Goal: Task Accomplishment & Management: Use online tool/utility

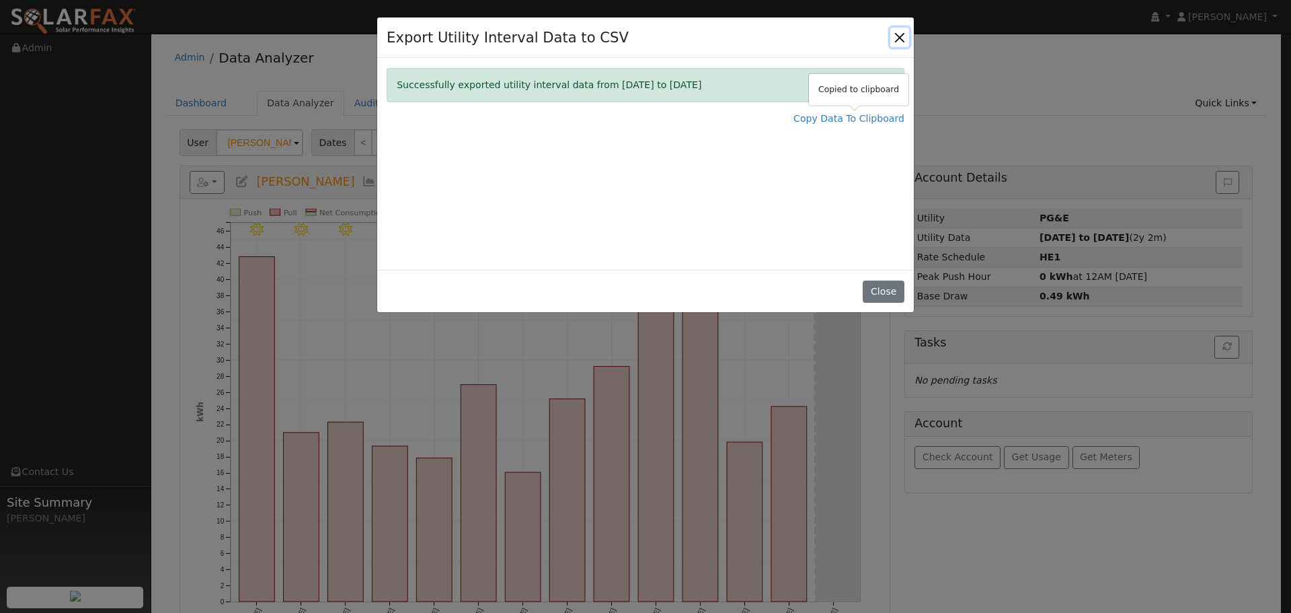
click at [903, 34] on button "Close" at bounding box center [899, 37] width 19 height 19
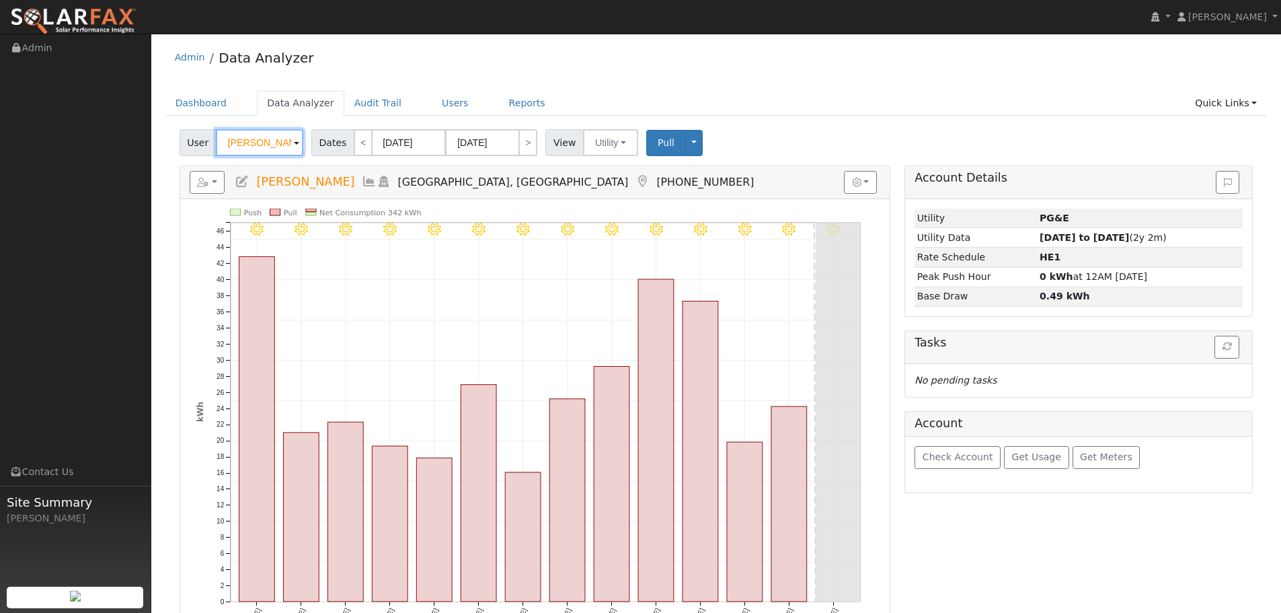
click at [239, 139] on input "[PERSON_NAME]" at bounding box center [259, 142] width 87 height 27
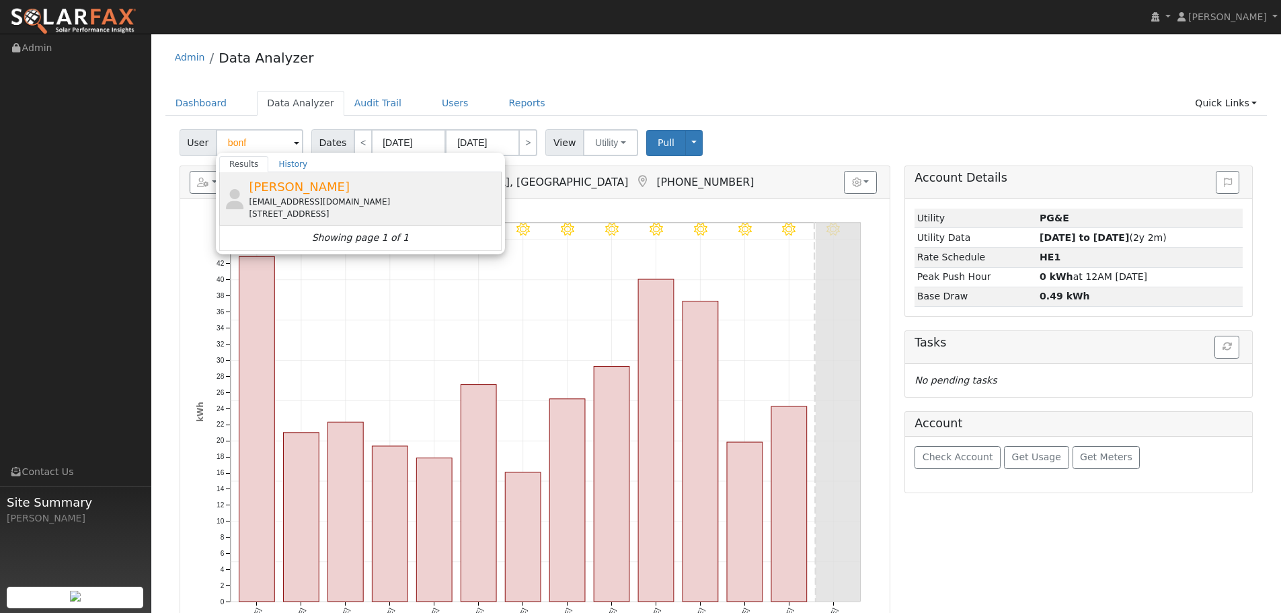
click at [367, 192] on div "[PERSON_NAME] [EMAIL_ADDRESS][DOMAIN_NAME] [STREET_ADDRESS]" at bounding box center [374, 199] width 250 height 42
type input "[PERSON_NAME]"
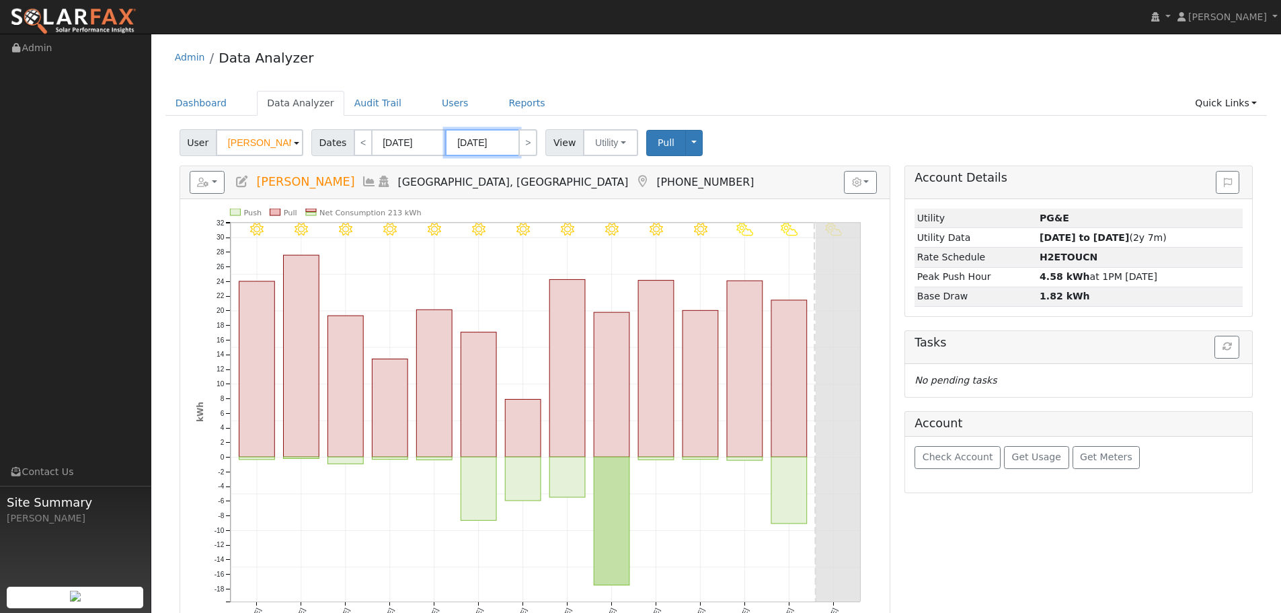
click at [487, 143] on input "[DATE]" at bounding box center [482, 142] width 74 height 27
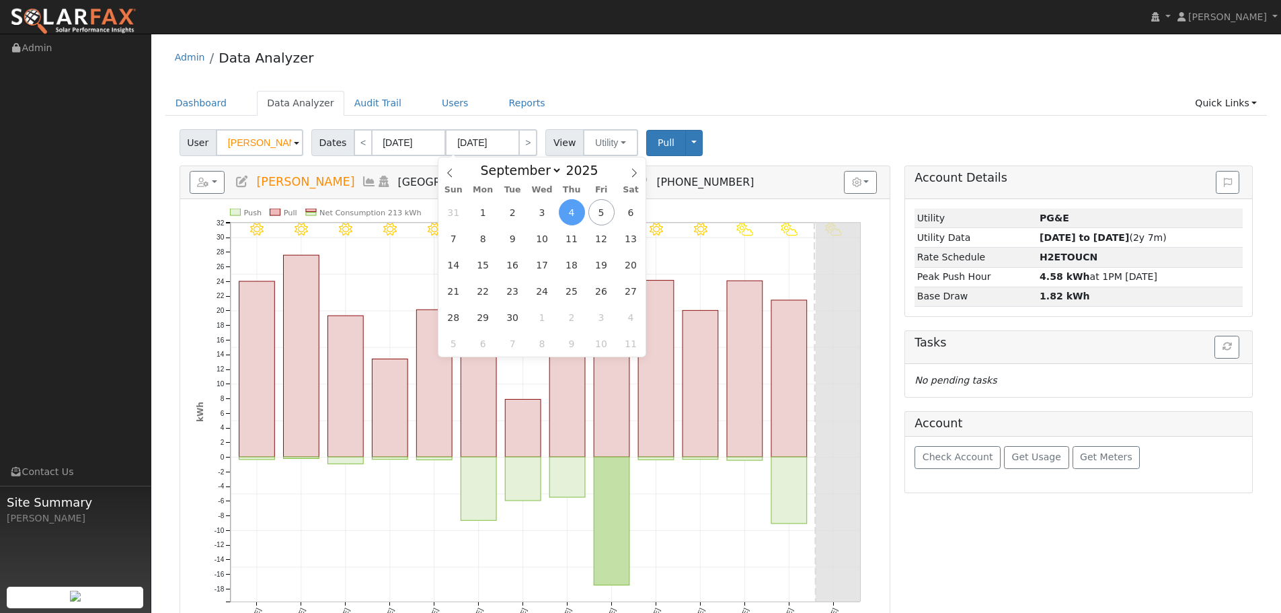
click at [569, 206] on span "4" at bounding box center [572, 212] width 26 height 26
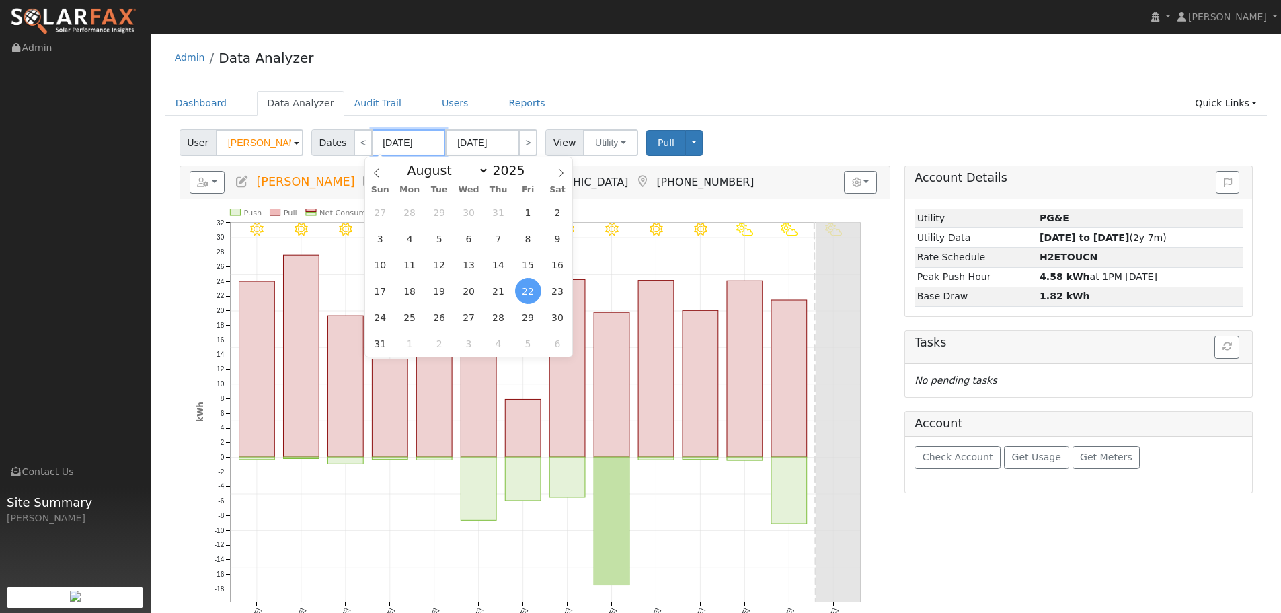
click at [386, 136] on input "[DATE]" at bounding box center [409, 142] width 74 height 27
click at [434, 170] on select "January February March April May June July August September October November De…" at bounding box center [445, 170] width 88 height 16
select select "8"
click at [411, 162] on select "January February March April May June July August September October November De…" at bounding box center [445, 170] width 88 height 16
click at [502, 212] on span "4" at bounding box center [499, 212] width 26 height 26
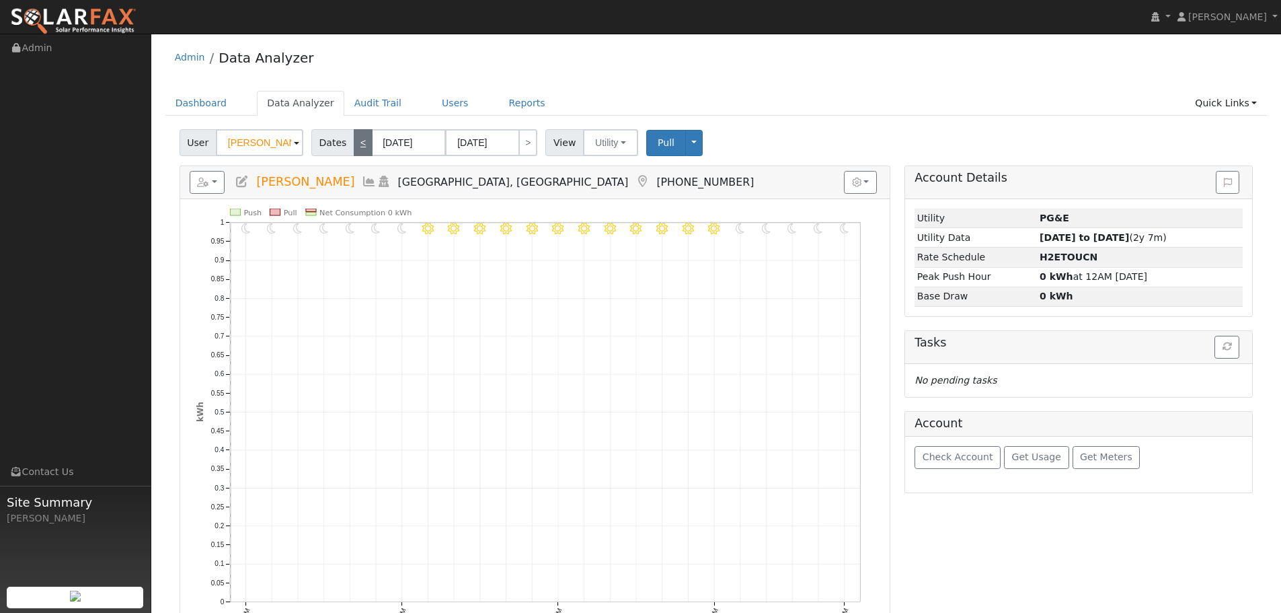
click at [359, 145] on link "<" at bounding box center [363, 142] width 19 height 27
type input "[DATE]"
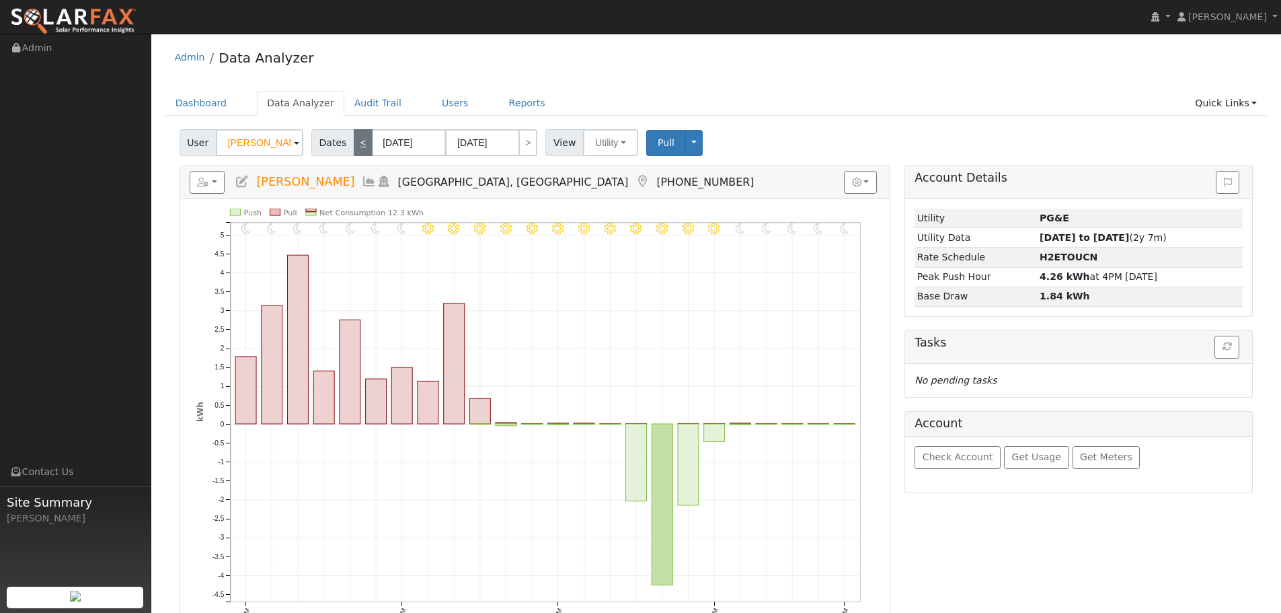
click at [359, 145] on link "<" at bounding box center [363, 142] width 19 height 27
type input "[DATE]"
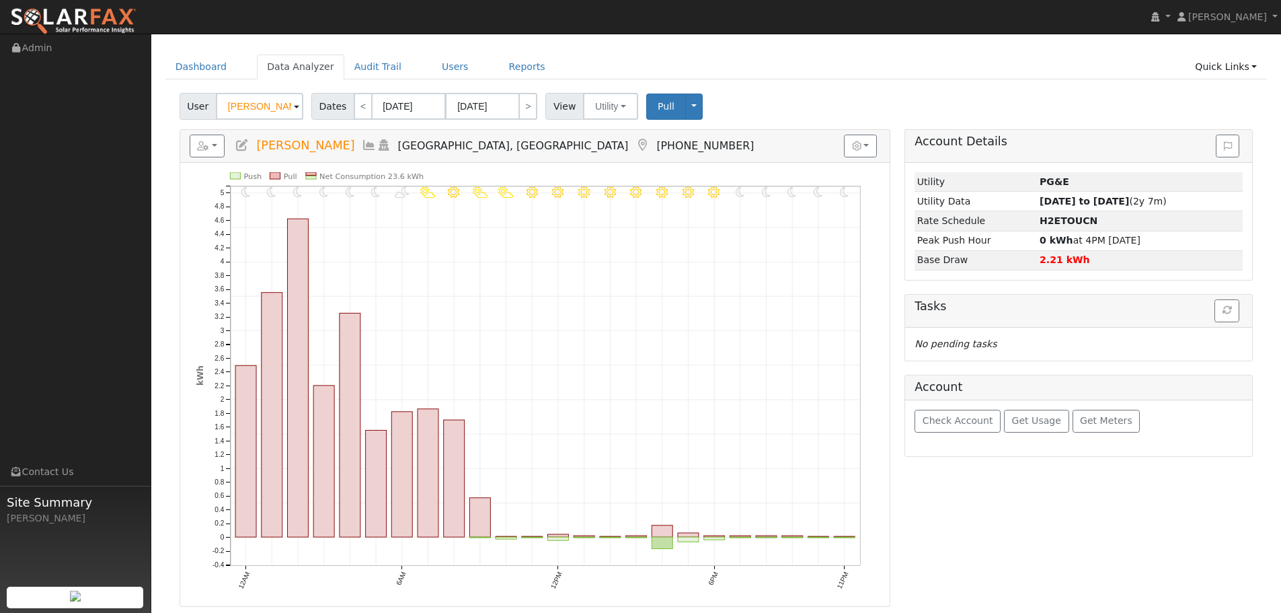
scroll to position [67, 0]
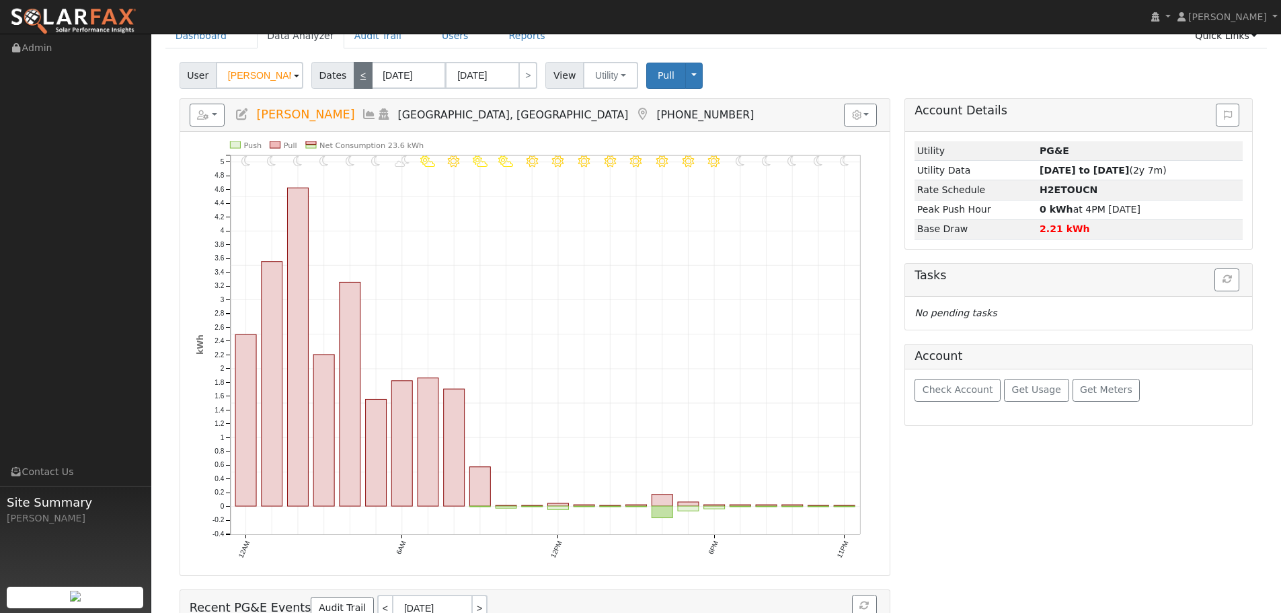
click at [357, 76] on link "<" at bounding box center [363, 75] width 19 height 27
type input "[DATE]"
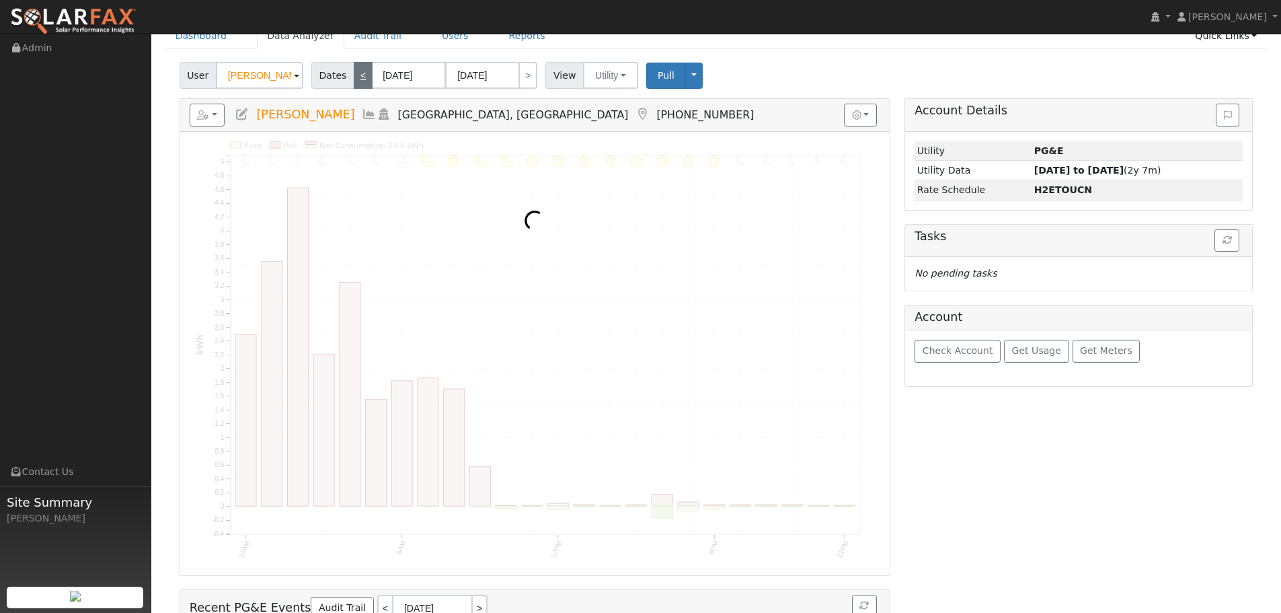
scroll to position [0, 0]
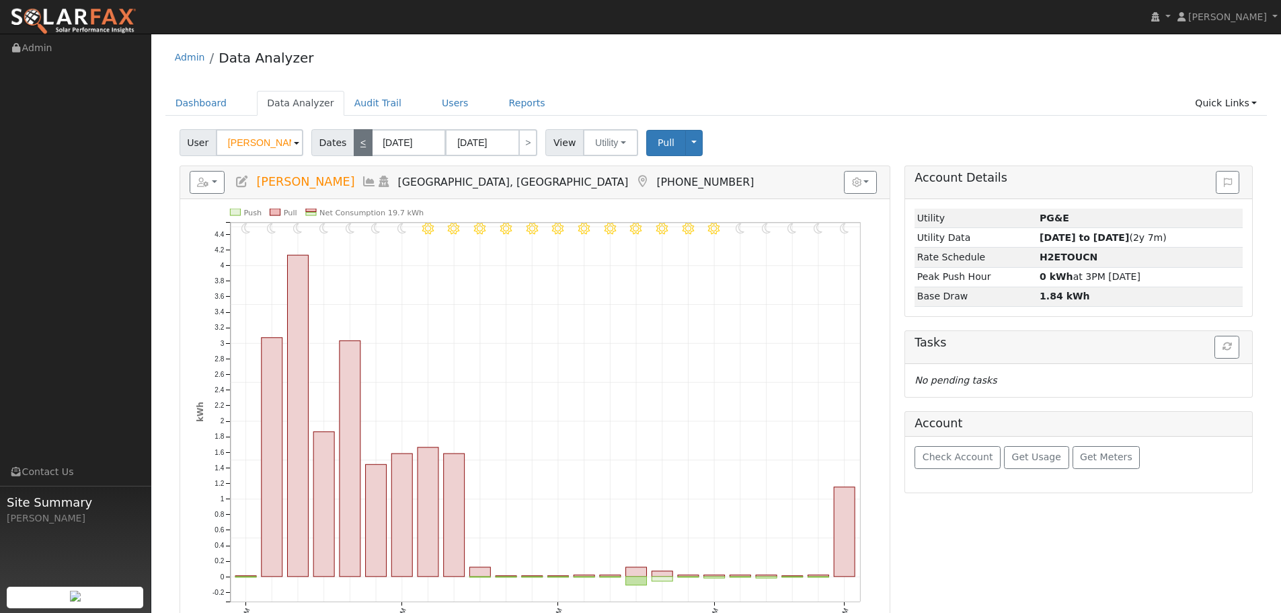
click at [359, 139] on link "<" at bounding box center [363, 142] width 19 height 27
type input "[DATE]"
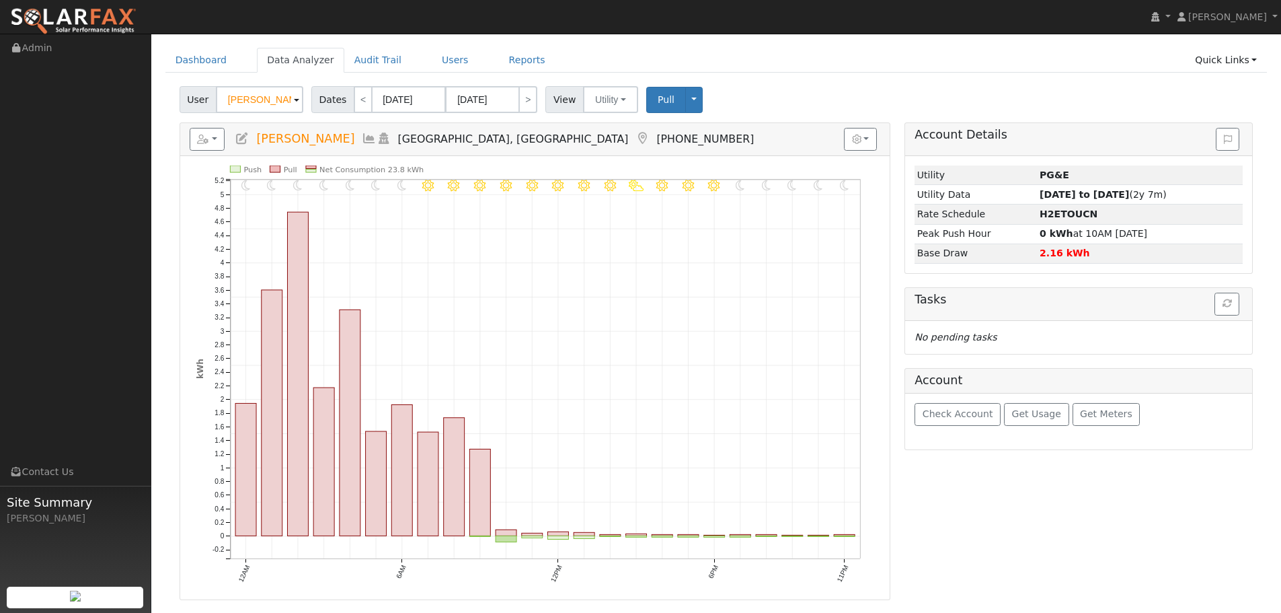
scroll to position [67, 0]
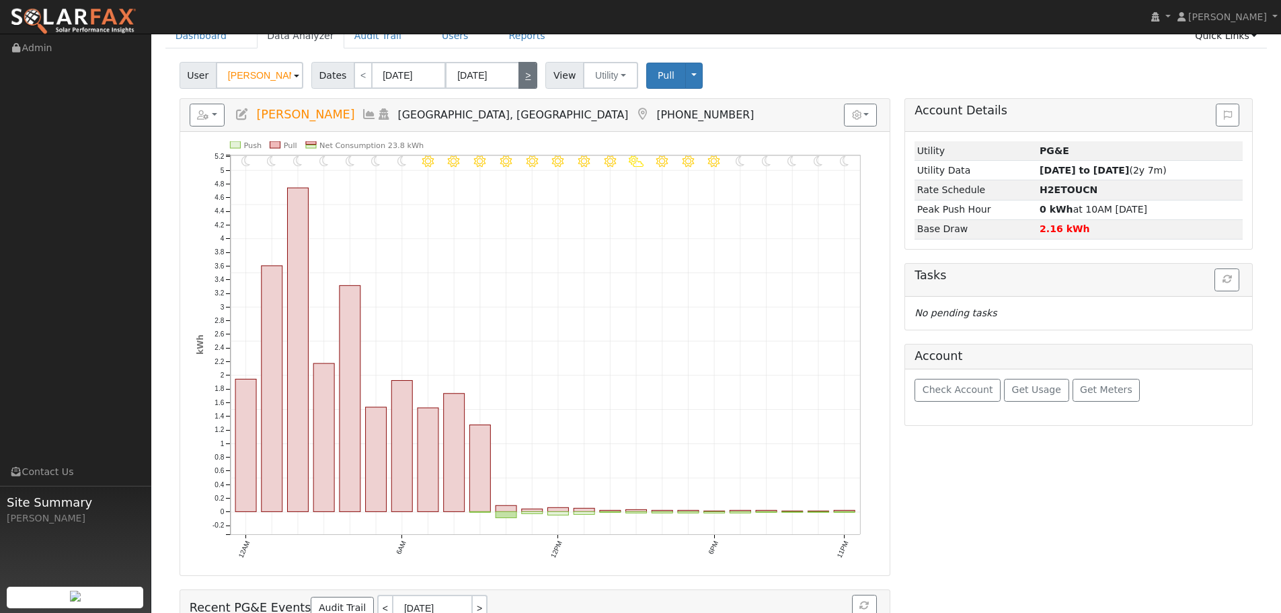
click at [519, 78] on link ">" at bounding box center [528, 75] width 19 height 27
type input "[DATE]"
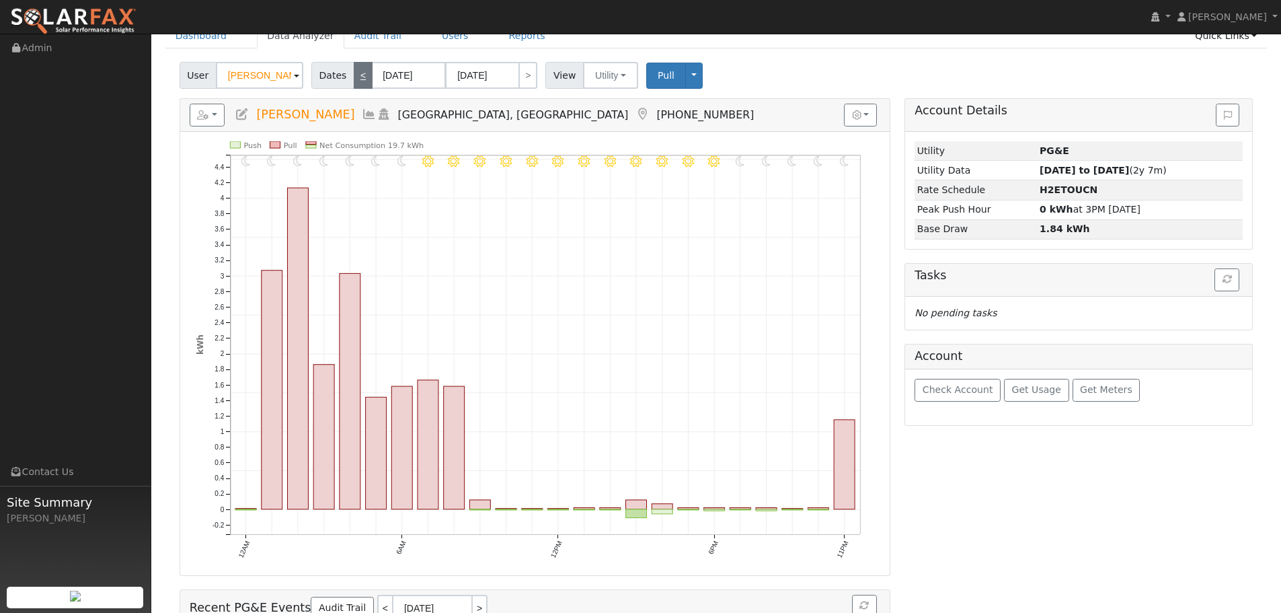
click at [354, 75] on link "<" at bounding box center [363, 75] width 19 height 27
type input "[DATE]"
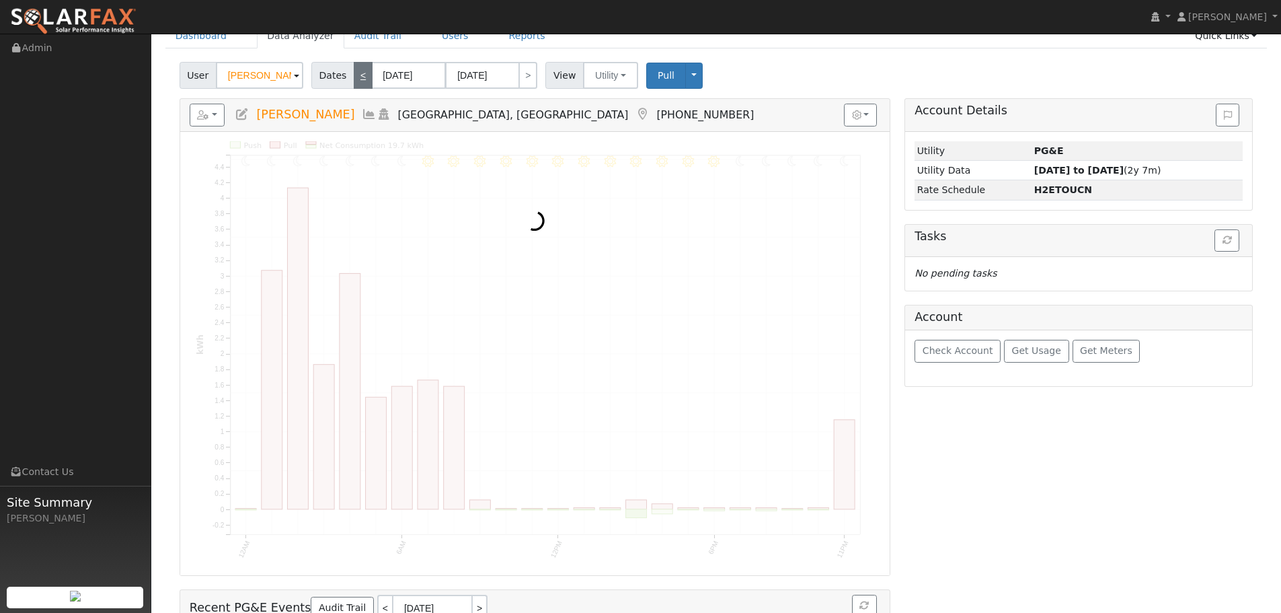
scroll to position [0, 0]
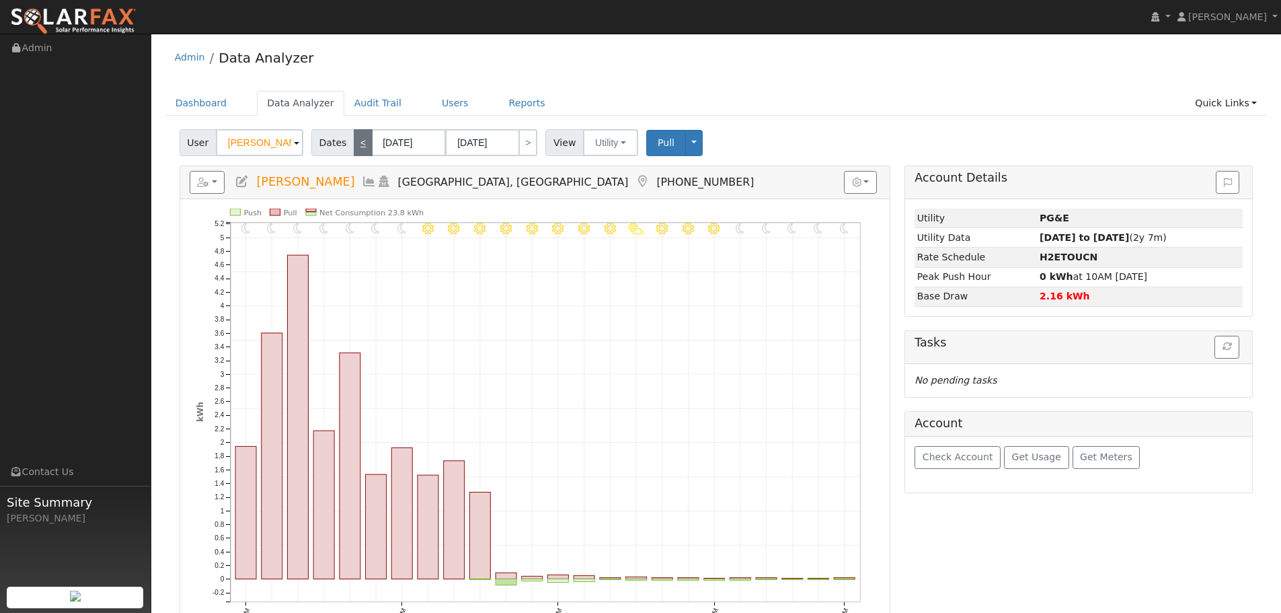
click at [355, 148] on link "<" at bounding box center [363, 142] width 19 height 27
type input "[DATE]"
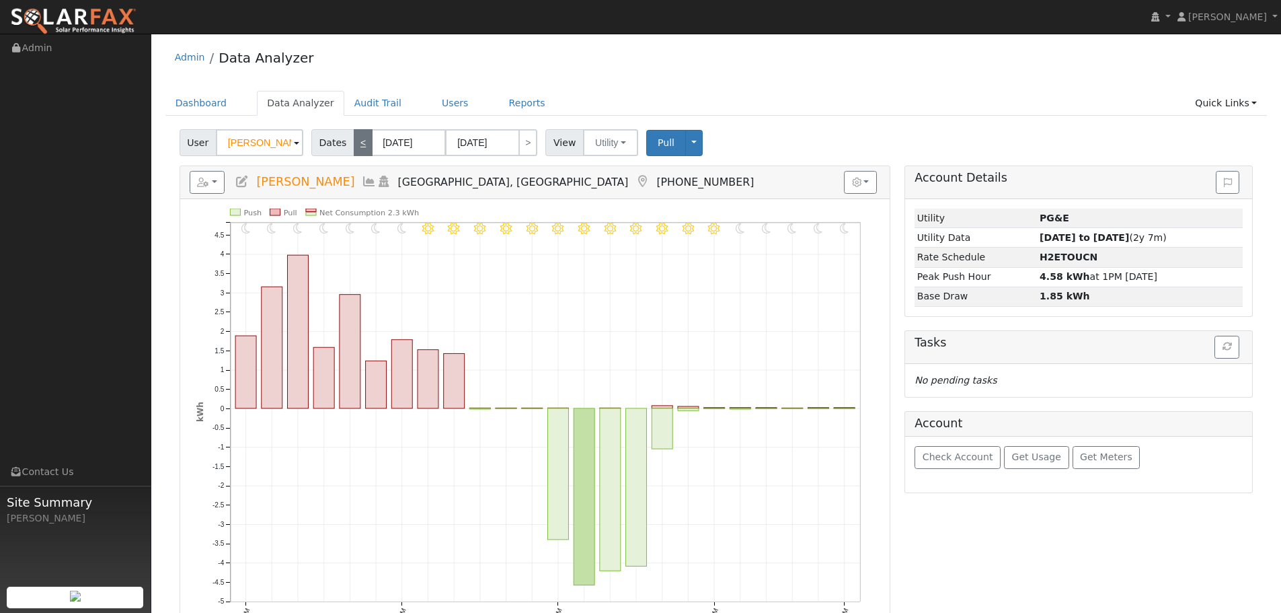
click at [354, 143] on link "<" at bounding box center [363, 142] width 19 height 27
type input "[DATE]"
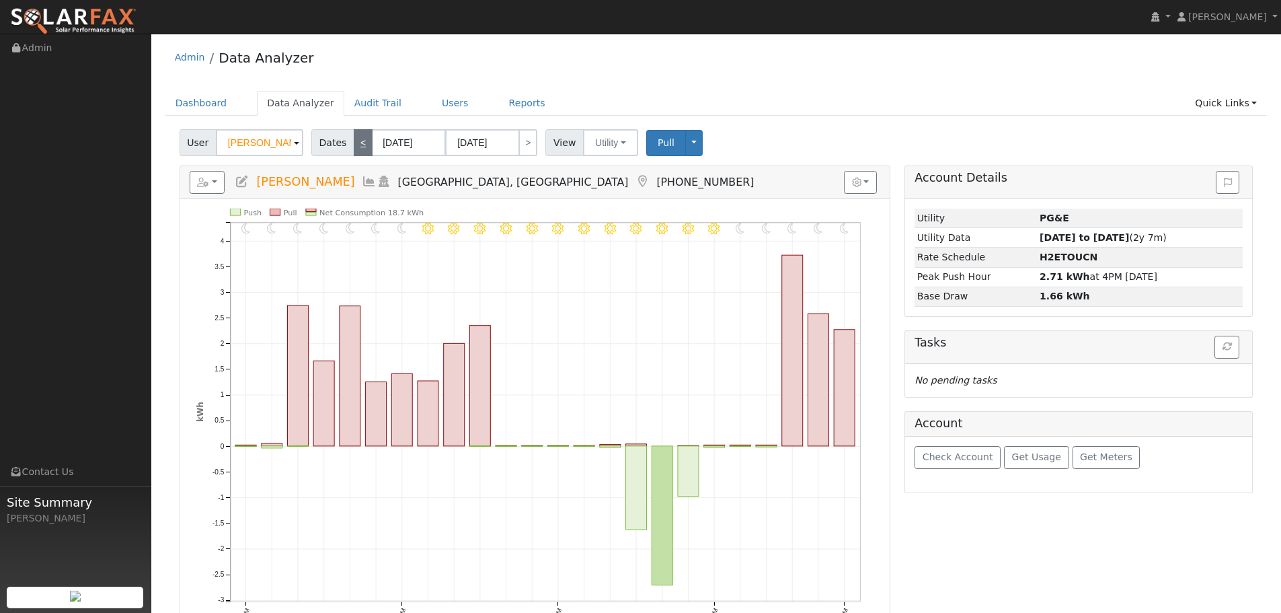
click at [354, 143] on link "<" at bounding box center [363, 142] width 19 height 27
type input "[DATE]"
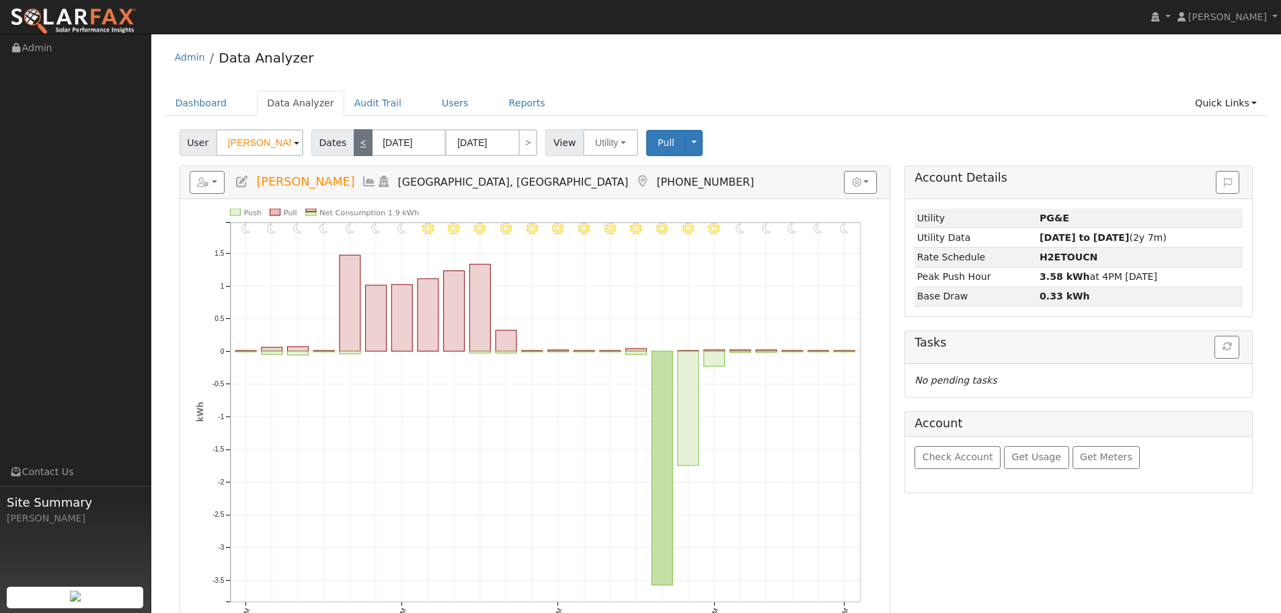
click at [354, 143] on link "<" at bounding box center [363, 142] width 19 height 27
type input "[DATE]"
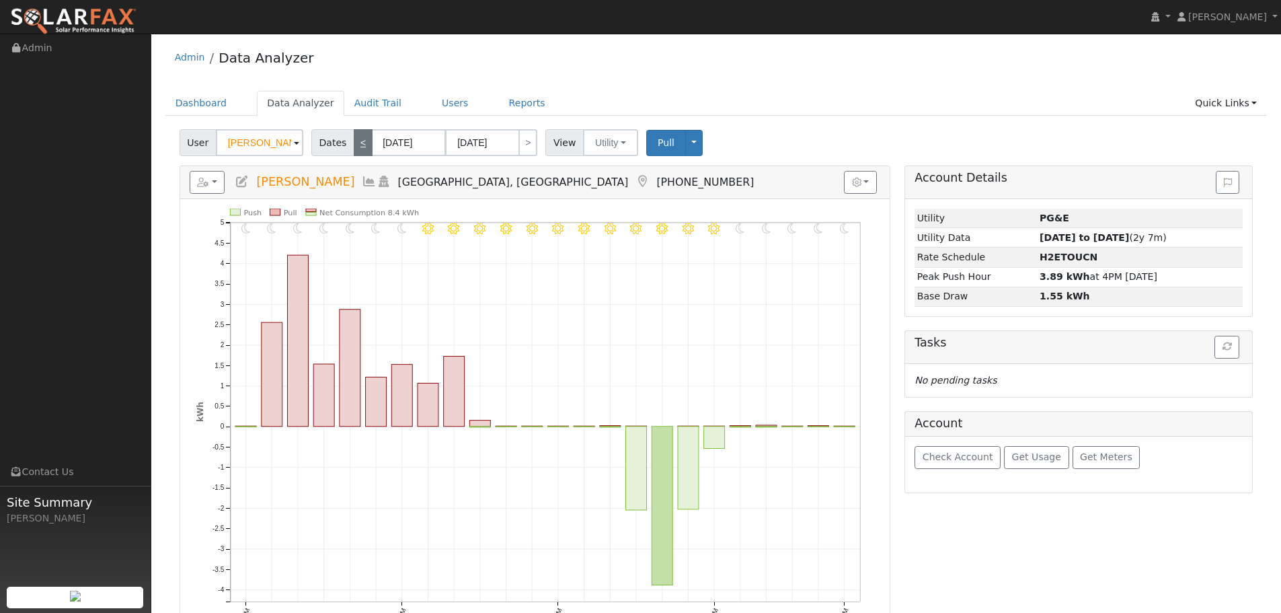
click at [354, 143] on link "<" at bounding box center [363, 142] width 19 height 27
type input "[DATE]"
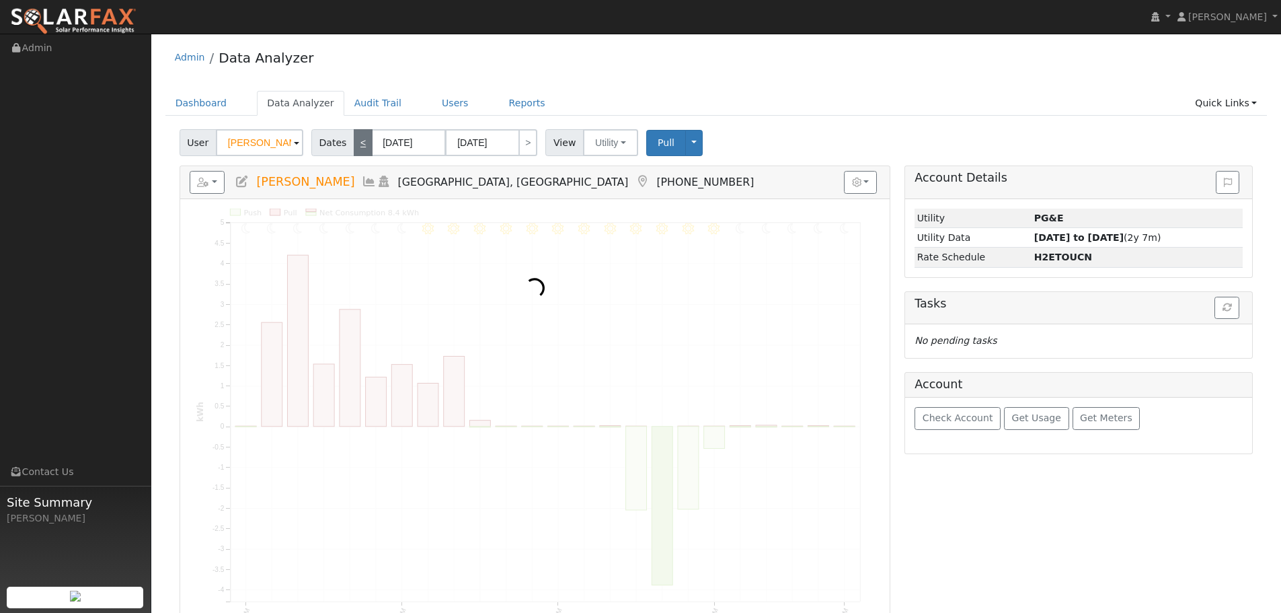
click at [354, 143] on link "<" at bounding box center [363, 142] width 19 height 27
type input "[DATE]"
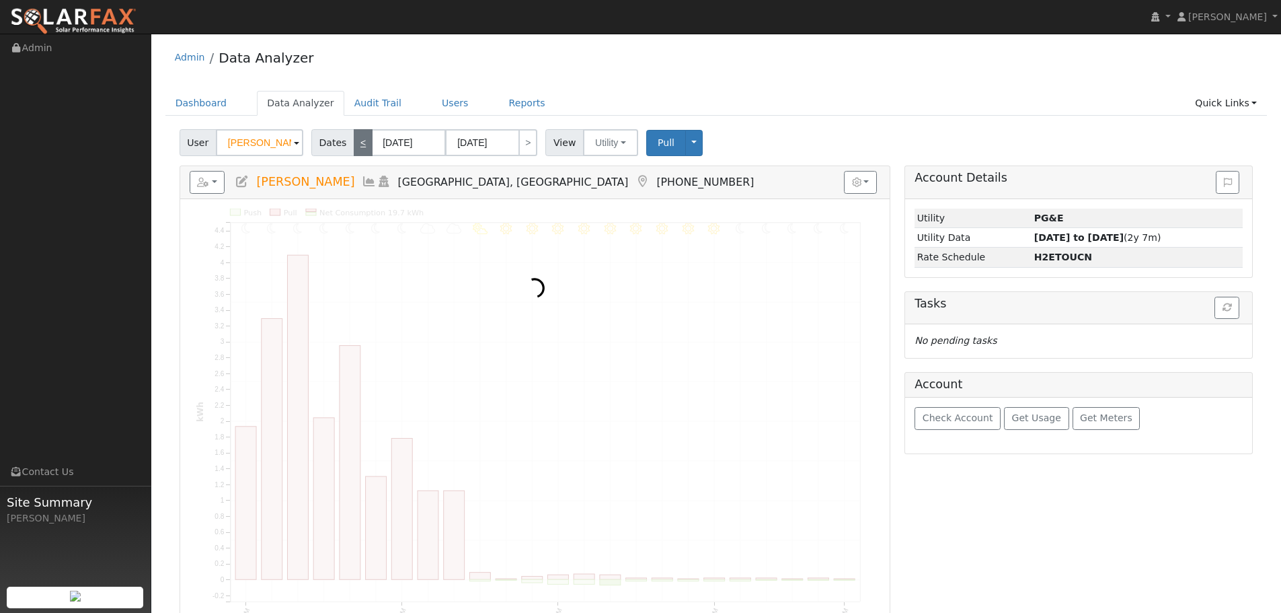
click at [354, 143] on link "<" at bounding box center [363, 142] width 19 height 27
type input "[DATE]"
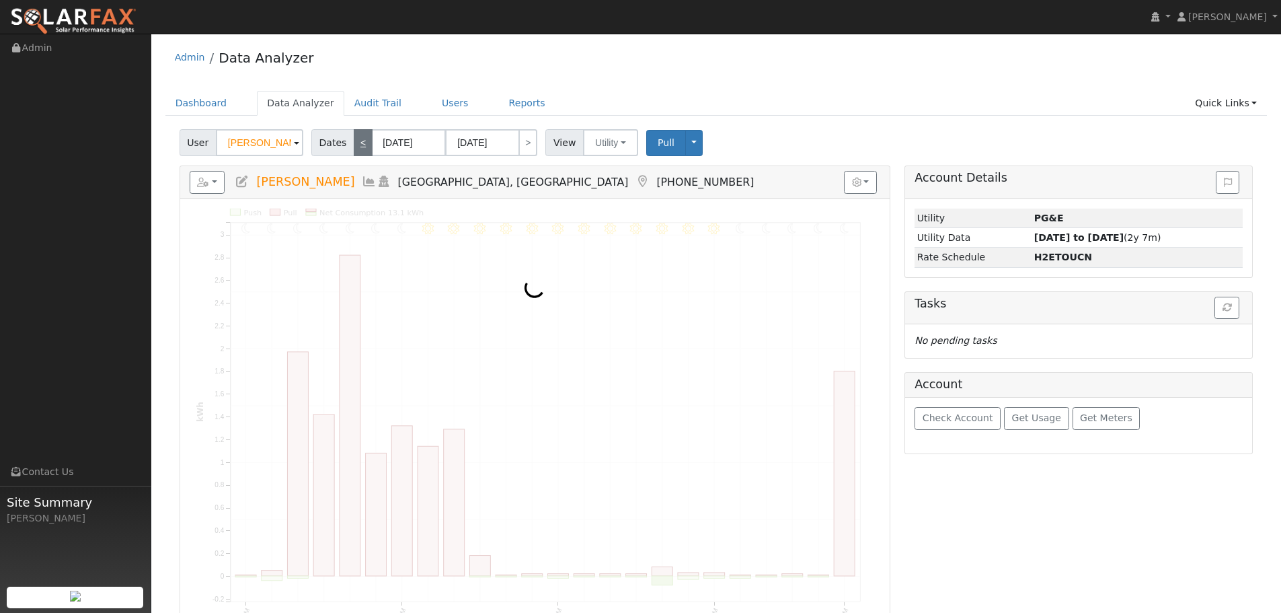
click at [354, 143] on link "<" at bounding box center [363, 142] width 19 height 27
type input "[DATE]"
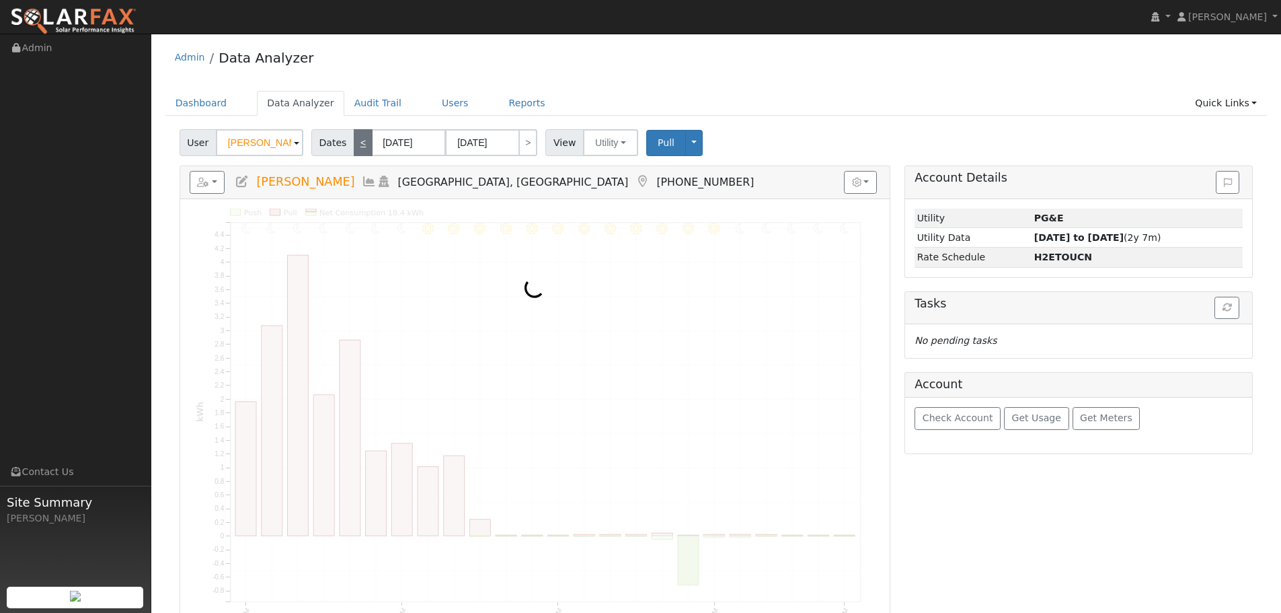
click at [354, 143] on link "<" at bounding box center [363, 142] width 19 height 27
type input "[DATE]"
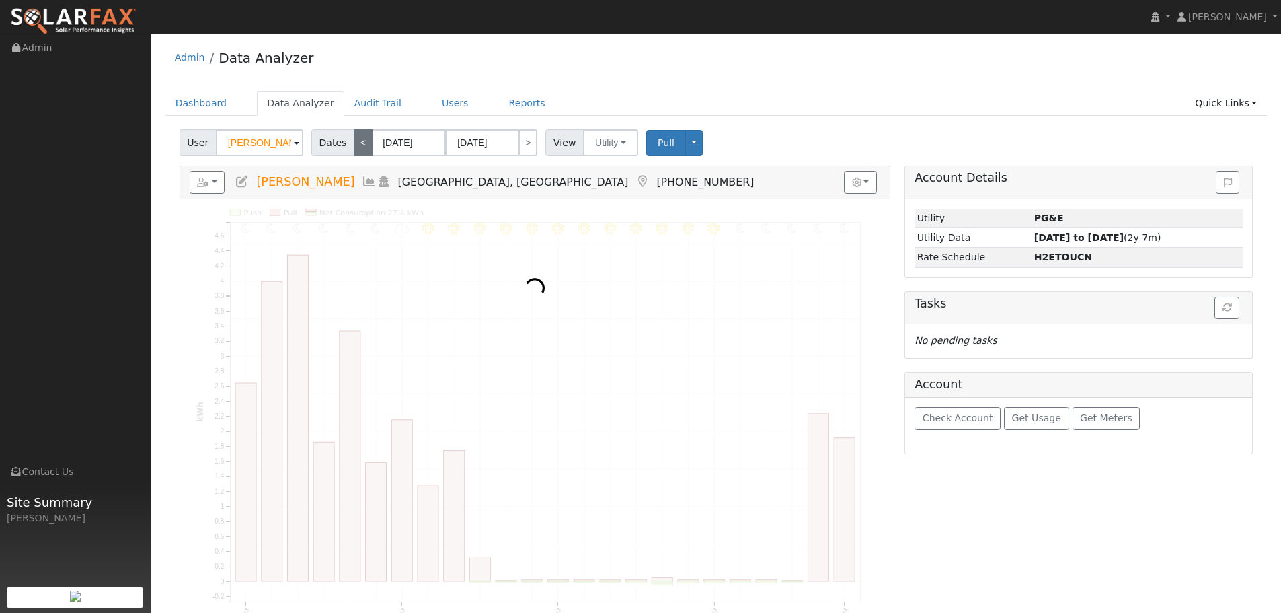
click at [354, 143] on link "<" at bounding box center [363, 142] width 19 height 27
type input "[DATE]"
click at [354, 143] on link "<" at bounding box center [363, 142] width 19 height 27
type input "[DATE]"
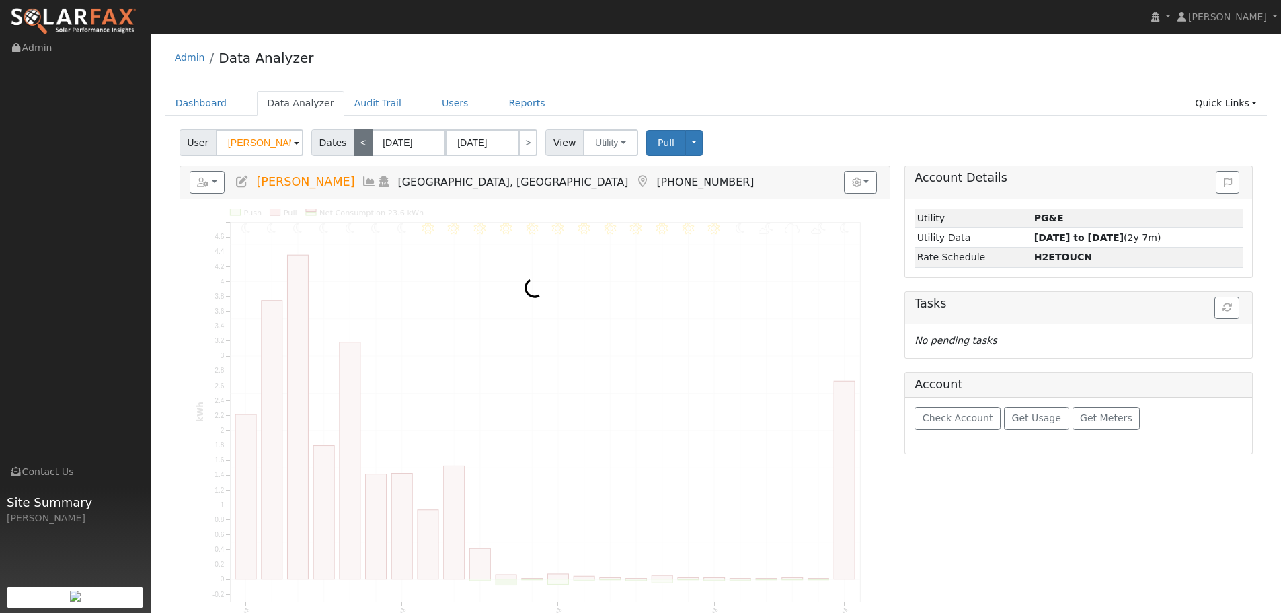
type input "[DATE]"
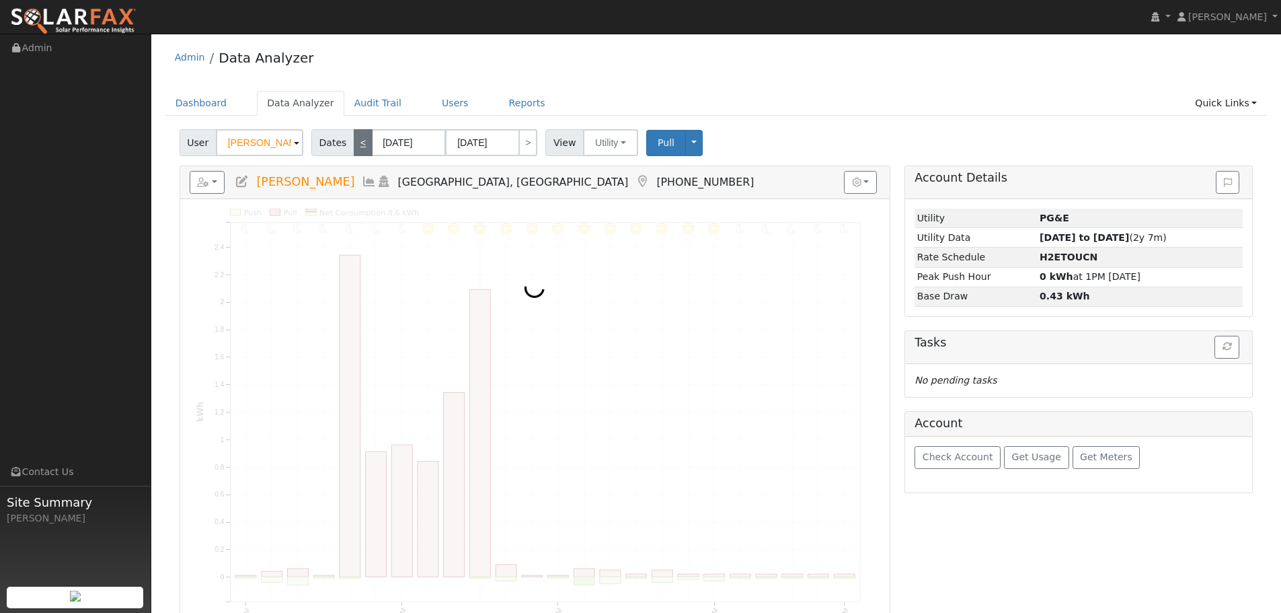
click at [354, 143] on link "<" at bounding box center [363, 142] width 19 height 27
type input "[DATE]"
click at [354, 143] on link "<" at bounding box center [363, 142] width 19 height 27
type input "[DATE]"
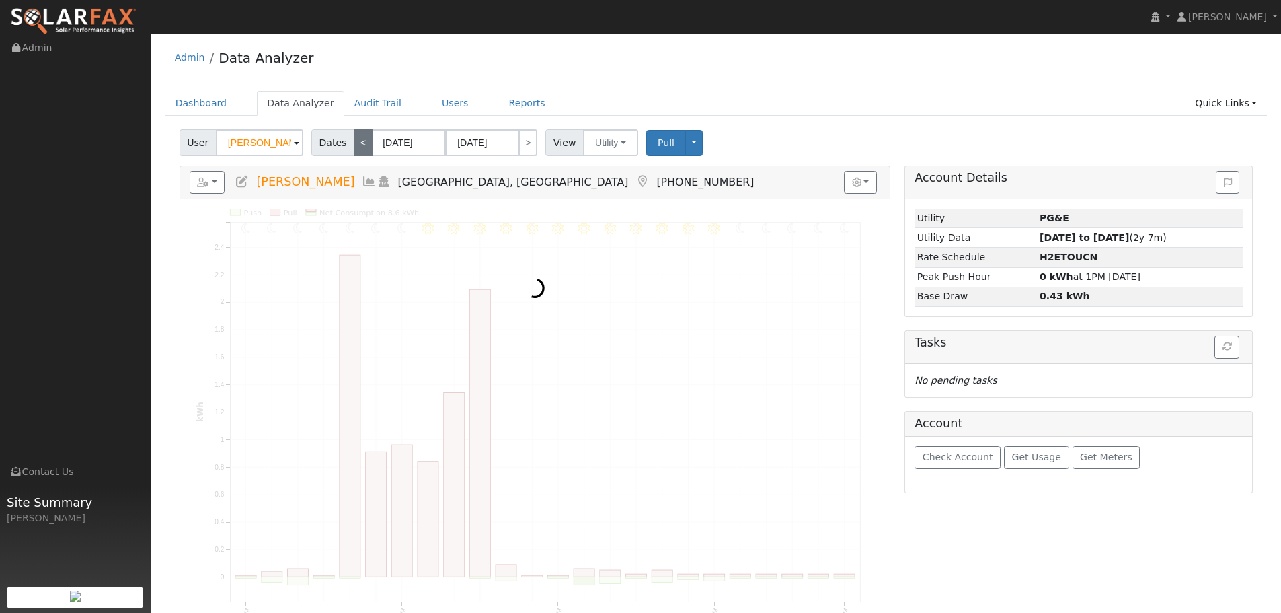
type input "[DATE]"
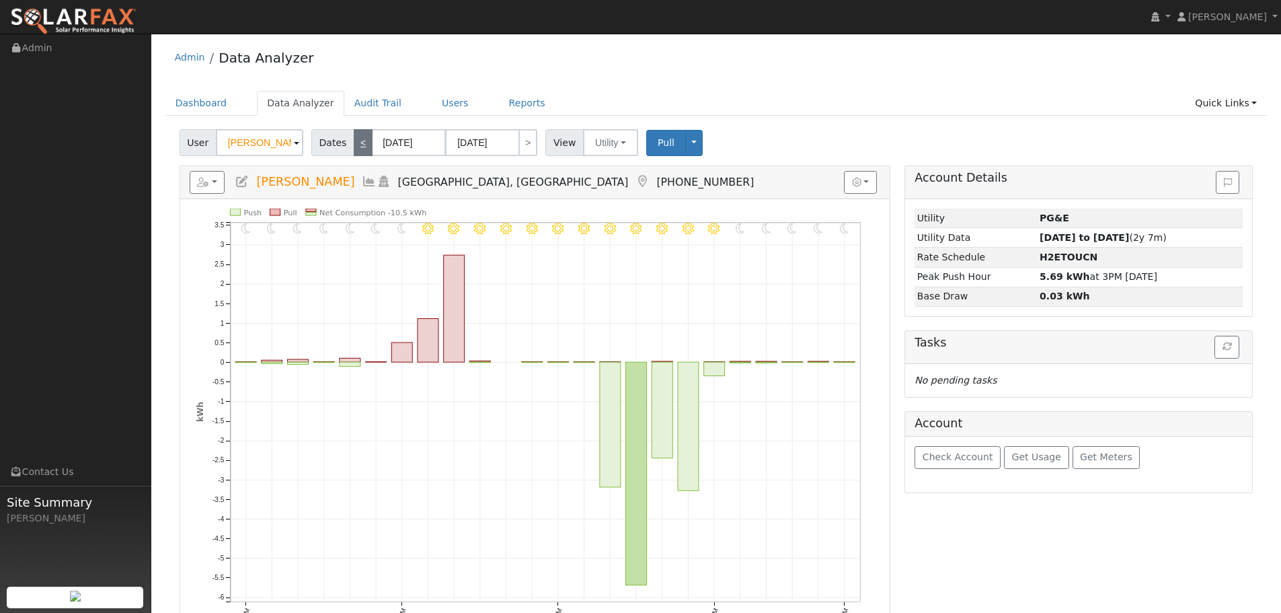
click at [354, 143] on link "<" at bounding box center [363, 142] width 19 height 27
type input "[DATE]"
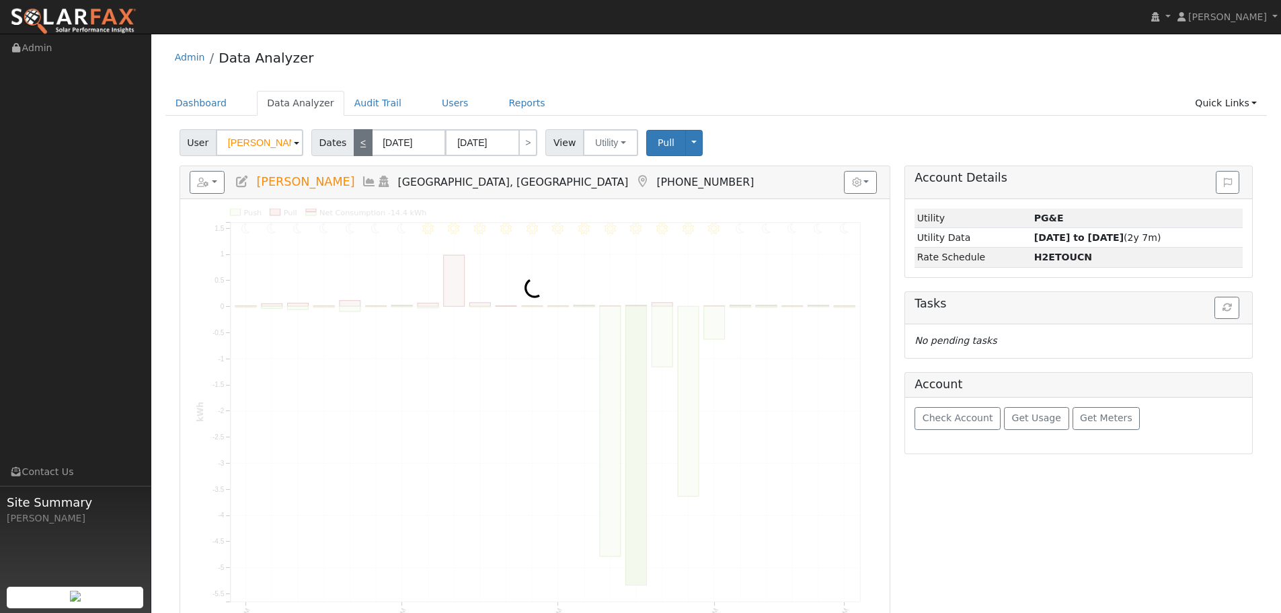
click at [354, 143] on link "<" at bounding box center [363, 142] width 19 height 27
type input "[DATE]"
click at [354, 143] on link "<" at bounding box center [363, 142] width 19 height 27
type input "[DATE]"
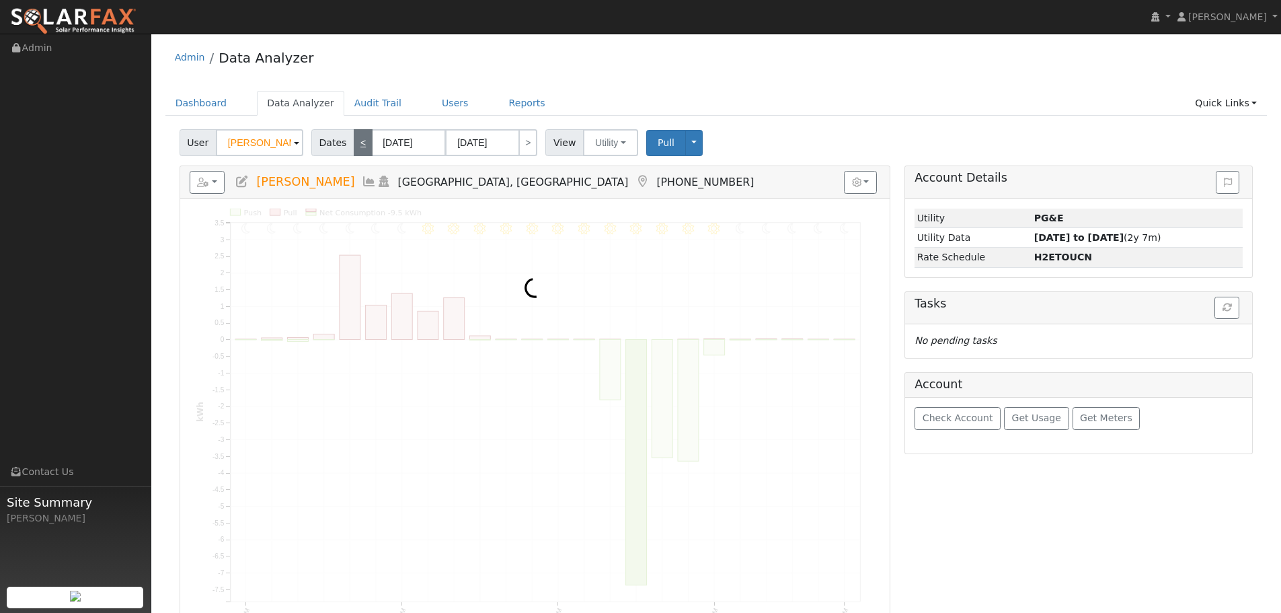
type input "[DATE]"
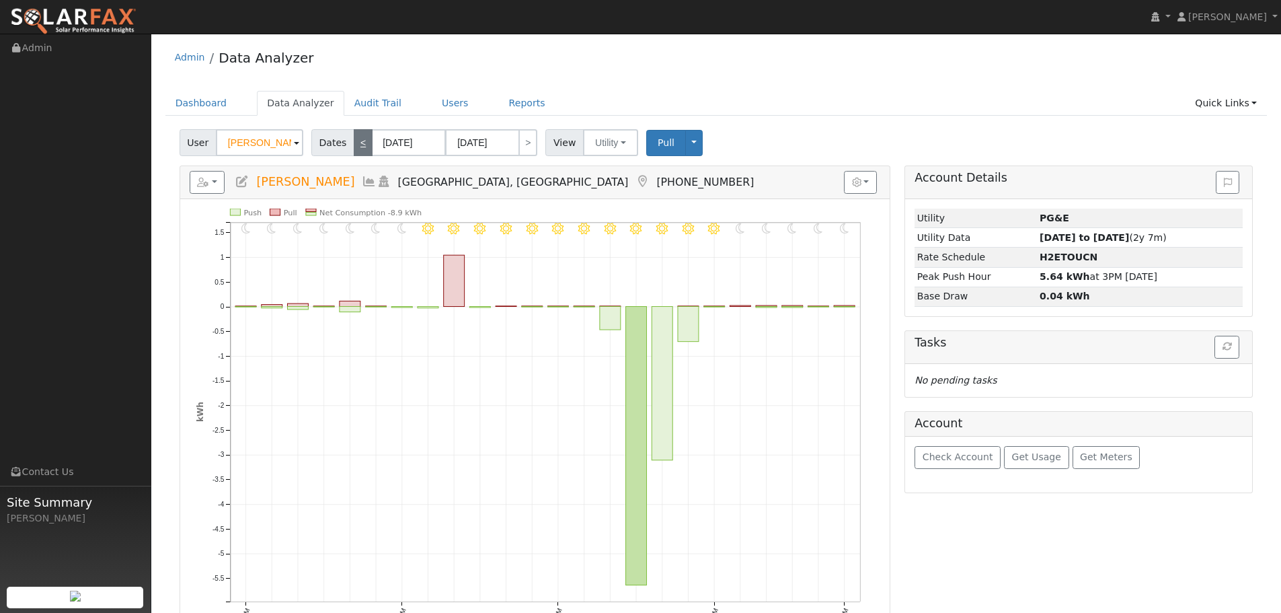
click at [354, 143] on link "<" at bounding box center [363, 142] width 19 height 27
type input "[DATE]"
click at [354, 143] on link "<" at bounding box center [363, 142] width 19 height 27
type input "[DATE]"
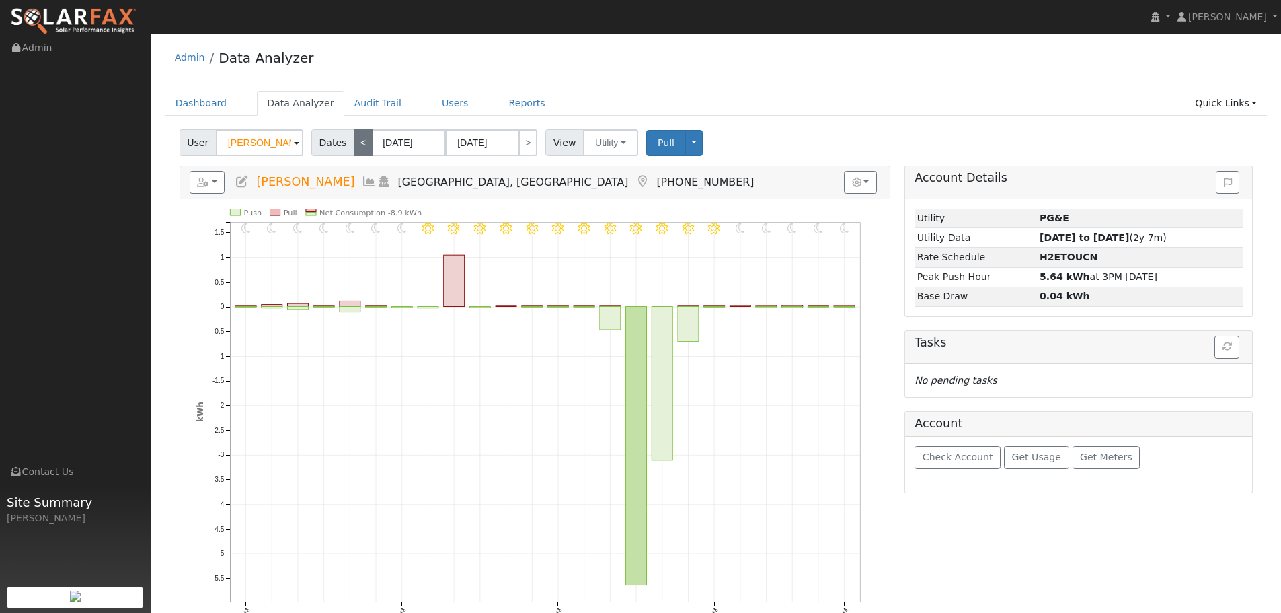
type input "[DATE]"
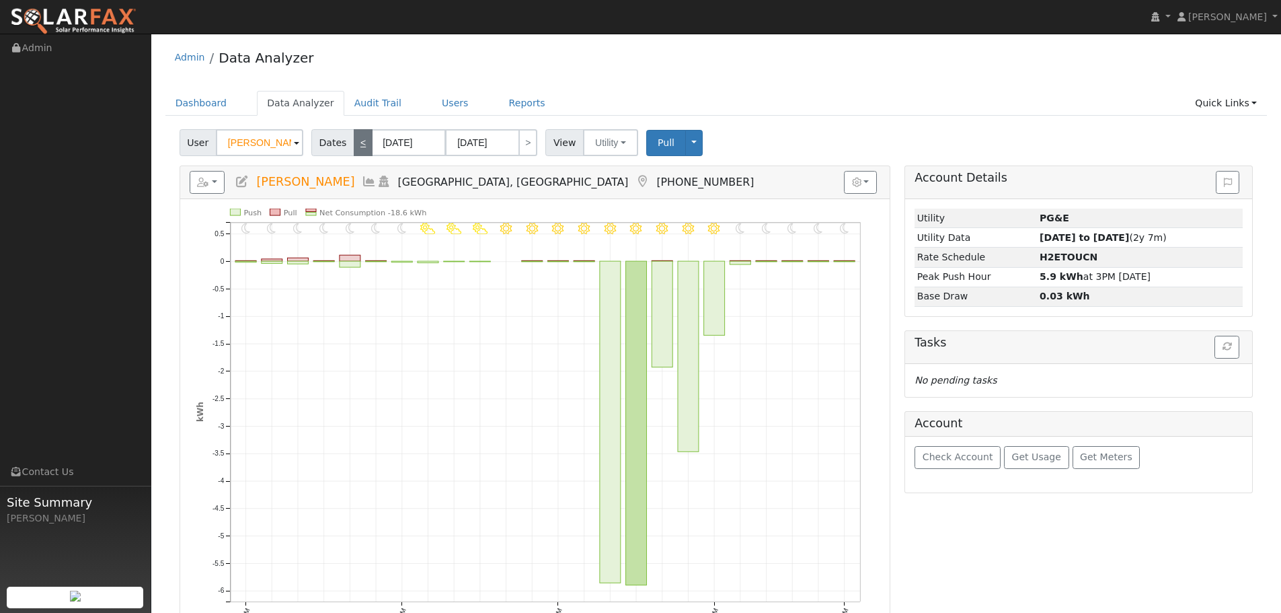
click at [354, 143] on link "<" at bounding box center [363, 142] width 19 height 27
type input "[DATE]"
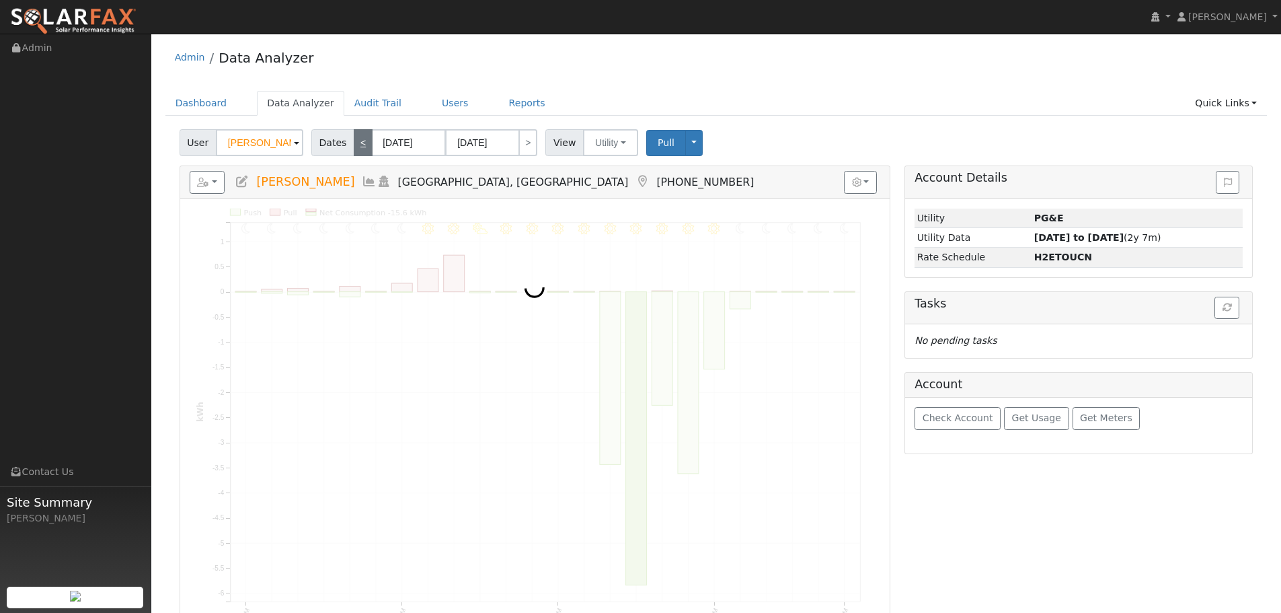
click at [354, 143] on link "<" at bounding box center [363, 142] width 19 height 27
type input "[DATE]"
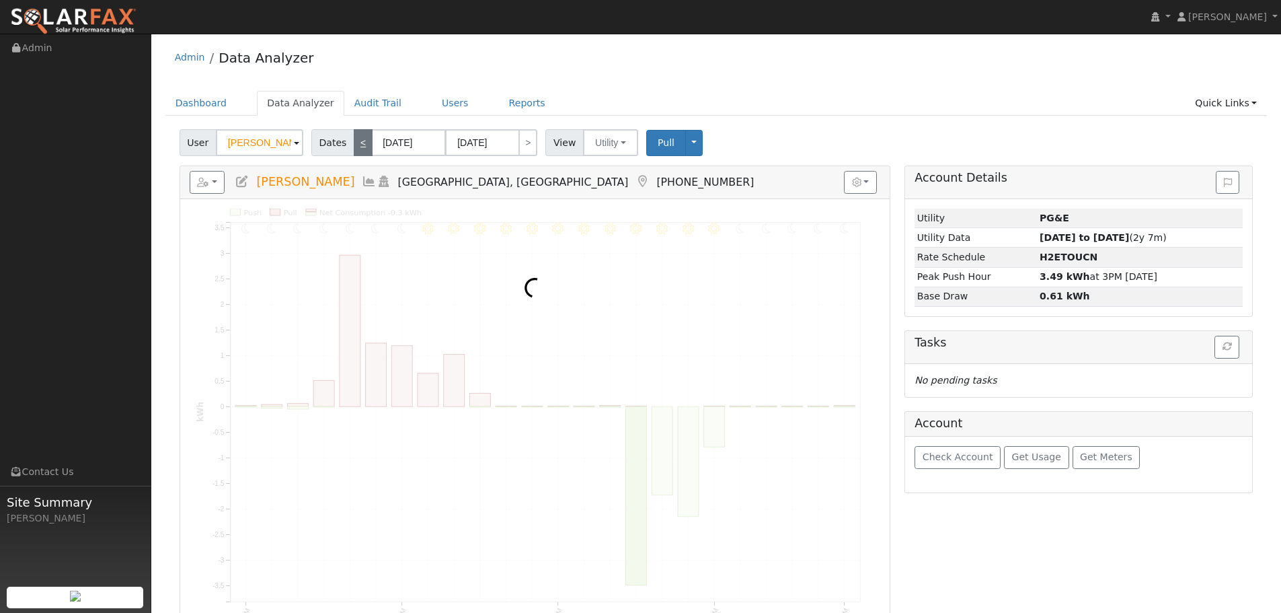
click at [354, 143] on link "<" at bounding box center [363, 142] width 19 height 27
type input "[DATE]"
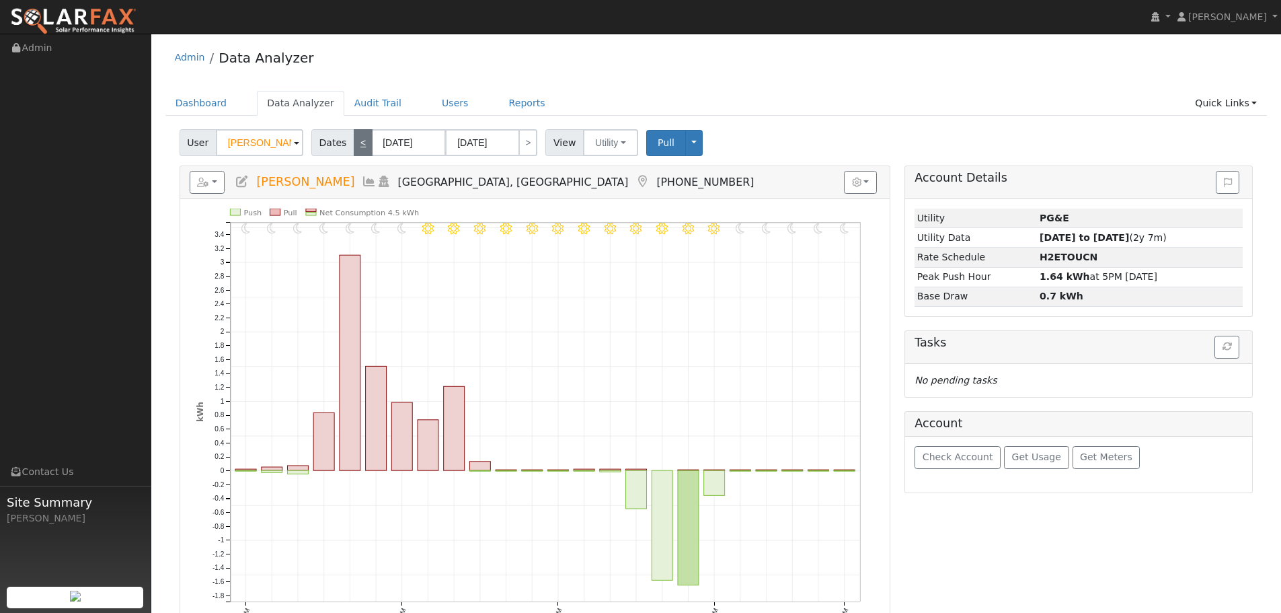
click at [354, 143] on link "<" at bounding box center [363, 142] width 19 height 27
type input "[DATE]"
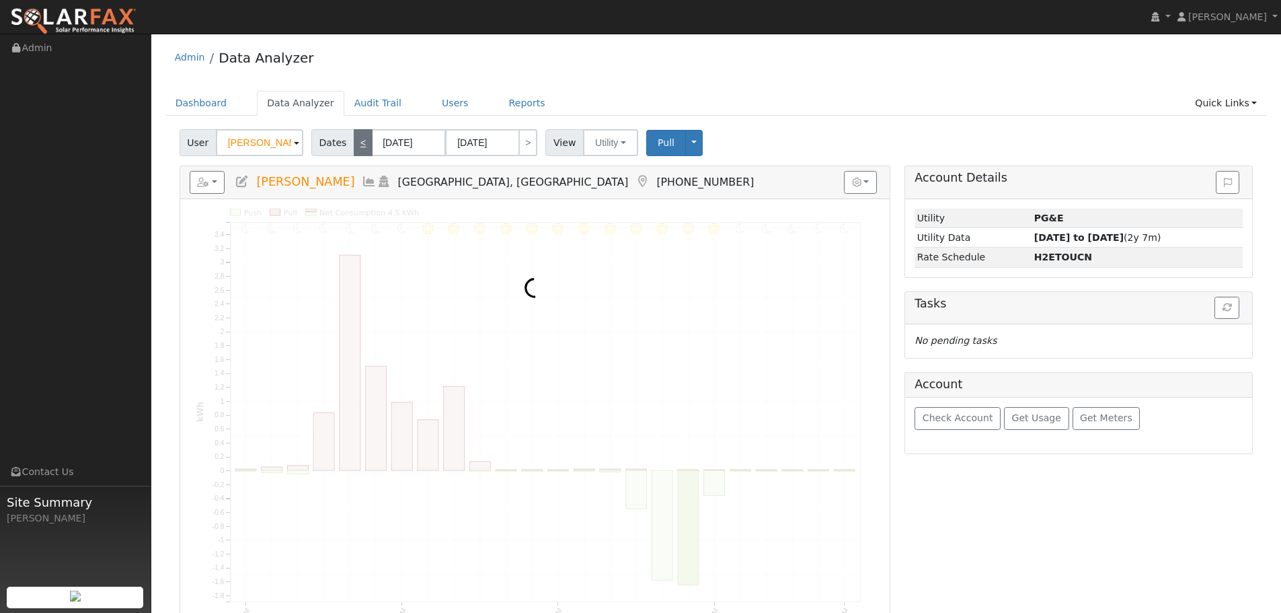
click at [354, 143] on link "<" at bounding box center [363, 142] width 19 height 27
type input "[DATE]"
click at [354, 143] on link "<" at bounding box center [363, 142] width 19 height 27
type input "[DATE]"
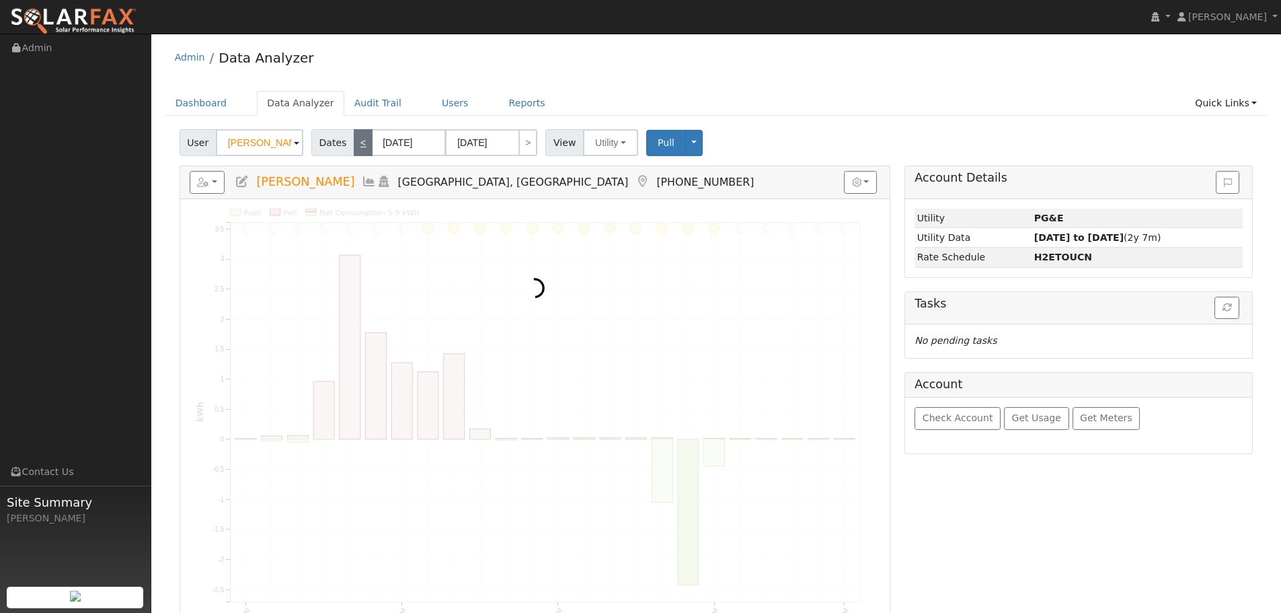
type input "[DATE]"
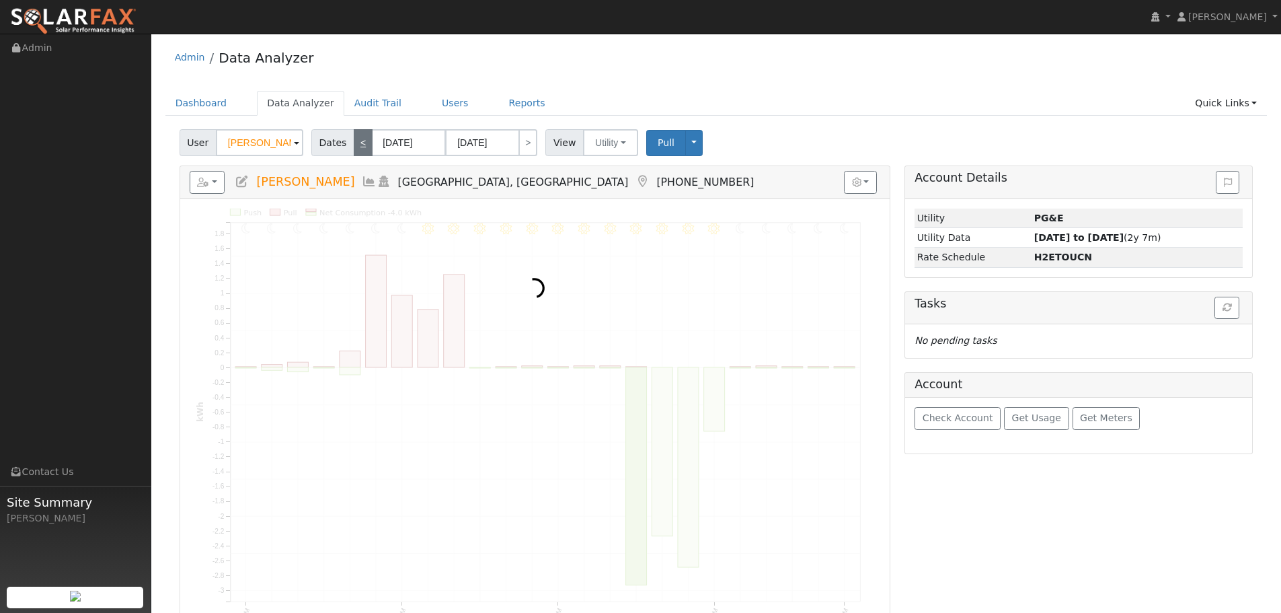
click at [354, 143] on link "<" at bounding box center [363, 142] width 19 height 27
type input "[DATE]"
click at [354, 143] on link "<" at bounding box center [363, 142] width 19 height 27
type input "[DATE]"
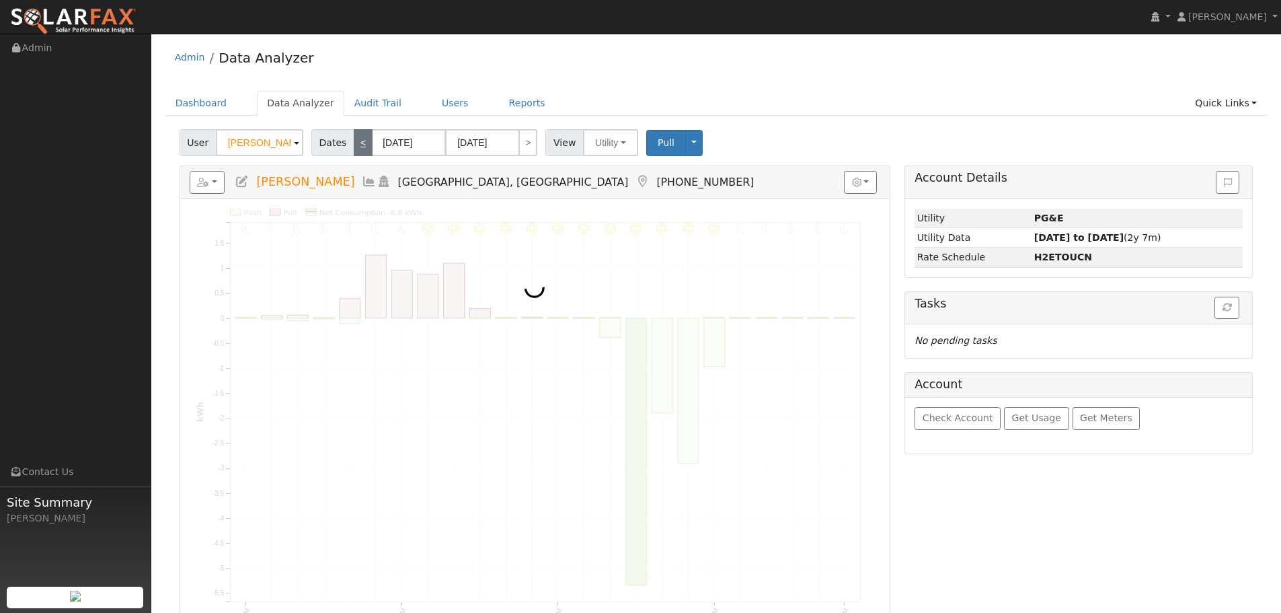
type input "[DATE]"
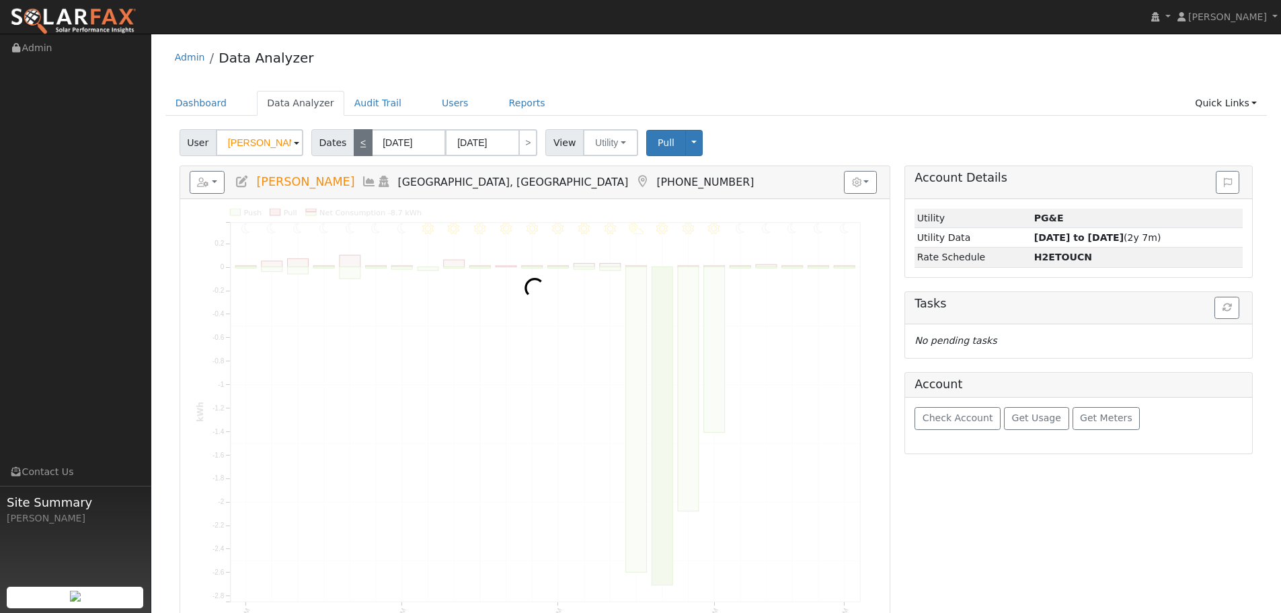
click at [354, 143] on link "<" at bounding box center [363, 142] width 19 height 27
type input "[DATE]"
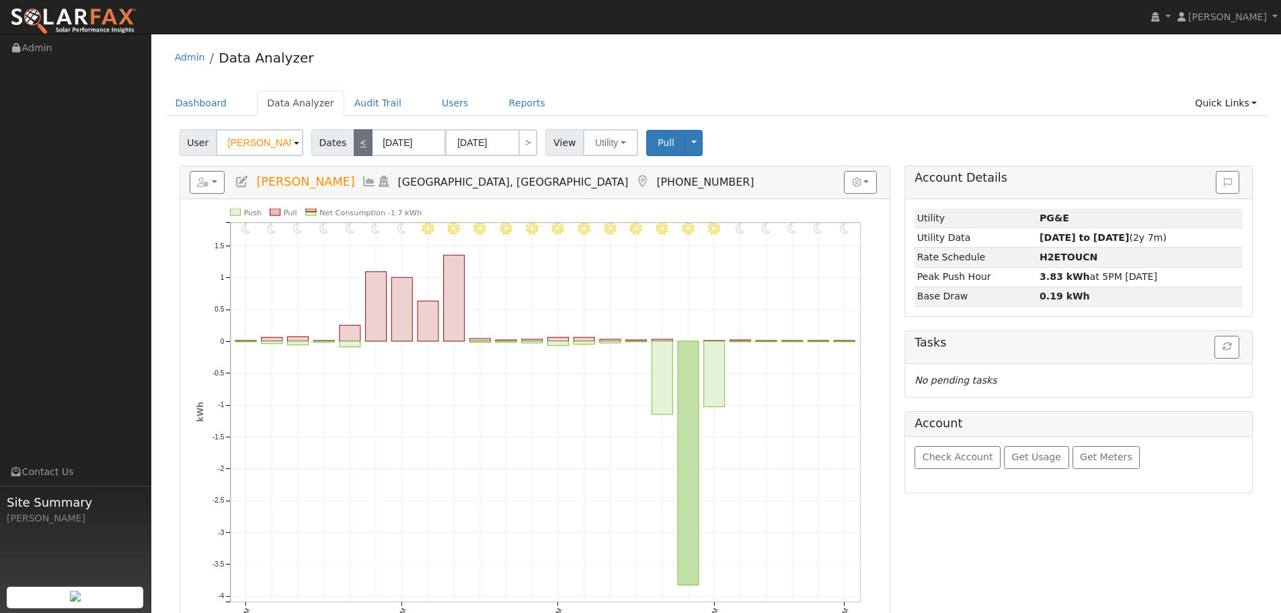
click at [354, 143] on link "<" at bounding box center [363, 142] width 19 height 27
type input "[DATE]"
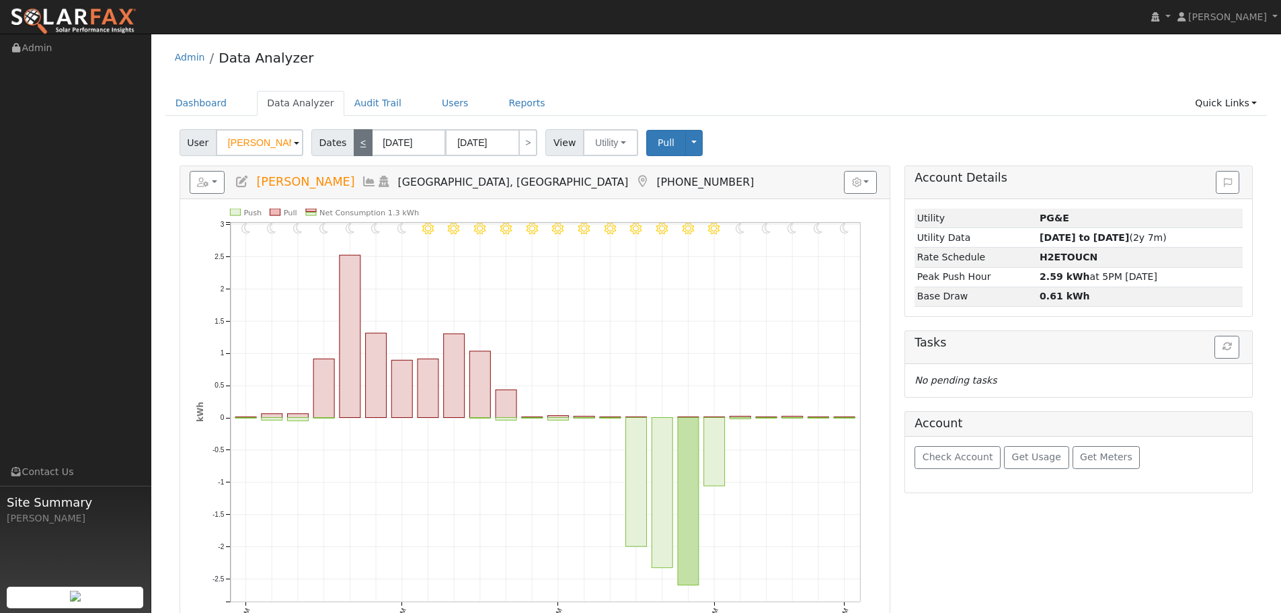
click at [354, 143] on link "<" at bounding box center [363, 142] width 19 height 27
type input "[DATE]"
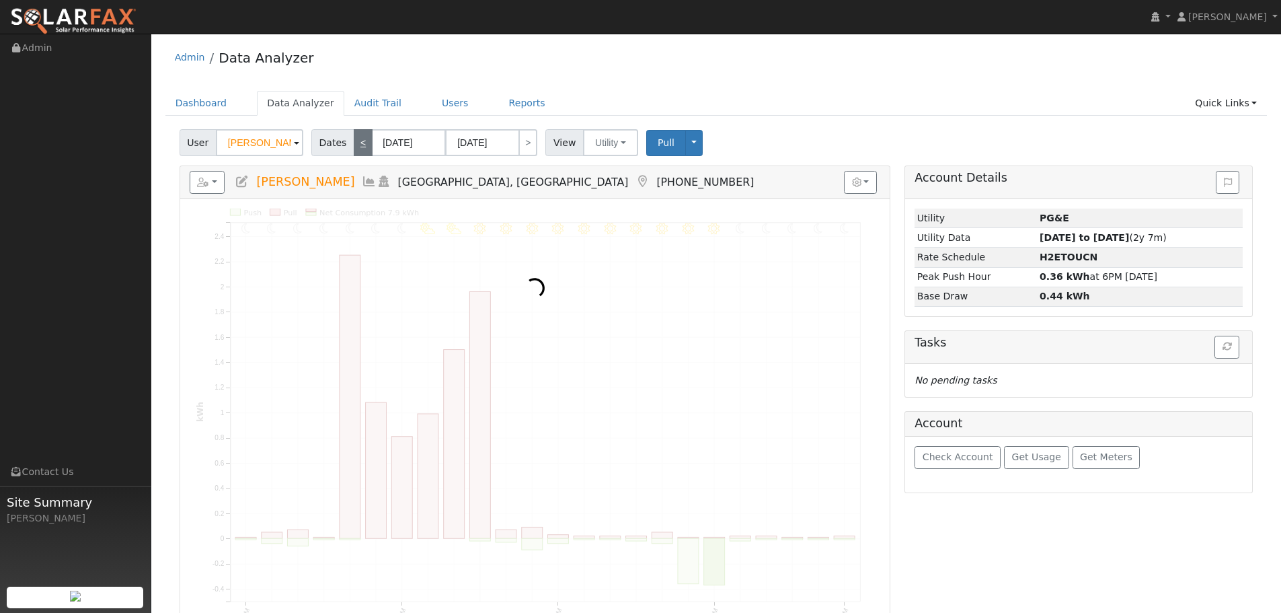
click at [354, 143] on link "<" at bounding box center [363, 142] width 19 height 27
type input "[DATE]"
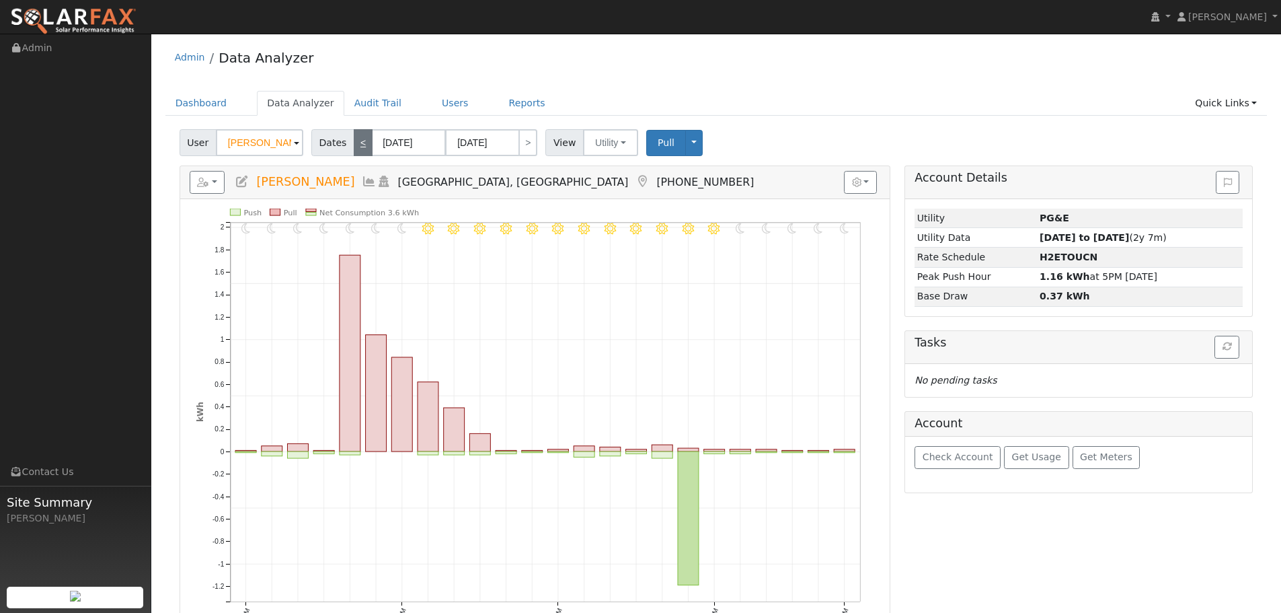
click at [354, 143] on link "<" at bounding box center [363, 142] width 19 height 27
type input "[DATE]"
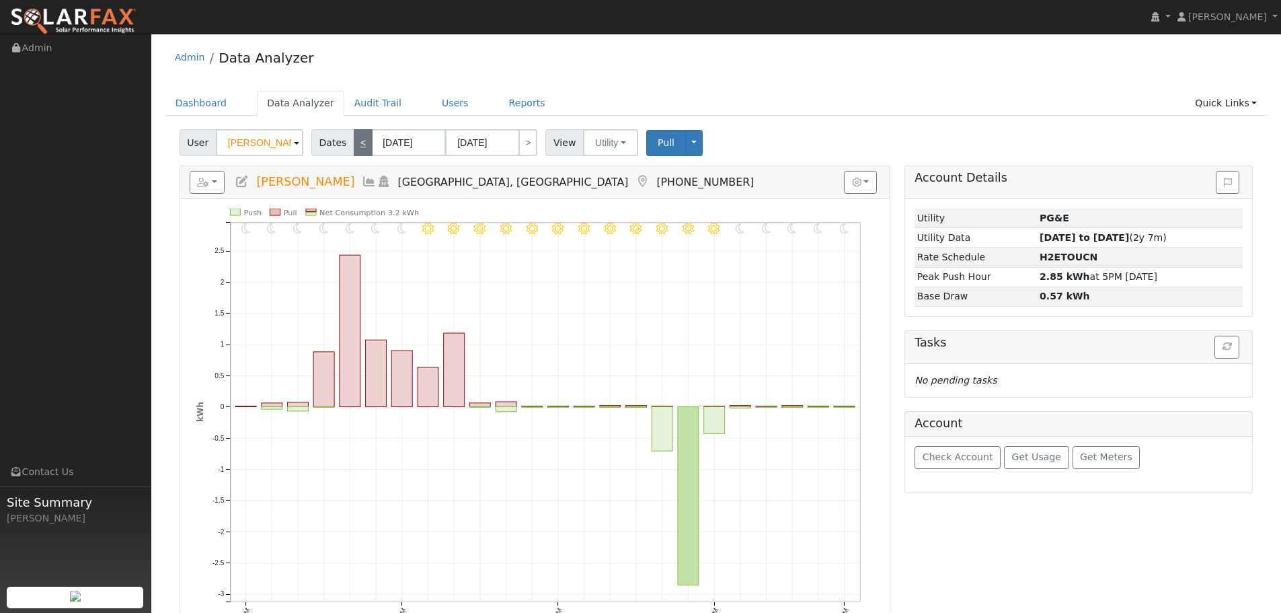
click at [354, 143] on link "<" at bounding box center [363, 142] width 19 height 27
type input "[DATE]"
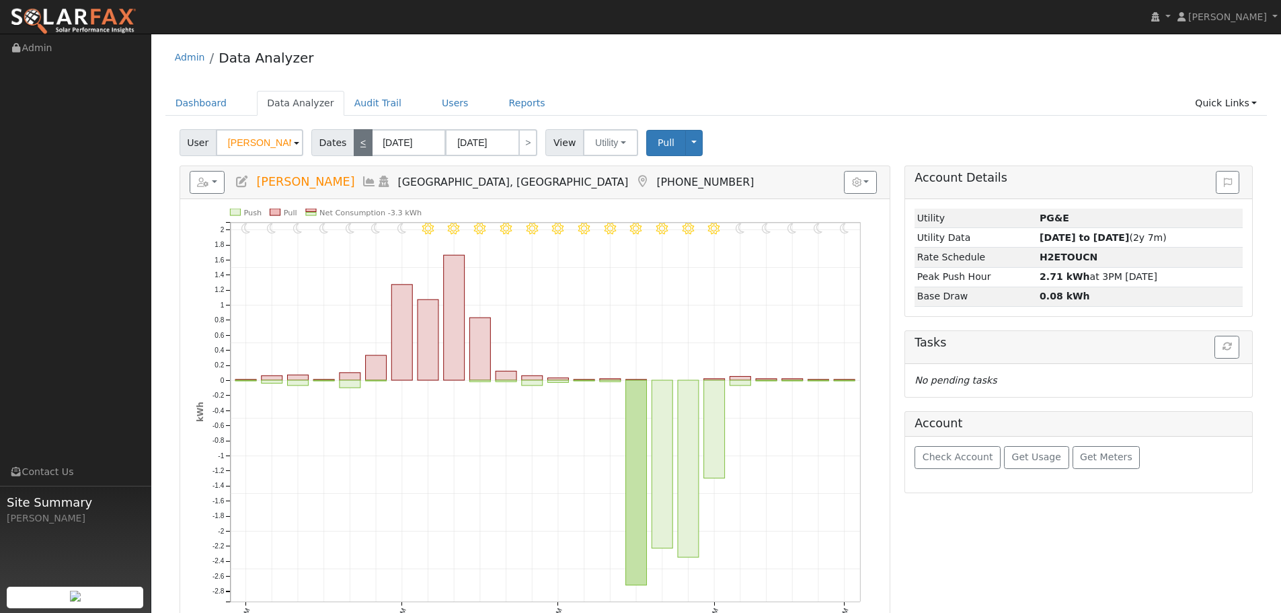
click at [354, 143] on link "<" at bounding box center [363, 142] width 19 height 27
type input "[DATE]"
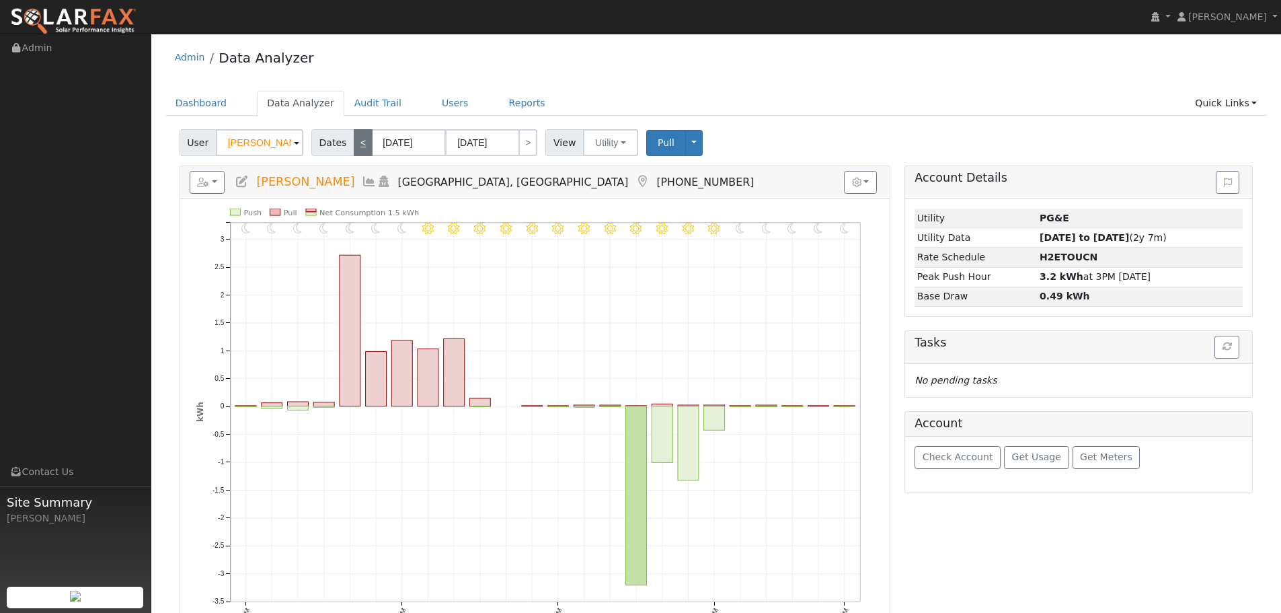
click at [354, 143] on link "<" at bounding box center [363, 142] width 19 height 27
type input "[DATE]"
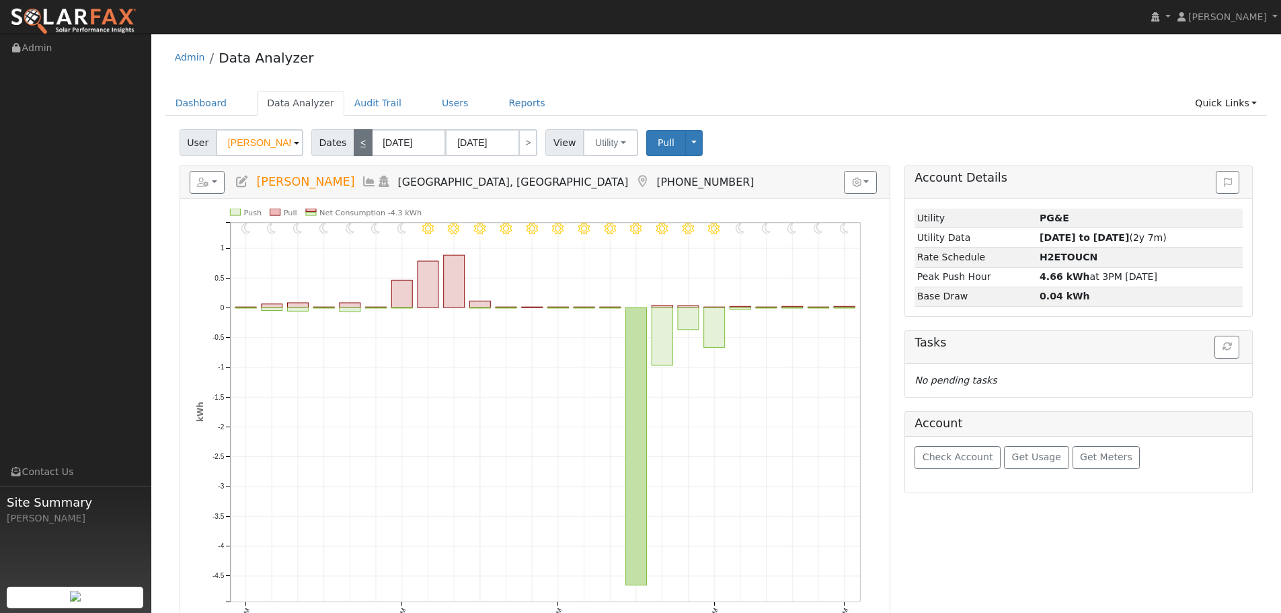
click at [354, 143] on link "<" at bounding box center [363, 142] width 19 height 27
type input "[DATE]"
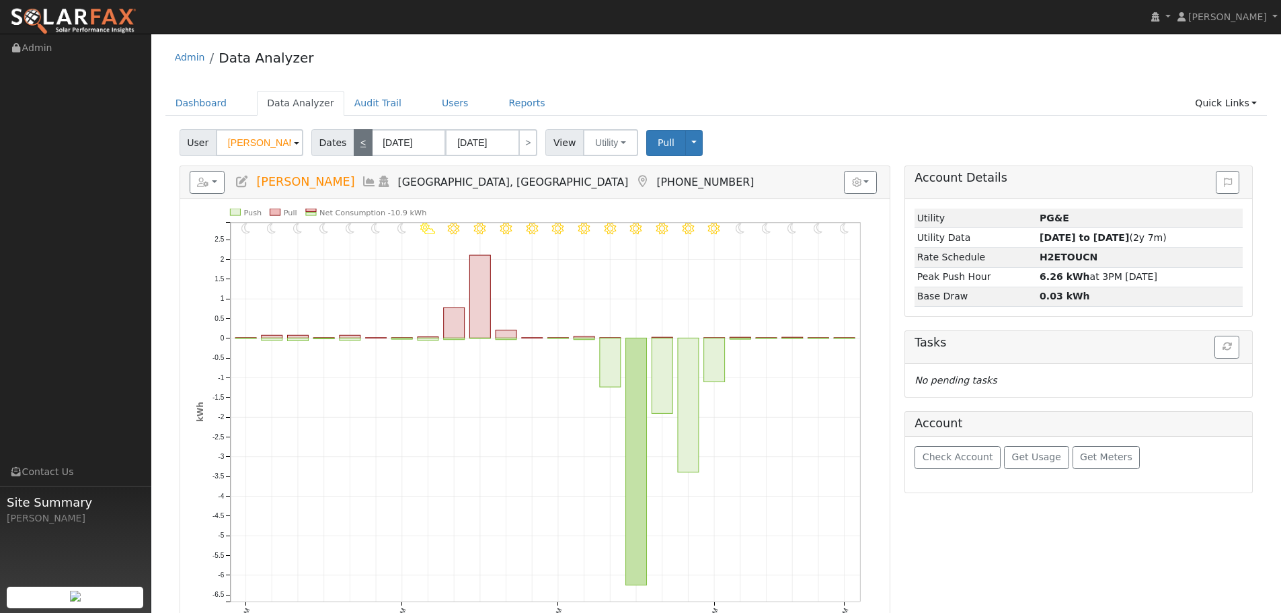
click at [354, 143] on link "<" at bounding box center [363, 142] width 19 height 27
type input "[DATE]"
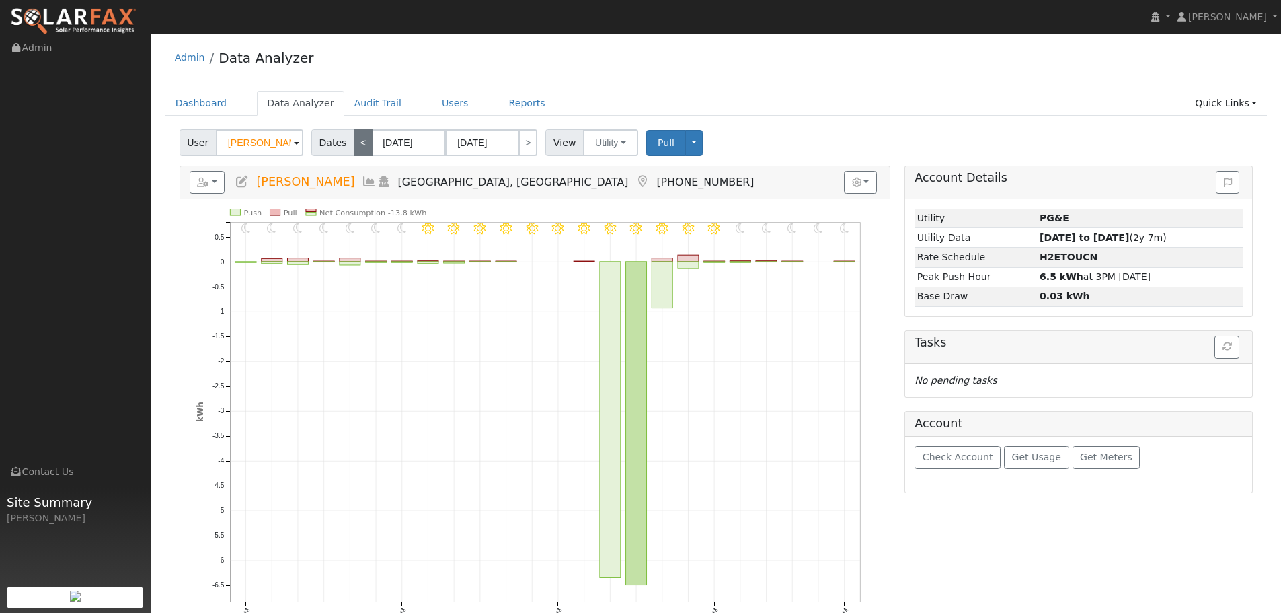
click at [354, 143] on link "<" at bounding box center [363, 142] width 19 height 27
type input "[DATE]"
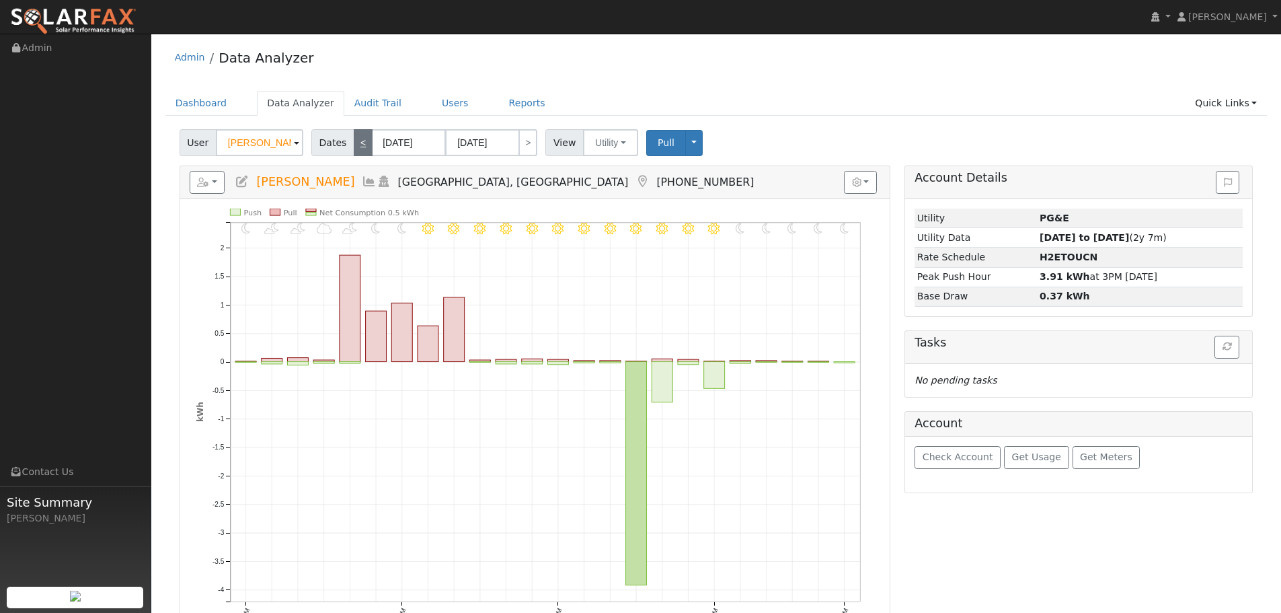
click at [354, 143] on link "<" at bounding box center [363, 142] width 19 height 27
type input "[DATE]"
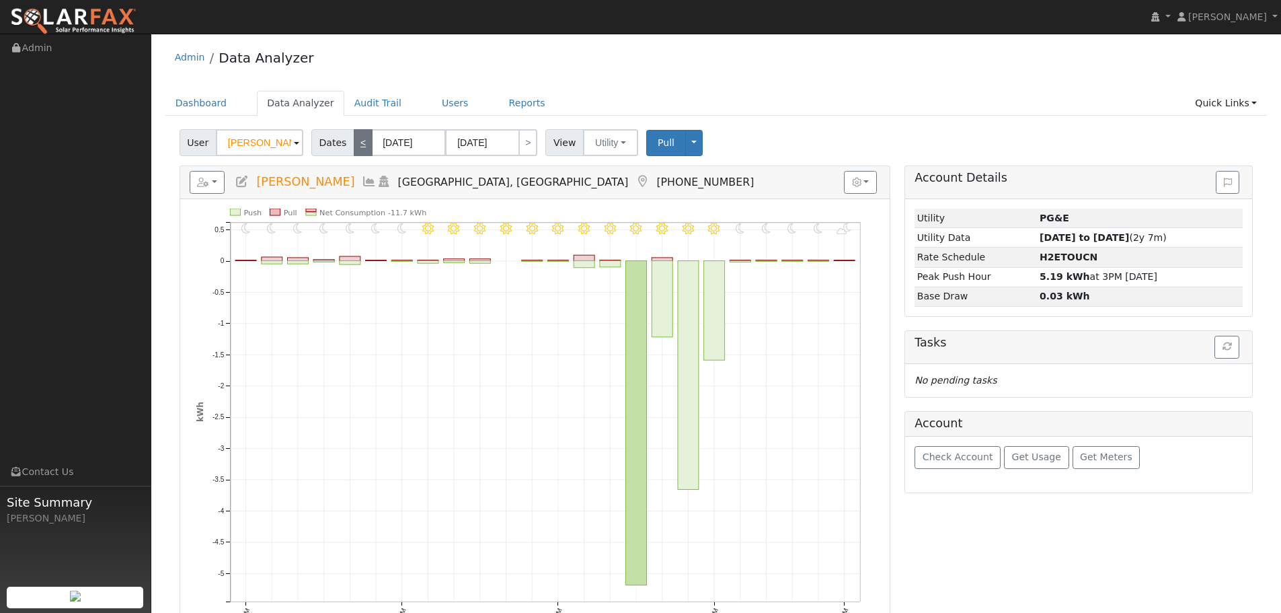
click at [354, 143] on link "<" at bounding box center [363, 142] width 19 height 27
type input "[DATE]"
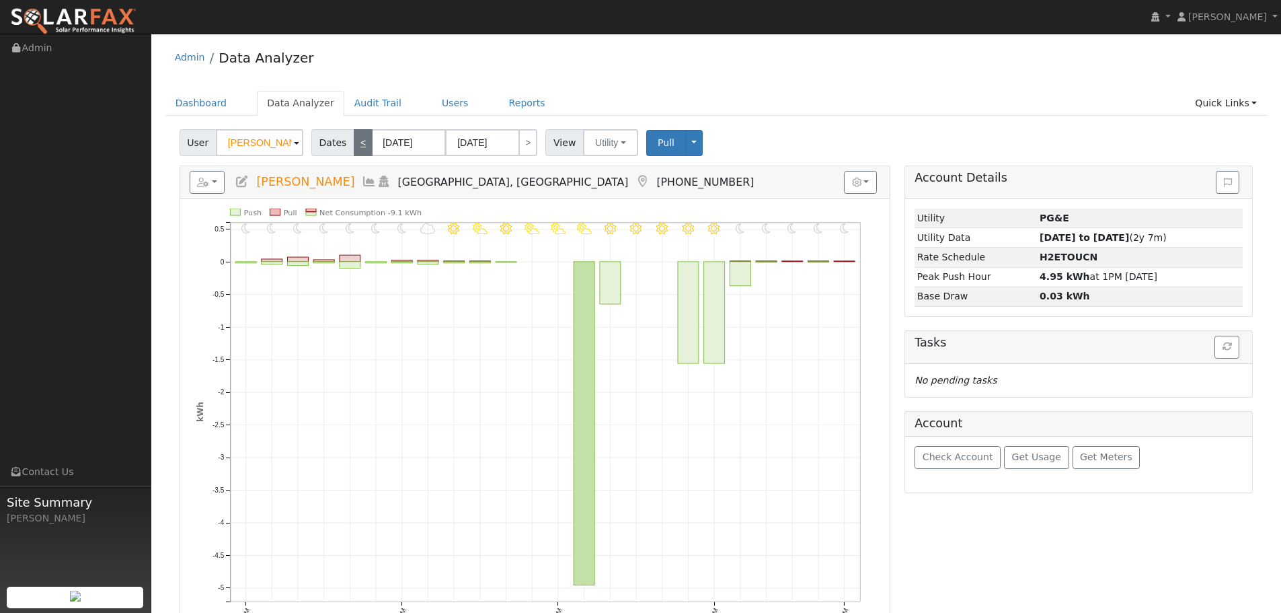
click at [354, 143] on link "<" at bounding box center [363, 142] width 19 height 27
type input "[DATE]"
click at [354, 143] on link "<" at bounding box center [363, 142] width 19 height 27
type input "[DATE]"
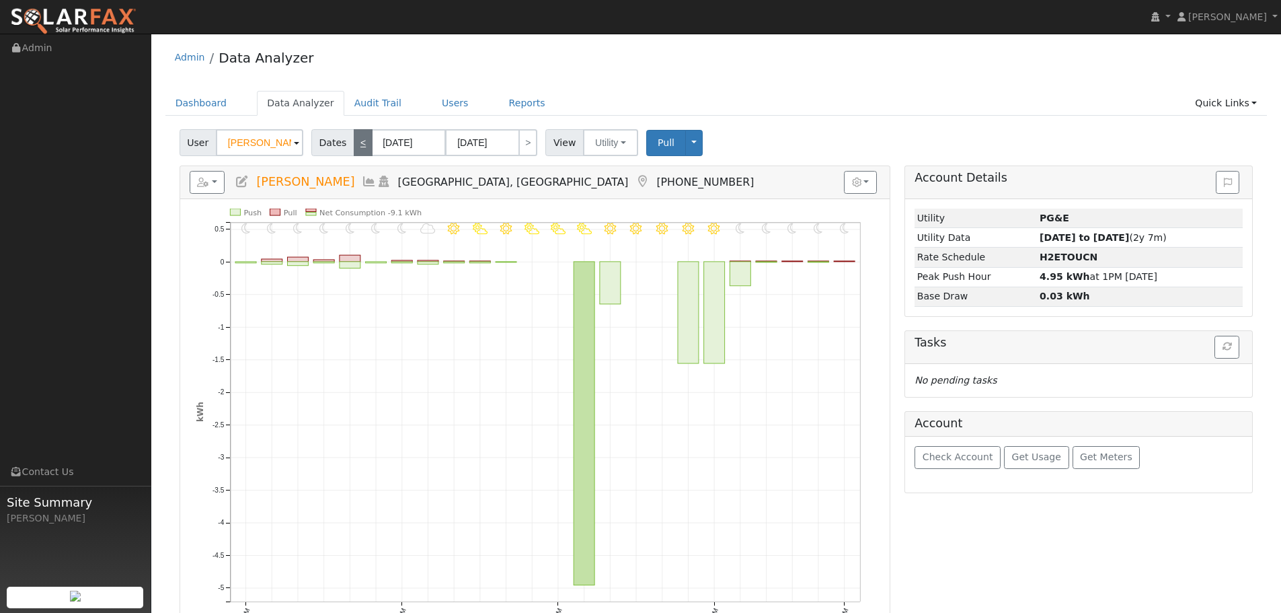
type input "[DATE]"
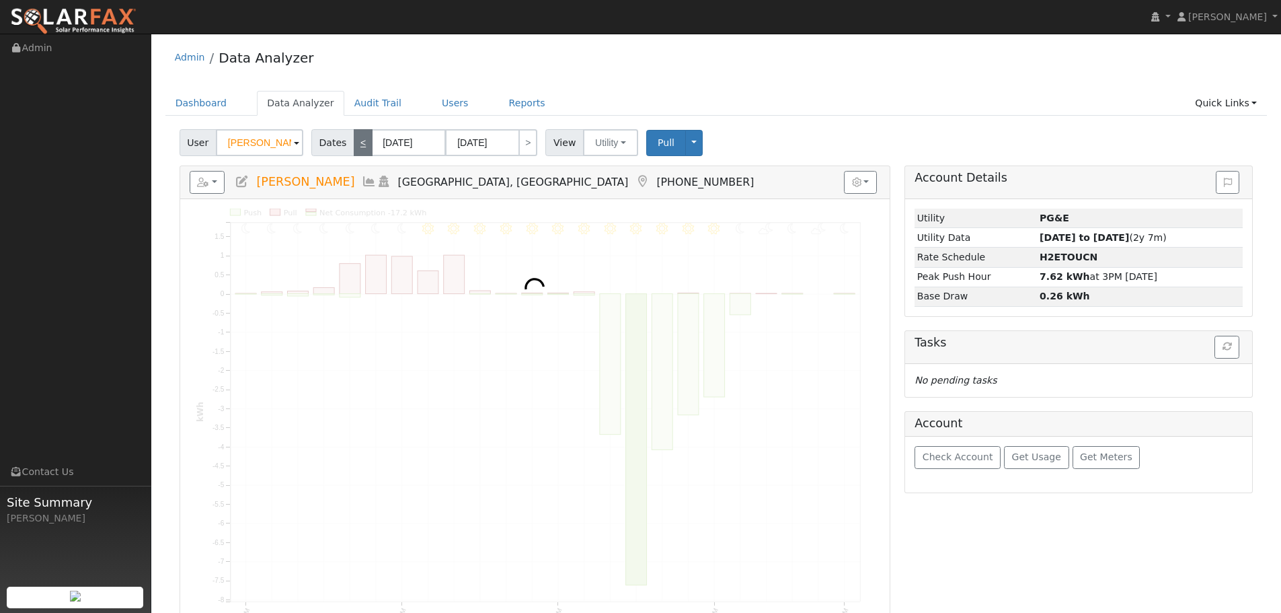
click at [354, 143] on link "<" at bounding box center [363, 142] width 19 height 27
type input "[DATE]"
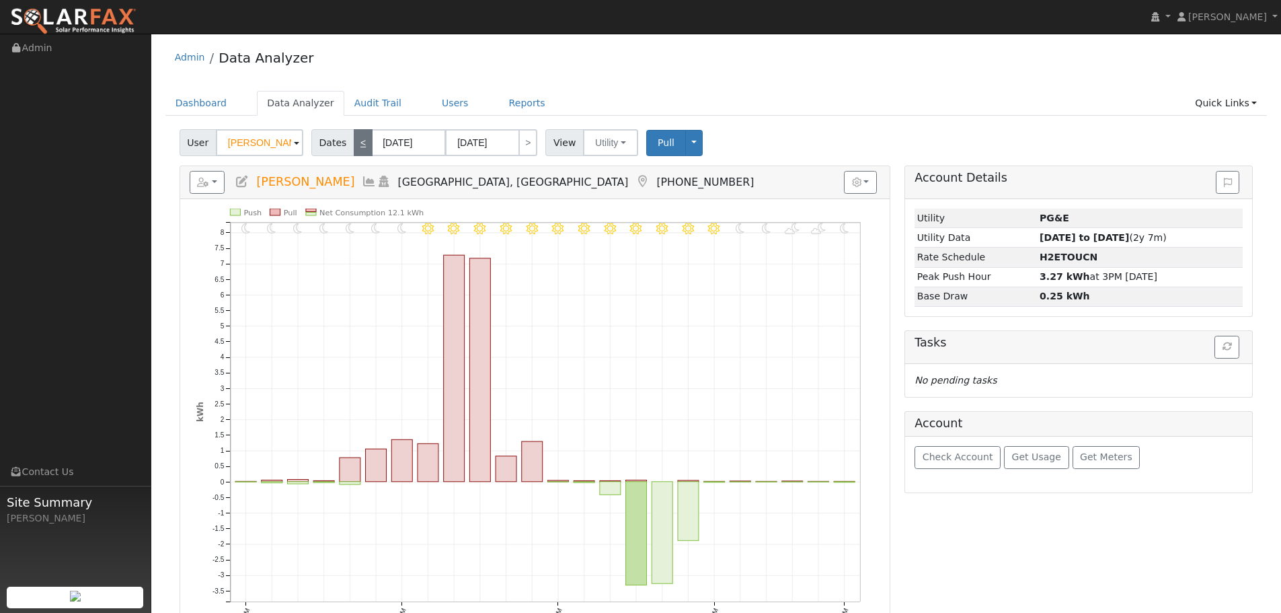
click at [354, 143] on link "<" at bounding box center [363, 142] width 19 height 27
type input "[DATE]"
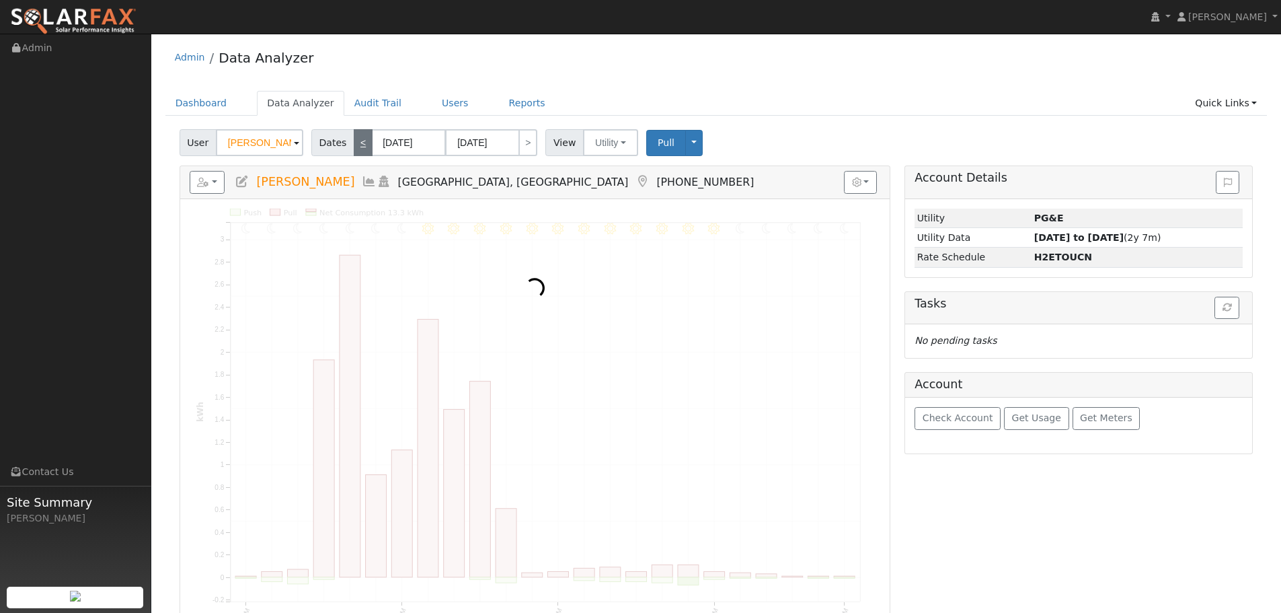
click at [354, 143] on link "<" at bounding box center [363, 142] width 19 height 27
type input "[DATE]"
click at [354, 143] on link "<" at bounding box center [363, 142] width 19 height 27
type input "[DATE]"
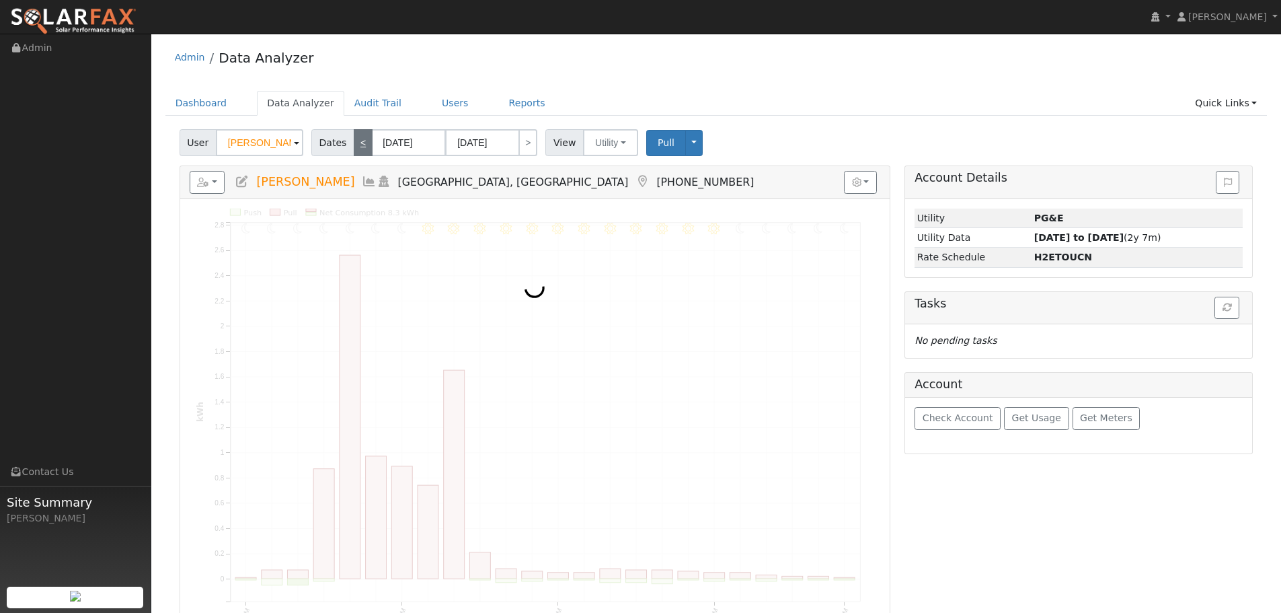
type input "[DATE]"
click at [354, 143] on link "<" at bounding box center [363, 142] width 19 height 27
type input "[DATE]"
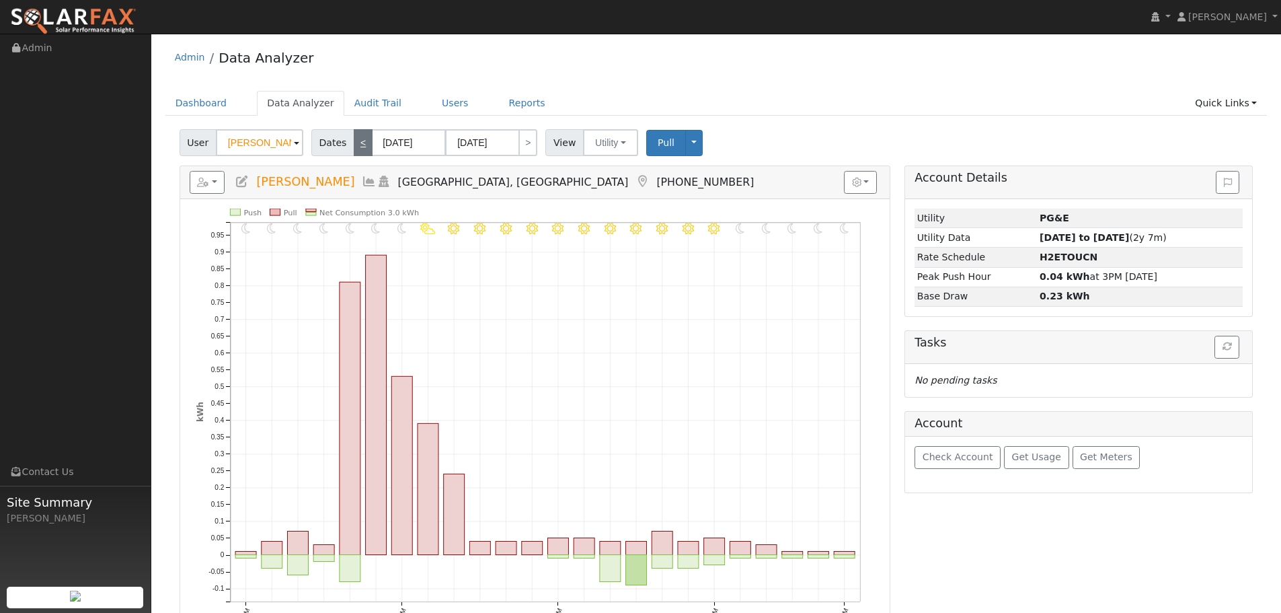
click at [354, 143] on link "<" at bounding box center [363, 142] width 19 height 27
type input "[DATE]"
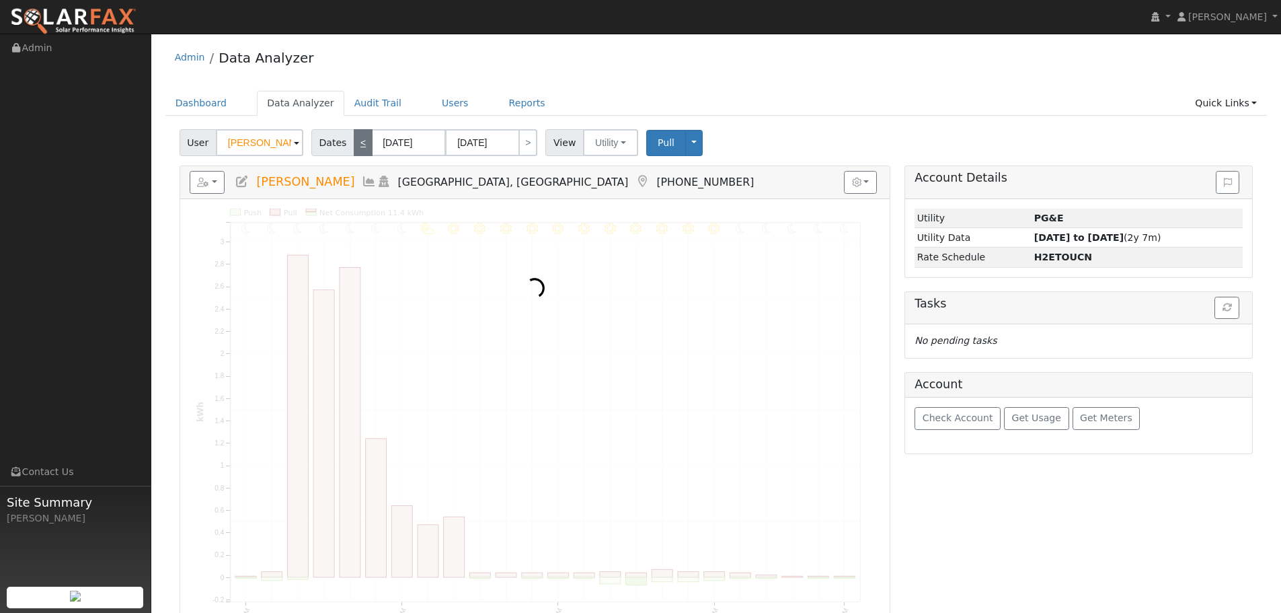
click at [354, 143] on link "<" at bounding box center [363, 142] width 19 height 27
type input "[DATE]"
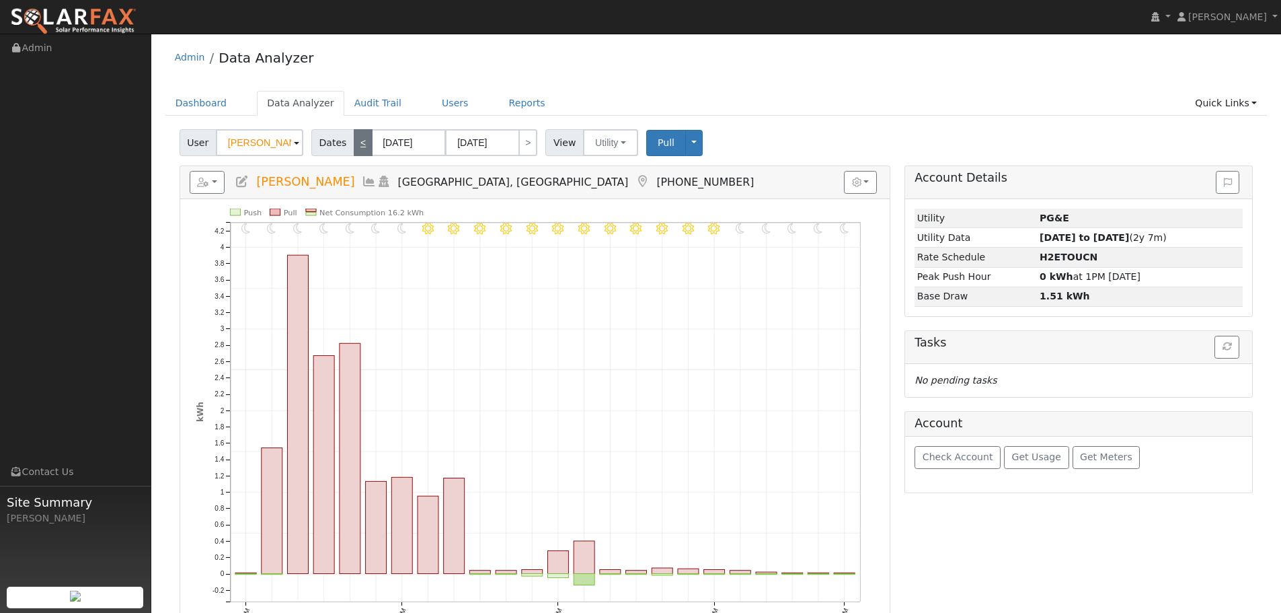
click at [354, 143] on link "<" at bounding box center [363, 142] width 19 height 27
type input "[DATE]"
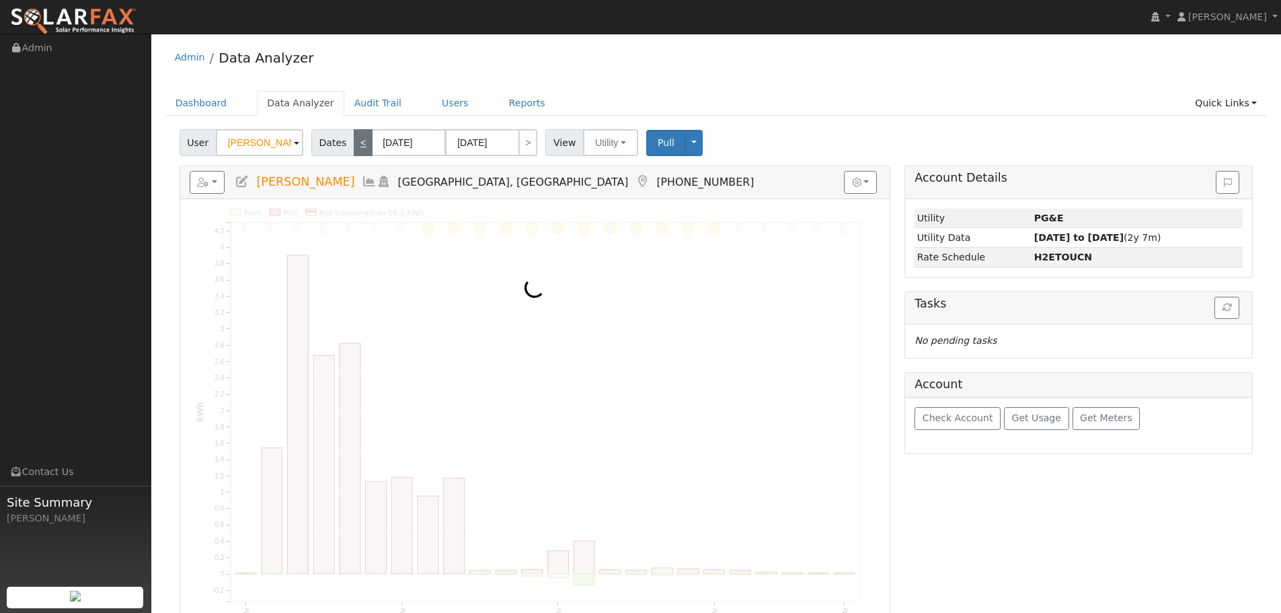
click at [354, 143] on link "<" at bounding box center [363, 142] width 19 height 27
type input "[DATE]"
click at [354, 143] on link "<" at bounding box center [363, 142] width 19 height 27
type input "[DATE]"
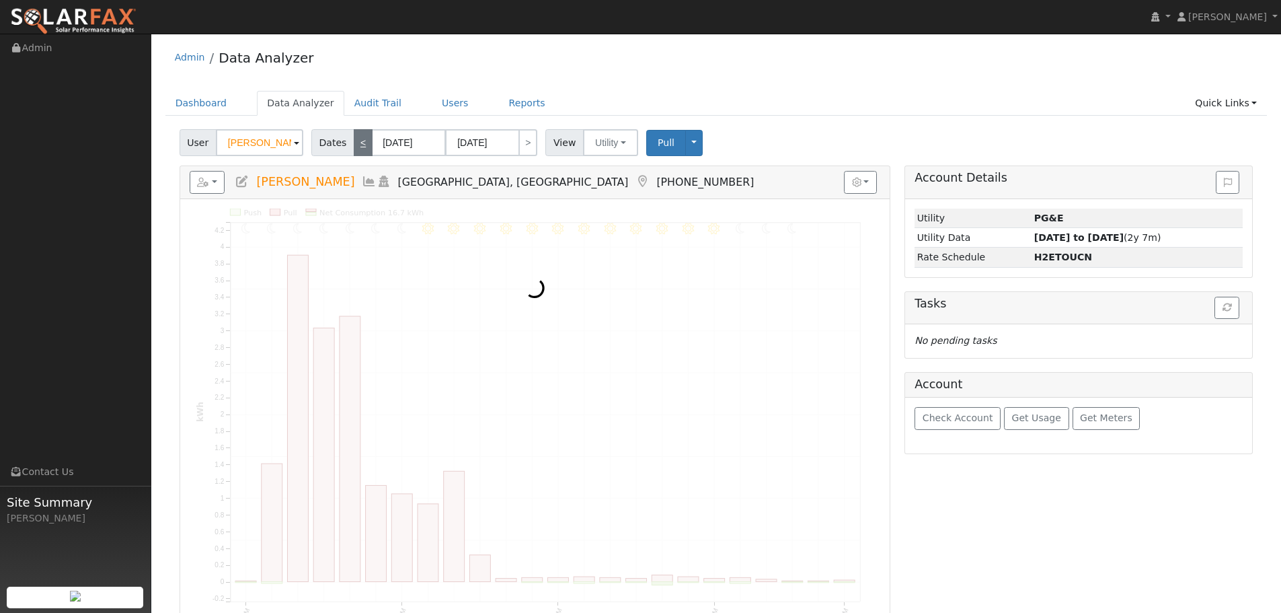
type input "[DATE]"
click at [354, 143] on link "<" at bounding box center [363, 142] width 19 height 27
type input "[DATE]"
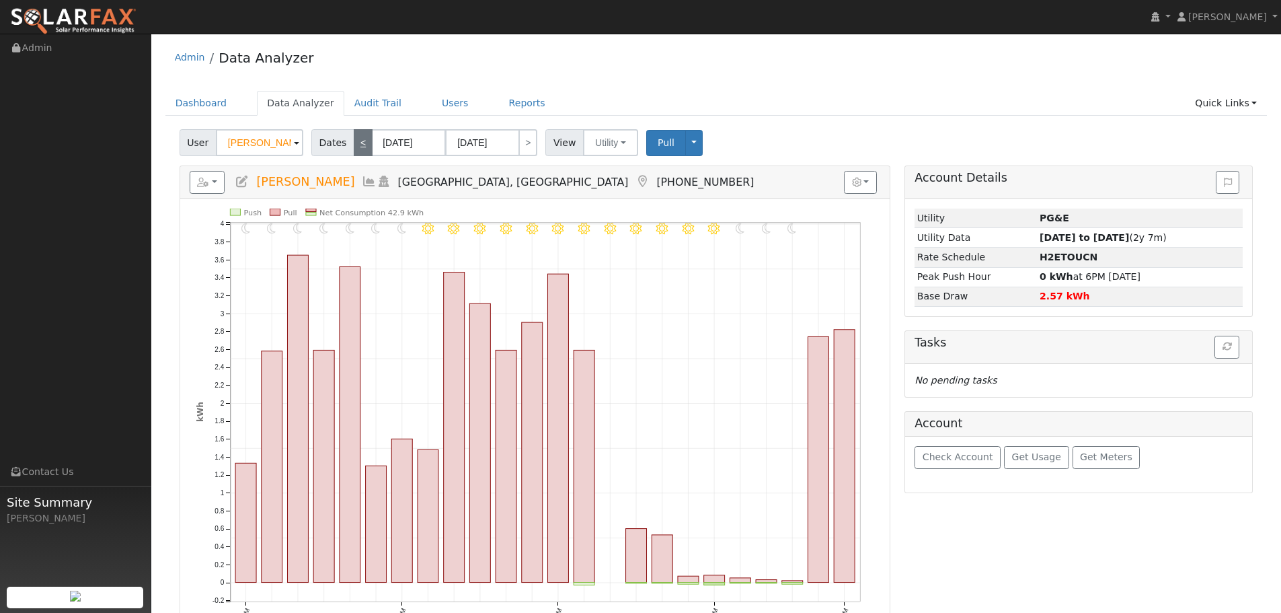
click at [354, 143] on link "<" at bounding box center [363, 142] width 19 height 27
type input "[DATE]"
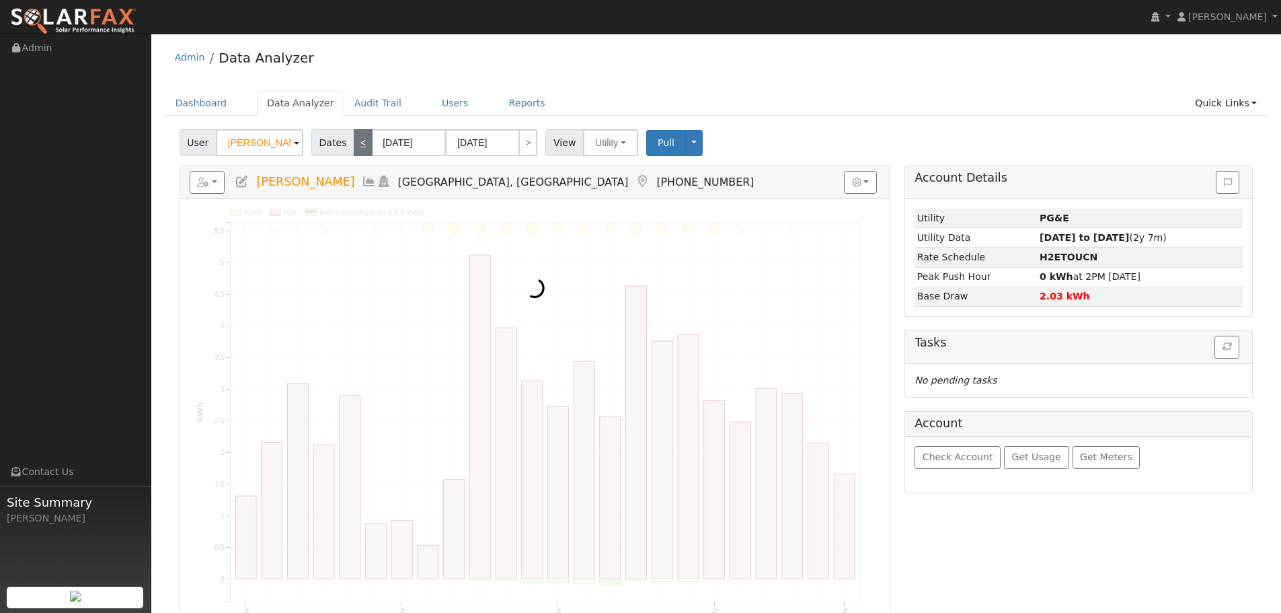
click at [354, 143] on link "<" at bounding box center [363, 142] width 19 height 27
type input "[DATE]"
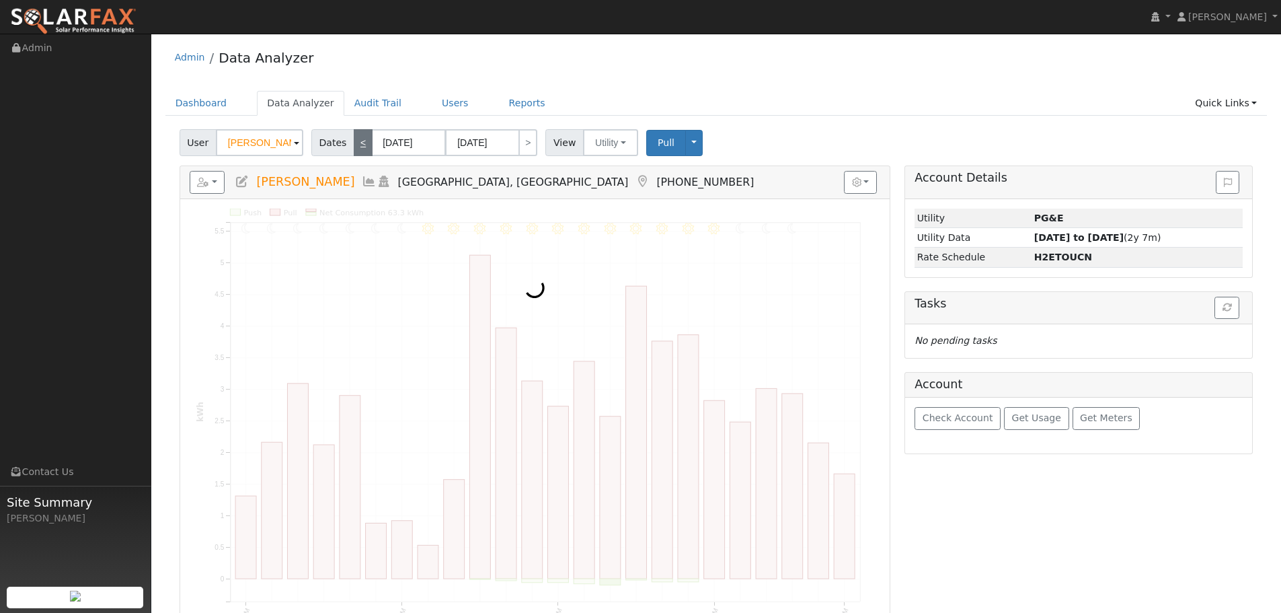
click at [354, 143] on link "<" at bounding box center [363, 142] width 19 height 27
type input "[DATE]"
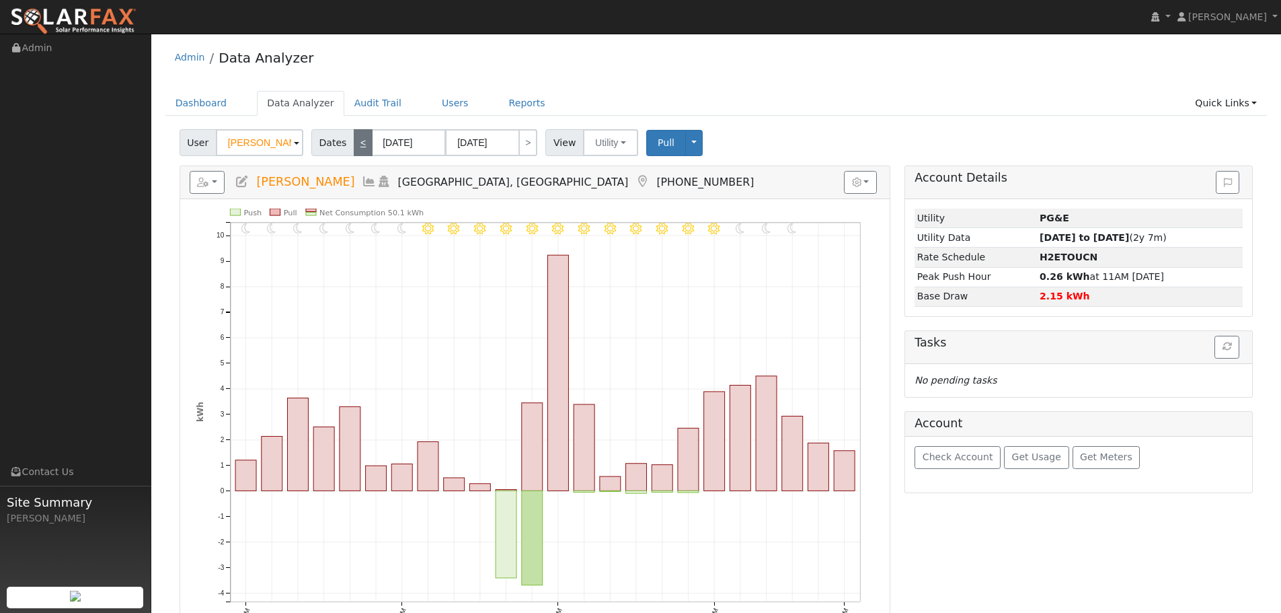
click at [354, 143] on link "<" at bounding box center [363, 142] width 19 height 27
type input "[DATE]"
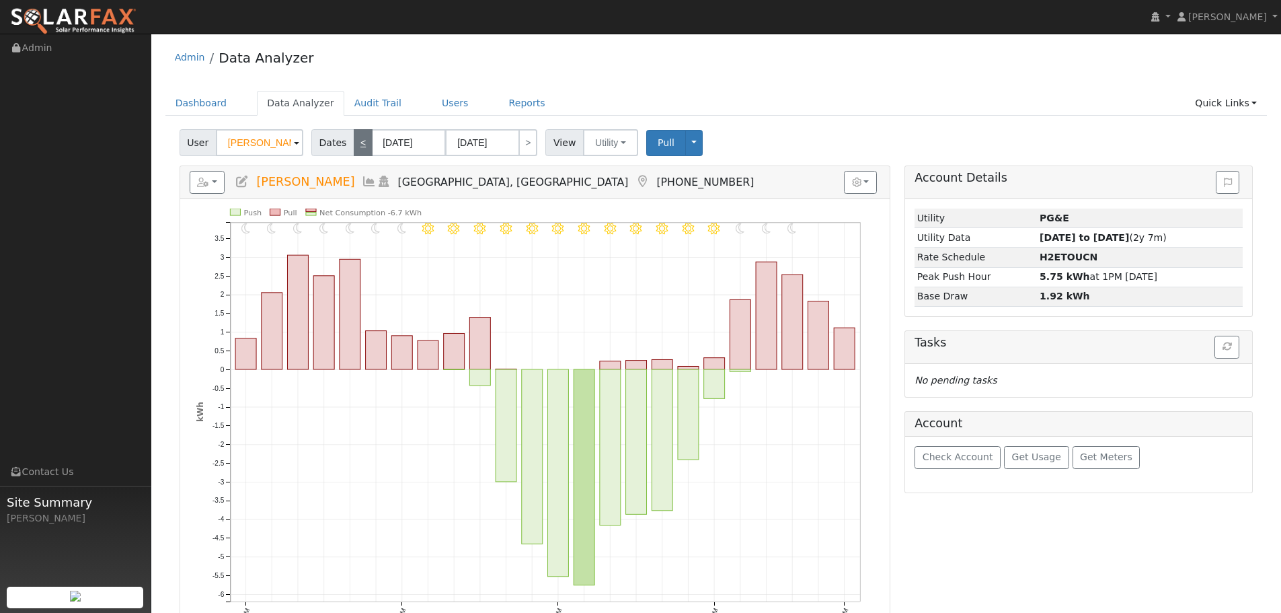
click at [354, 143] on link "<" at bounding box center [363, 142] width 19 height 27
type input "[DATE]"
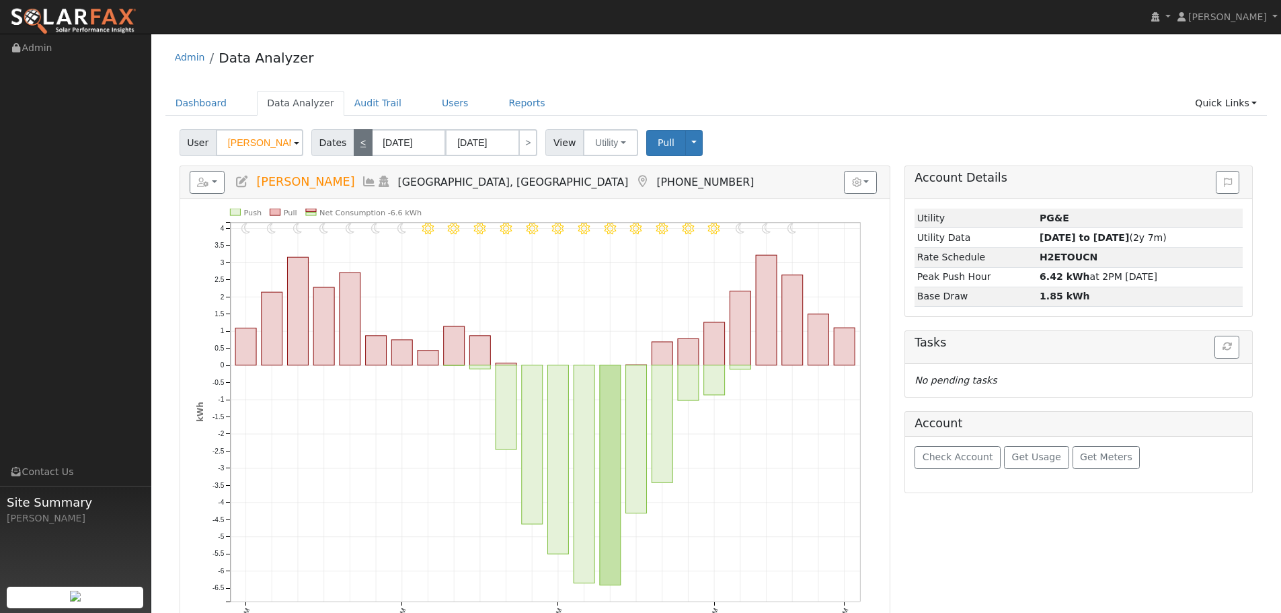
click at [354, 143] on link "<" at bounding box center [363, 142] width 19 height 27
type input "[DATE]"
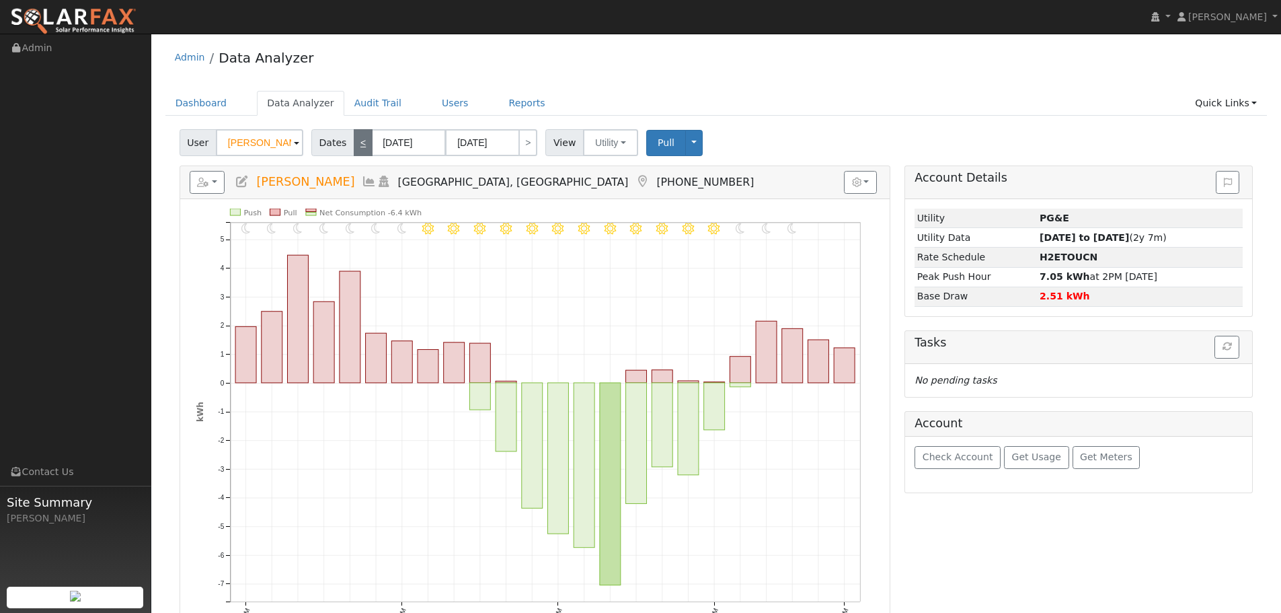
click at [354, 143] on link "<" at bounding box center [363, 142] width 19 height 27
type input "[DATE]"
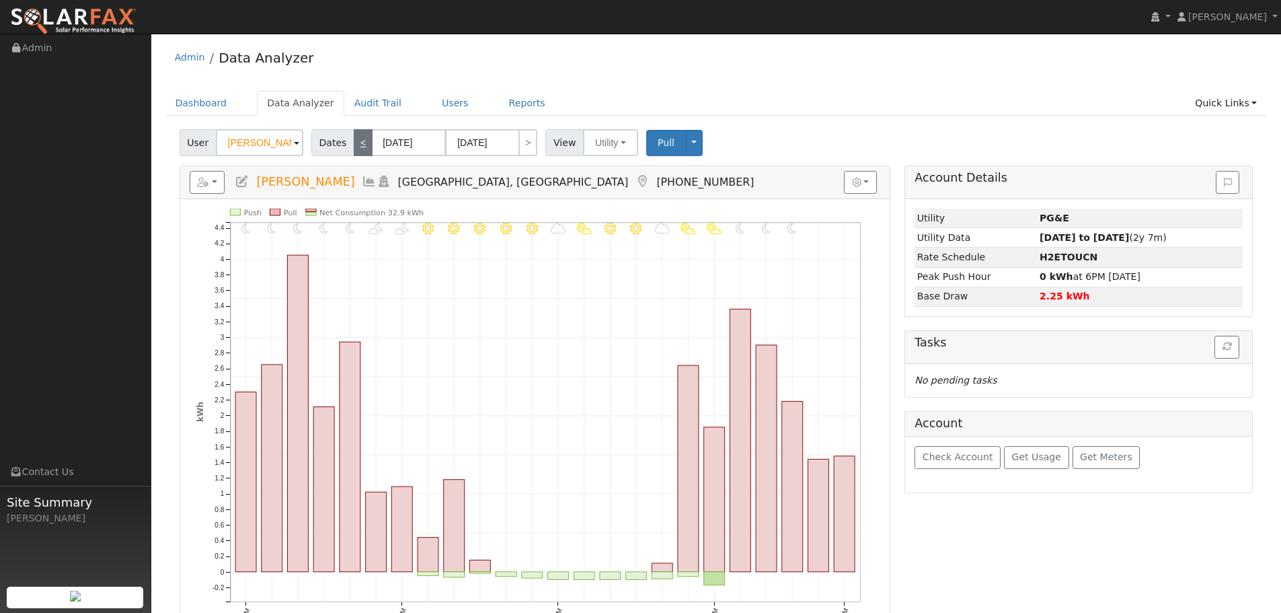
click at [354, 143] on link "<" at bounding box center [363, 142] width 19 height 27
type input "[DATE]"
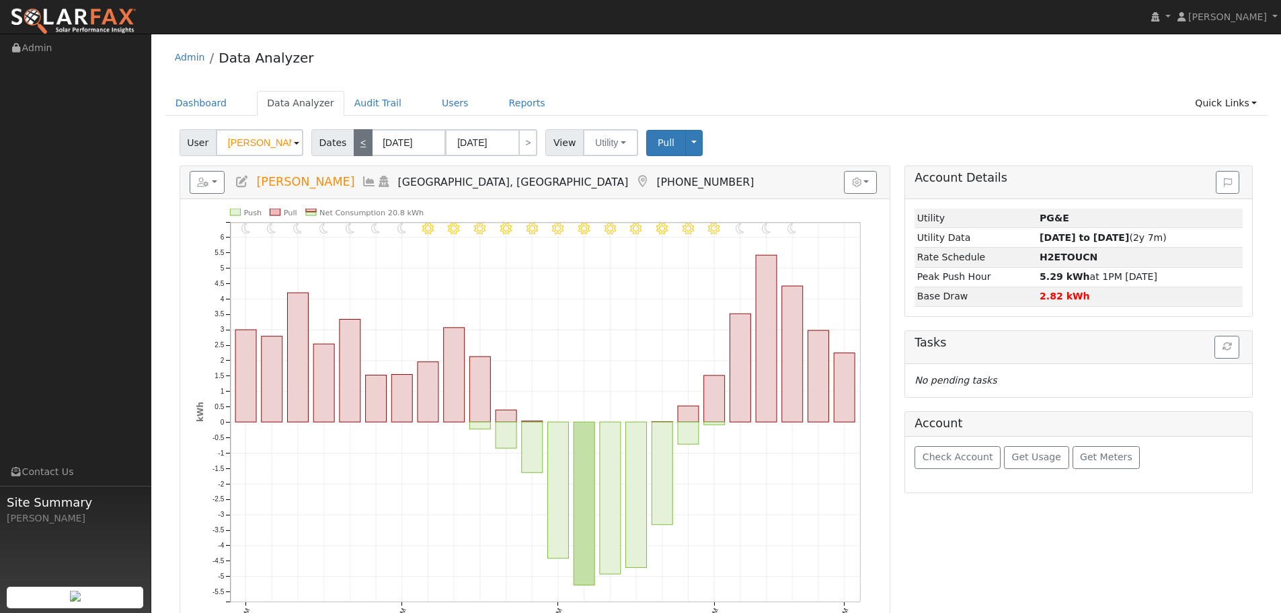
click at [354, 143] on link "<" at bounding box center [363, 142] width 19 height 27
type input "[DATE]"
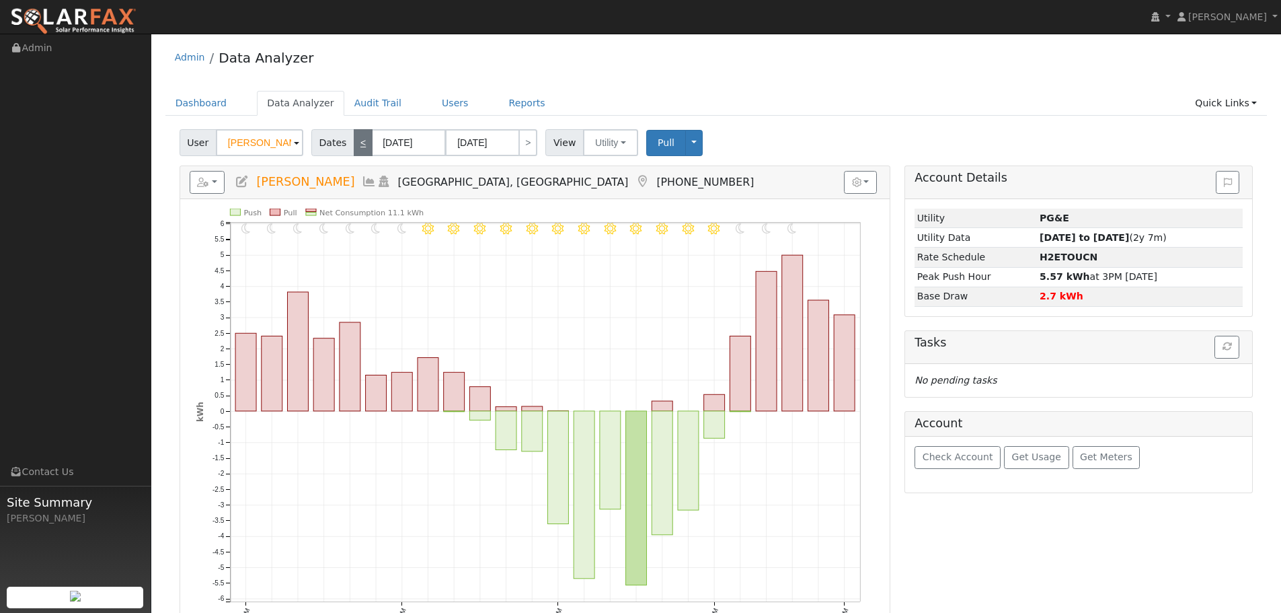
click at [354, 143] on link "<" at bounding box center [363, 142] width 19 height 27
type input "[DATE]"
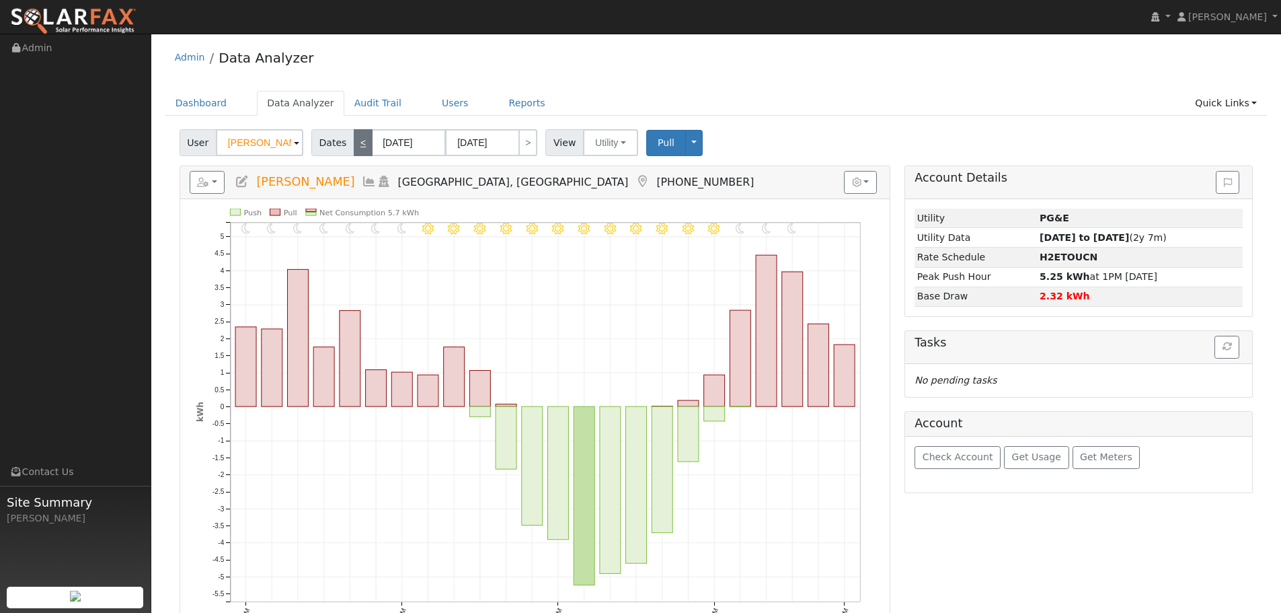
click at [354, 143] on link "<" at bounding box center [363, 142] width 19 height 27
type input "[DATE]"
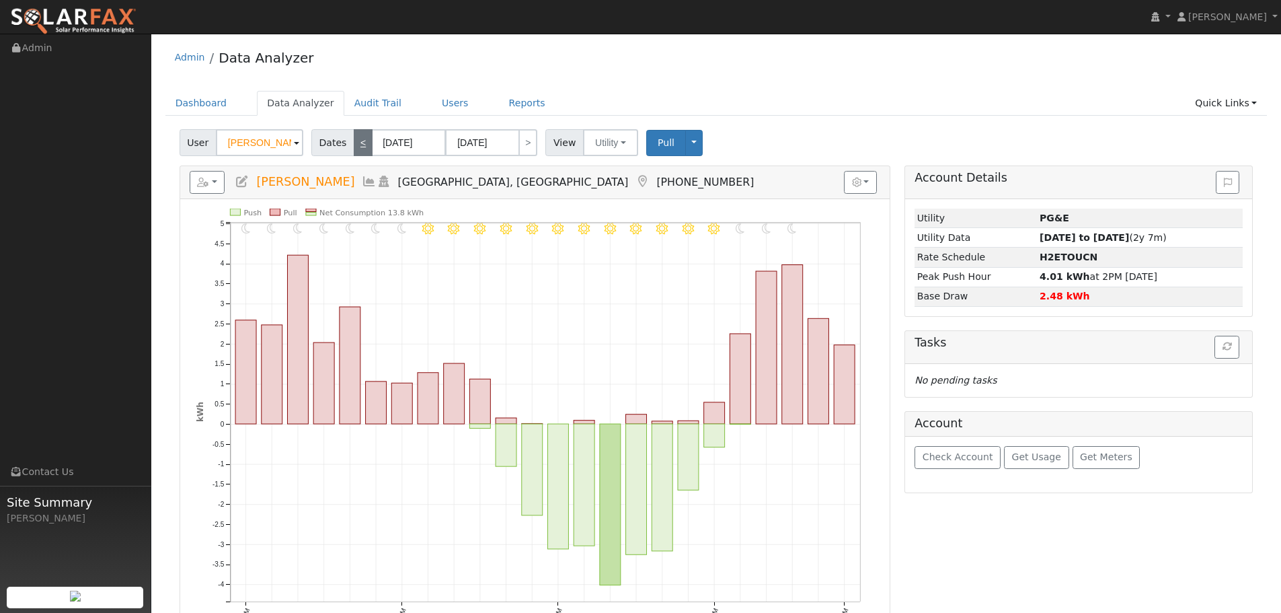
click at [354, 143] on link "<" at bounding box center [363, 142] width 19 height 27
type input "[DATE]"
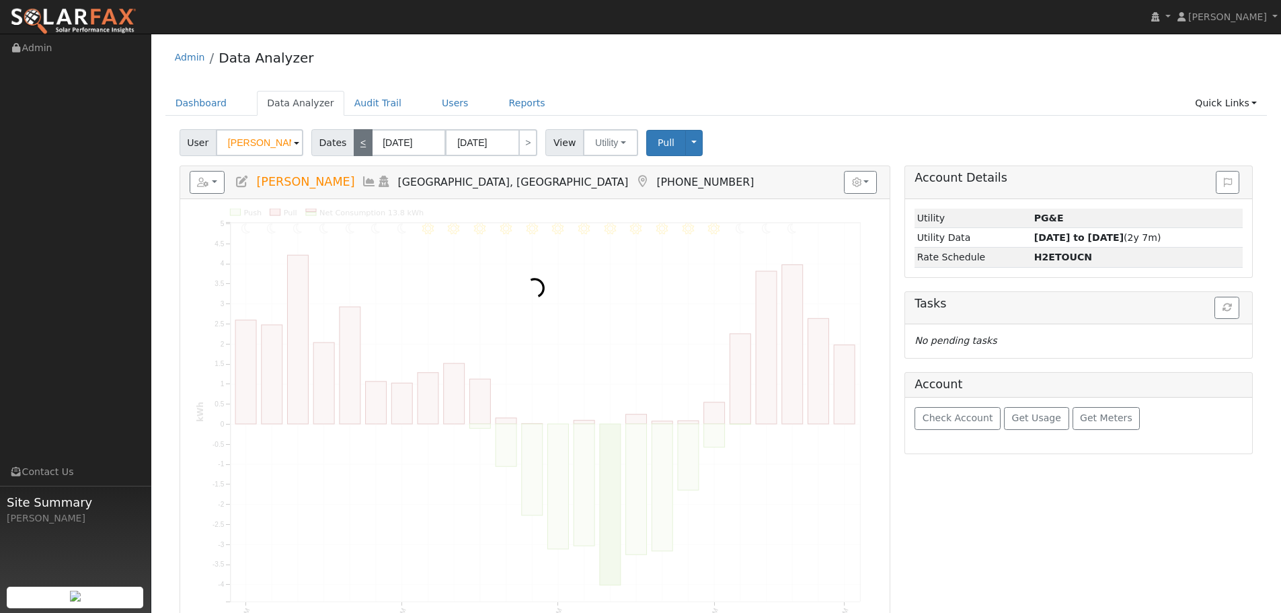
click at [354, 143] on link "<" at bounding box center [363, 142] width 19 height 27
type input "[DATE]"
click at [354, 143] on link "<" at bounding box center [363, 142] width 19 height 27
type input "[DATE]"
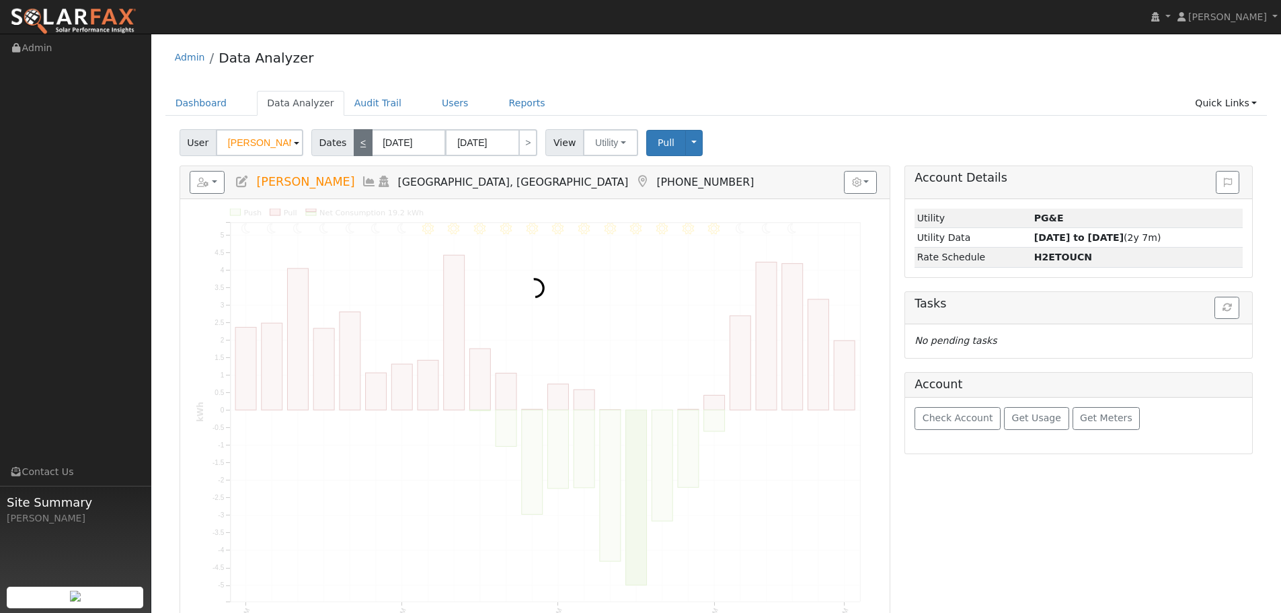
type input "[DATE]"
click at [354, 143] on link "<" at bounding box center [363, 142] width 19 height 27
type input "[DATE]"
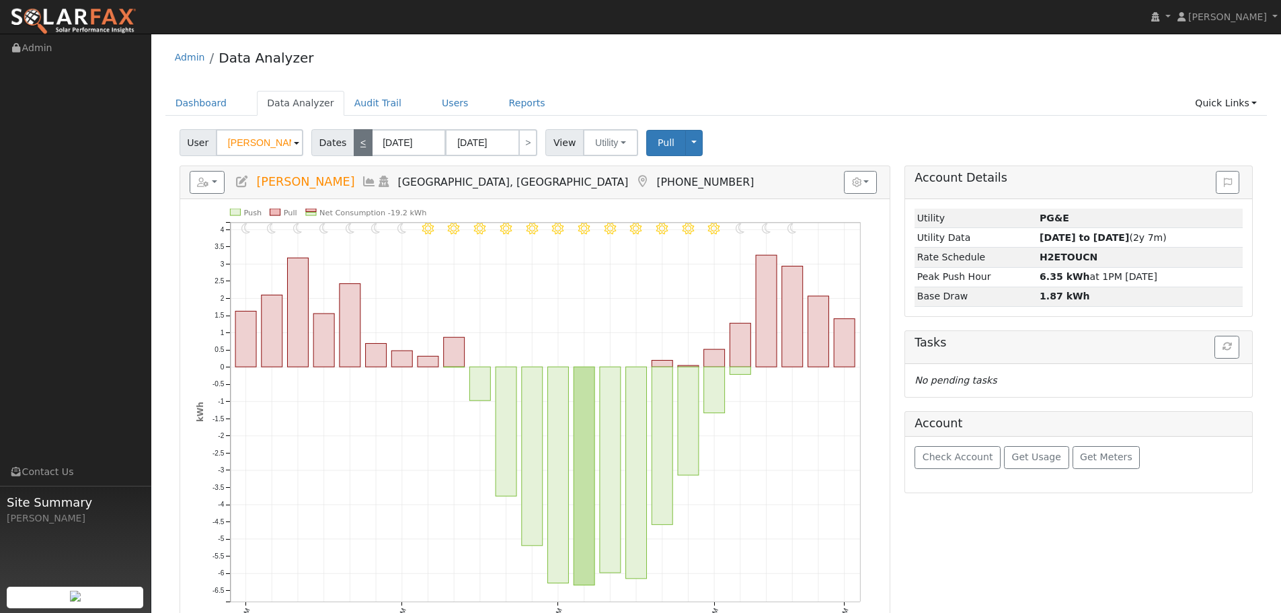
click at [354, 143] on link "<" at bounding box center [363, 142] width 19 height 27
type input "[DATE]"
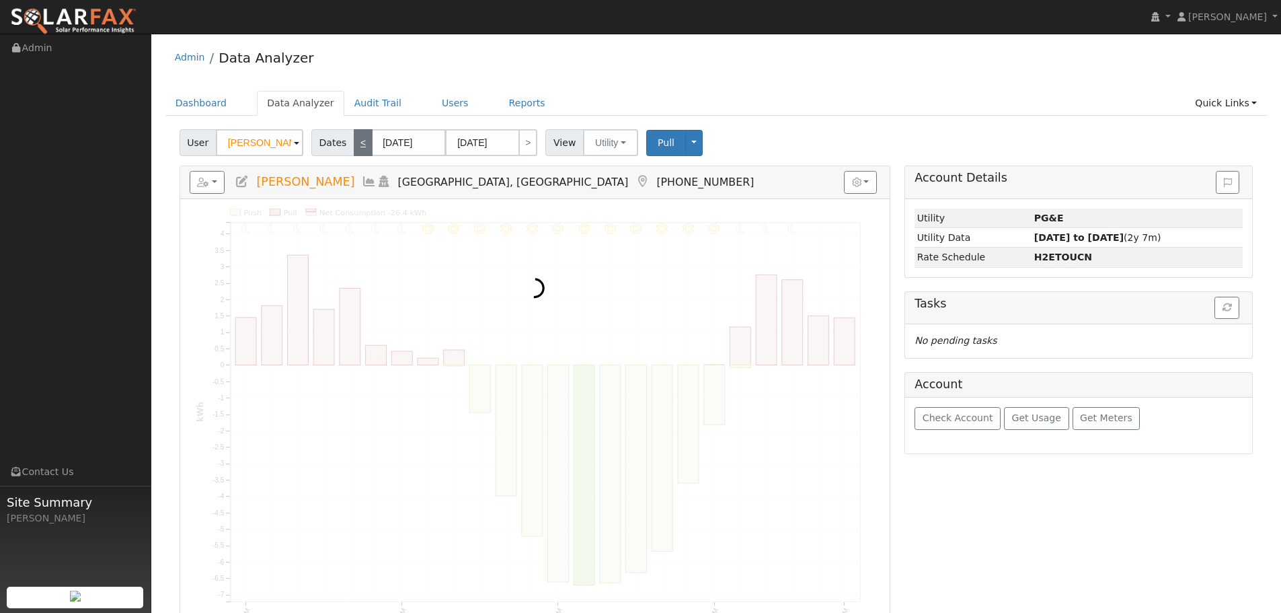
click at [354, 143] on link "<" at bounding box center [363, 142] width 19 height 27
type input "[DATE]"
click at [354, 143] on link "<" at bounding box center [363, 142] width 19 height 27
type input "[DATE]"
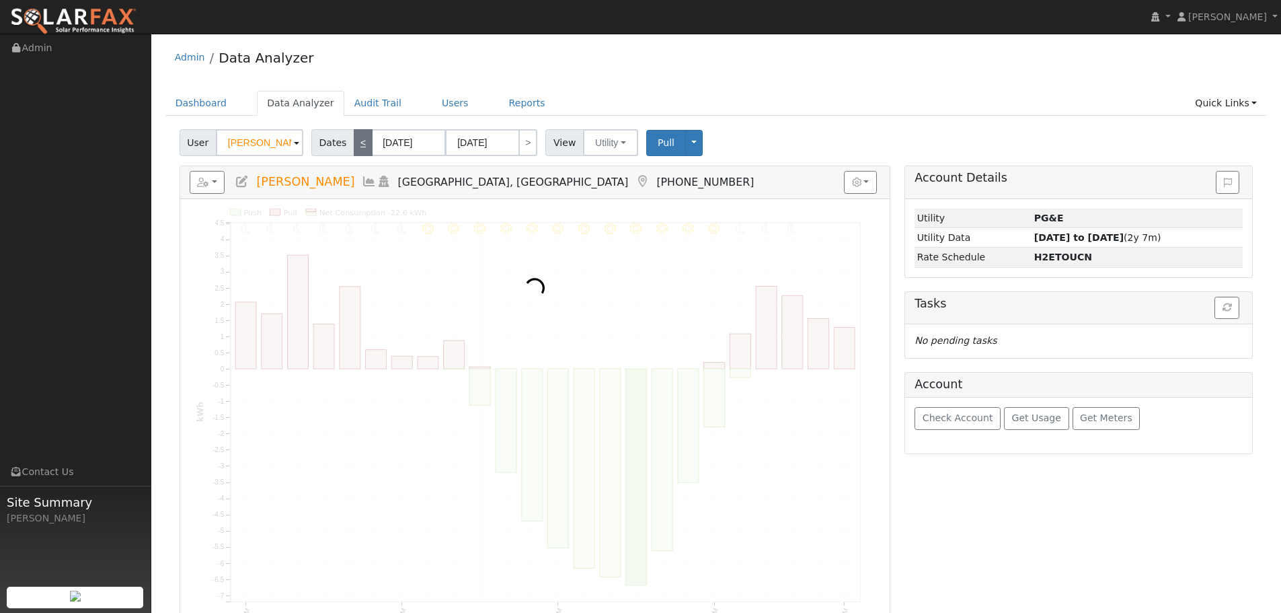
type input "[DATE]"
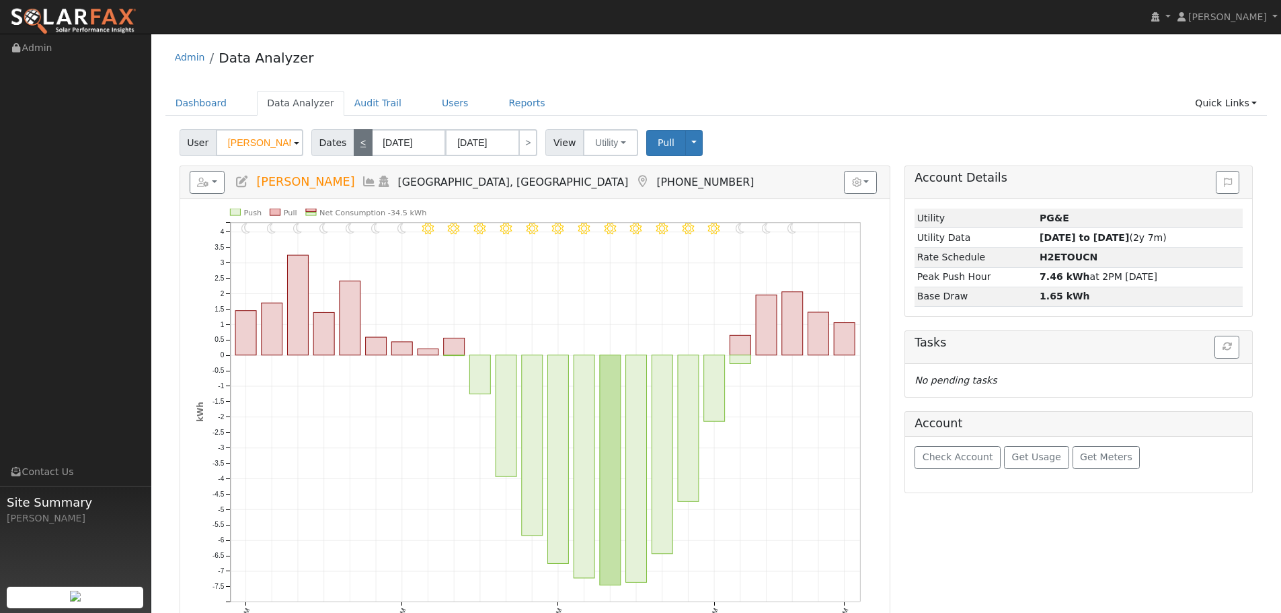
click at [354, 143] on link "<" at bounding box center [363, 142] width 19 height 27
type input "[DATE]"
click at [354, 143] on link "<" at bounding box center [363, 142] width 19 height 27
type input "[DATE]"
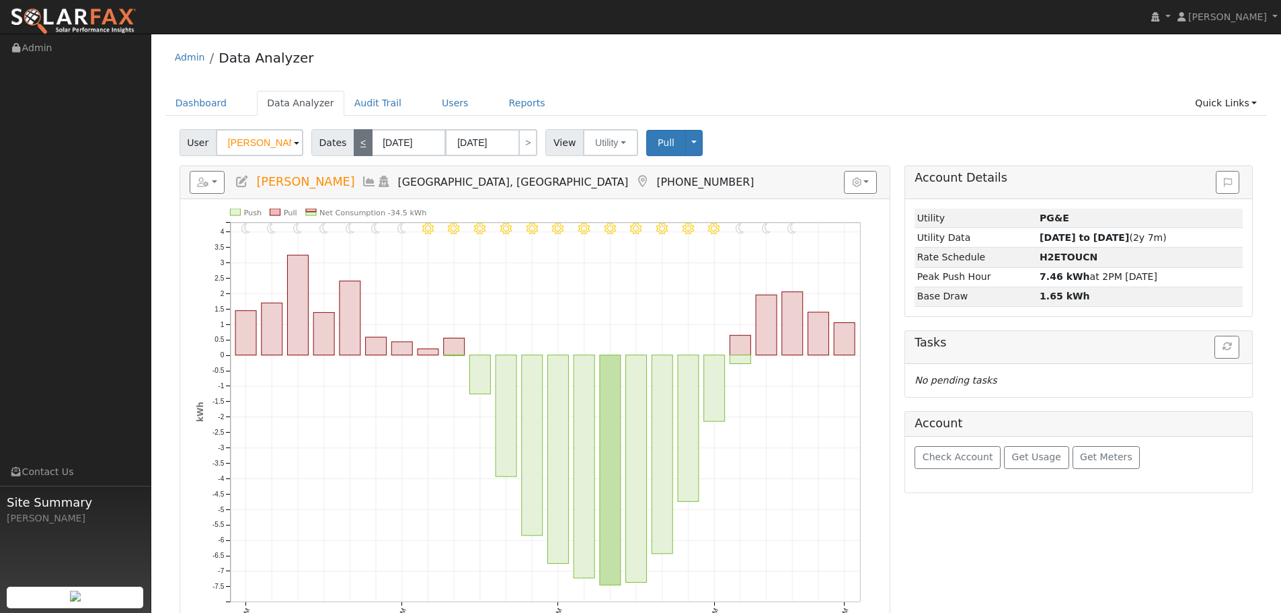
type input "[DATE]"
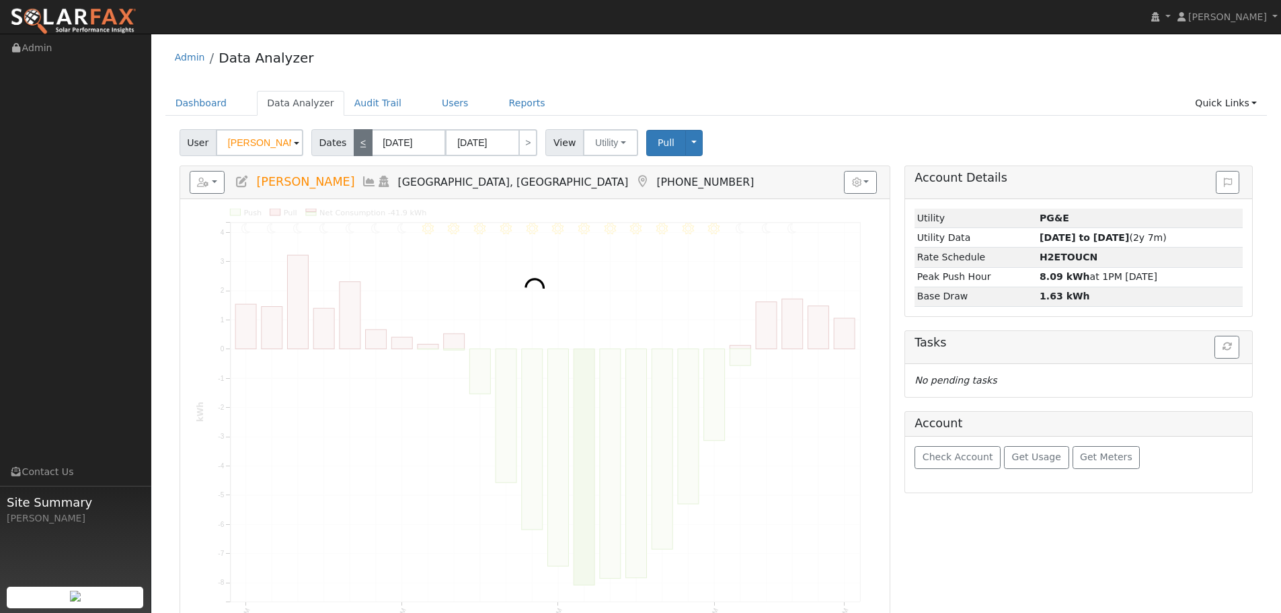
click at [354, 143] on link "<" at bounding box center [363, 142] width 19 height 27
type input "[DATE]"
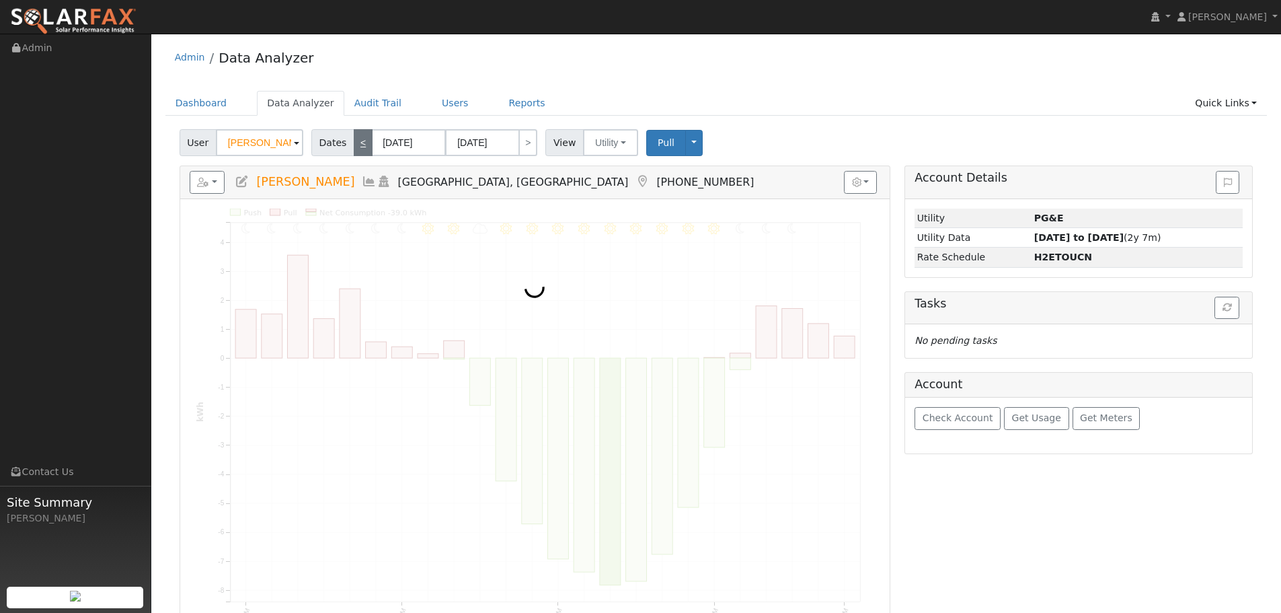
click at [354, 143] on link "<" at bounding box center [363, 142] width 19 height 27
type input "[DATE]"
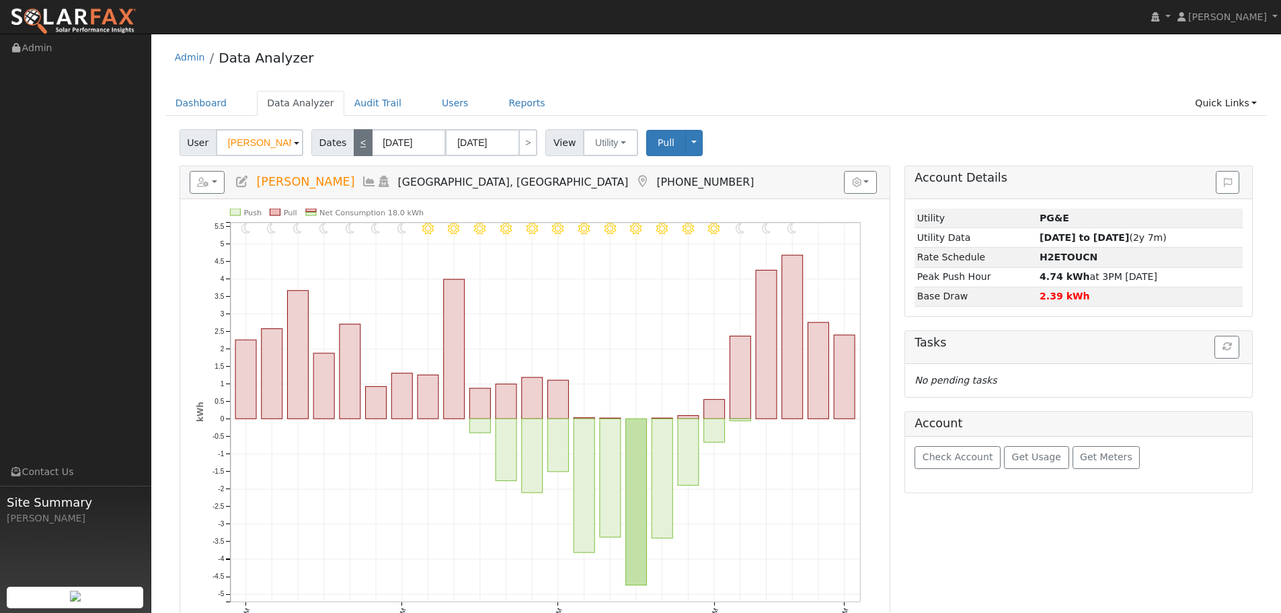
click at [354, 143] on link "<" at bounding box center [363, 142] width 19 height 27
type input "[DATE]"
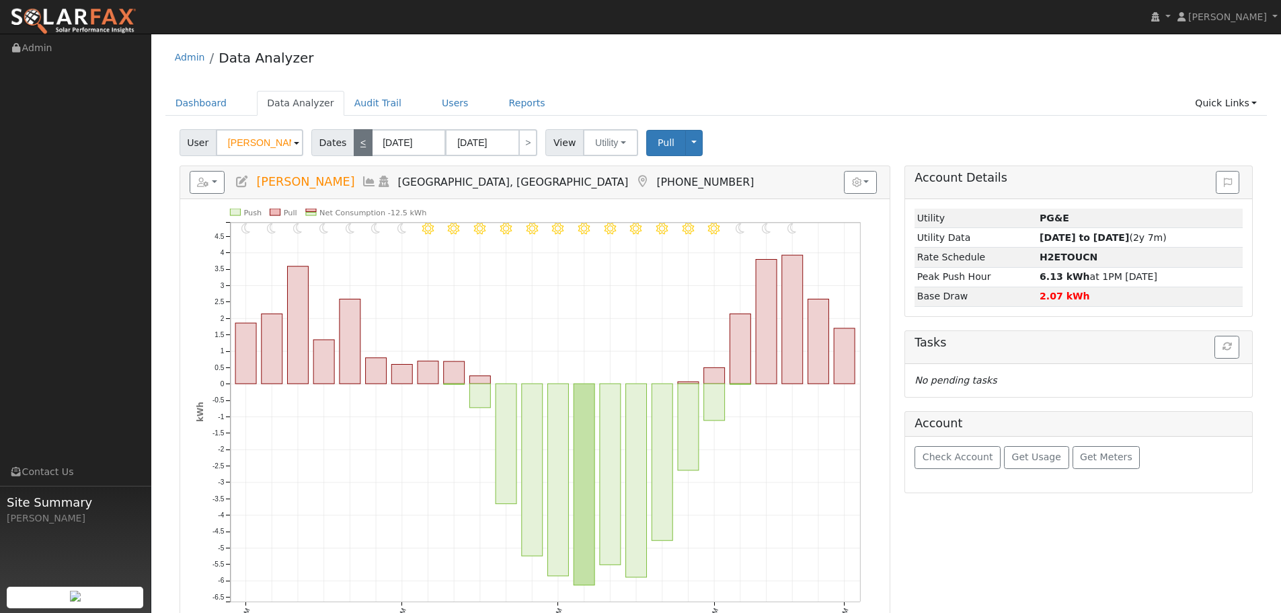
click at [354, 143] on link "<" at bounding box center [363, 142] width 19 height 27
type input "[DATE]"
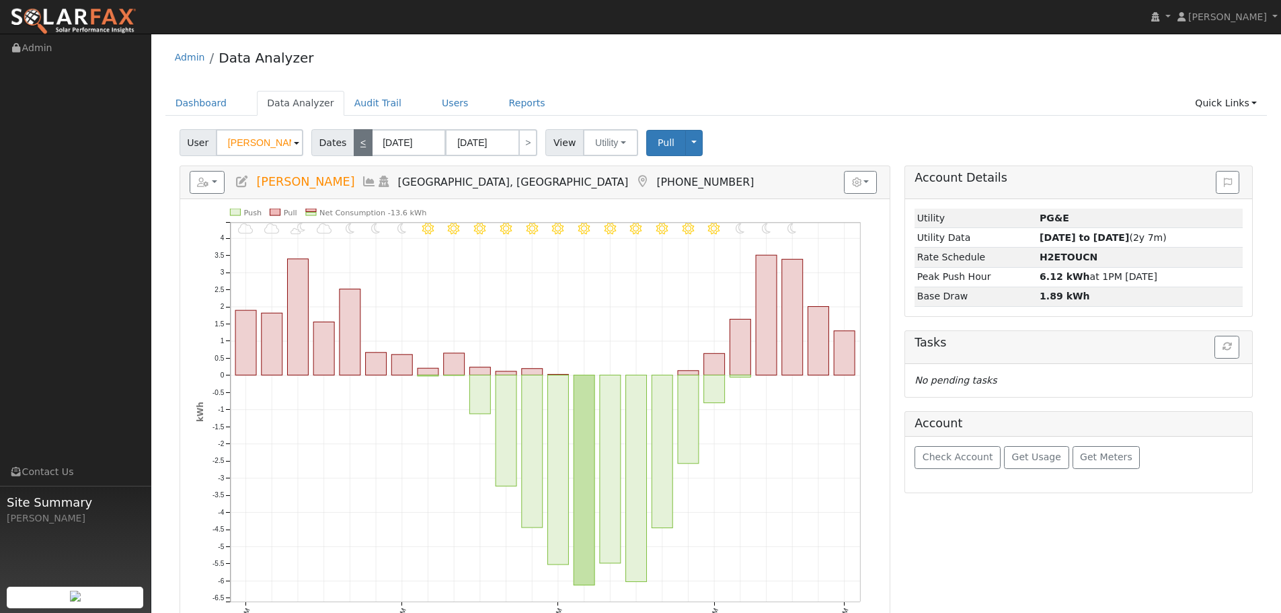
click at [354, 143] on link "<" at bounding box center [363, 142] width 19 height 27
type input "[DATE]"
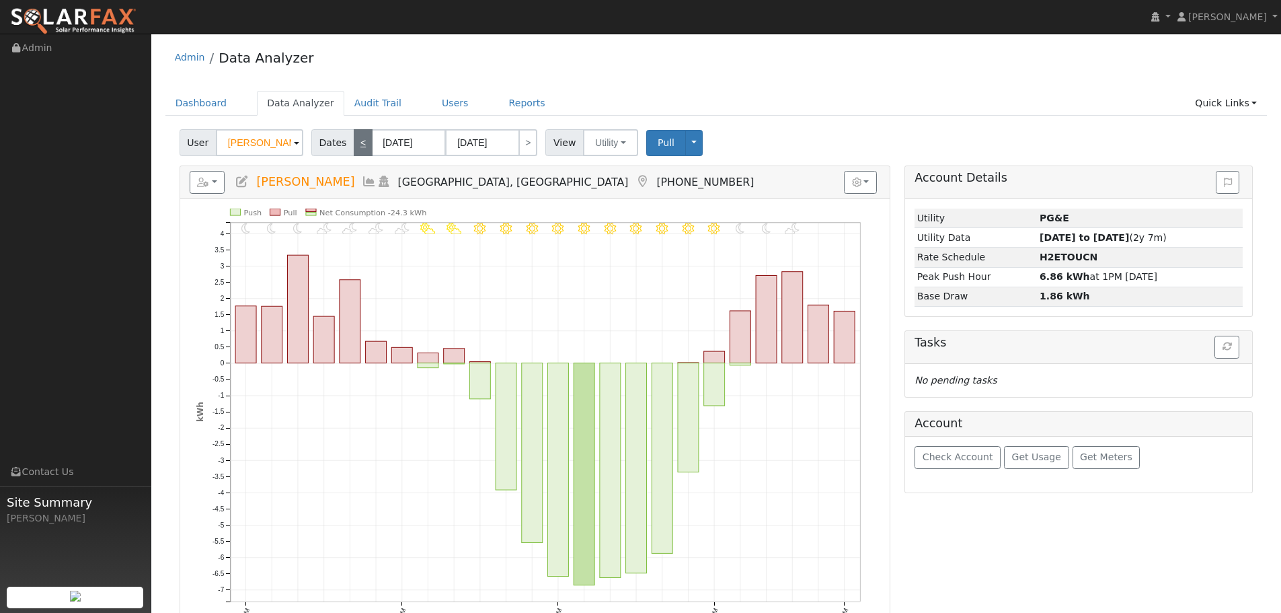
click at [354, 143] on link "<" at bounding box center [363, 142] width 19 height 27
type input "[DATE]"
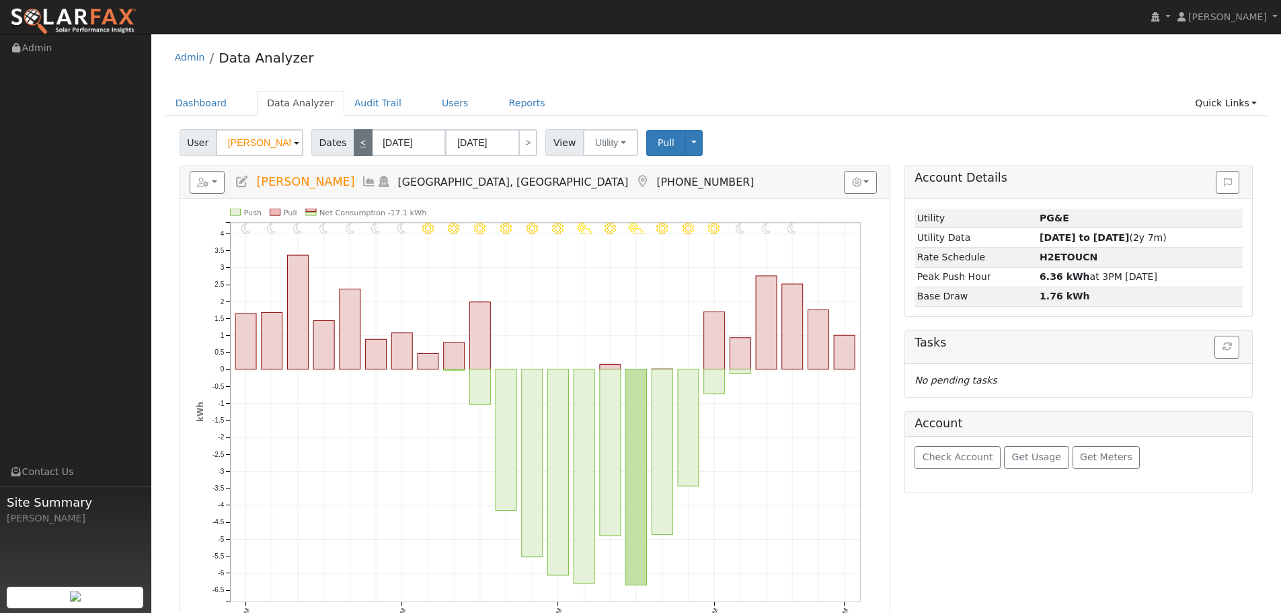
click at [354, 143] on link "<" at bounding box center [363, 142] width 19 height 27
type input "[DATE]"
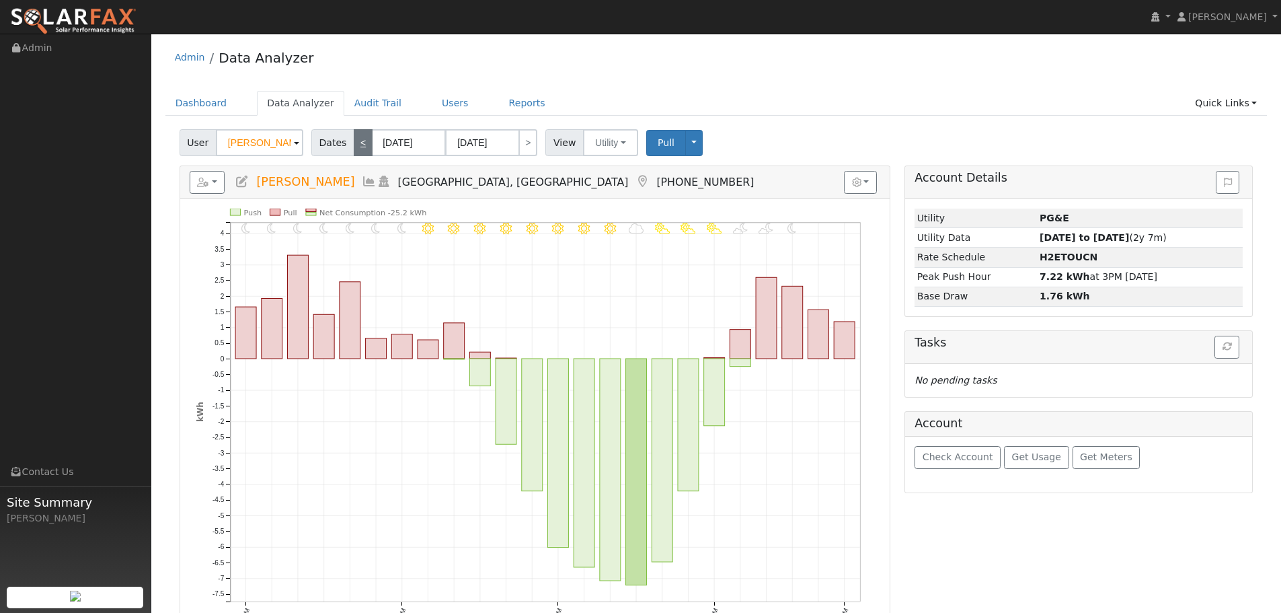
click at [354, 143] on link "<" at bounding box center [363, 142] width 19 height 27
type input "[DATE]"
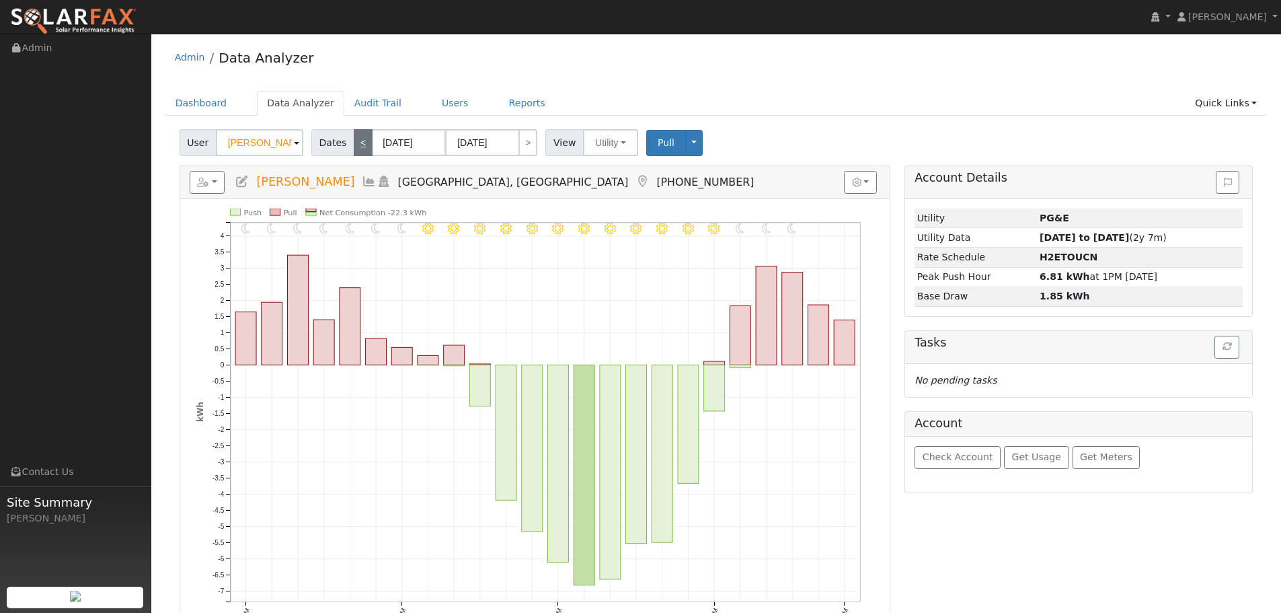
click at [354, 143] on link "<" at bounding box center [363, 142] width 19 height 27
type input "[DATE]"
click at [354, 143] on link "<" at bounding box center [363, 142] width 19 height 27
type input "[DATE]"
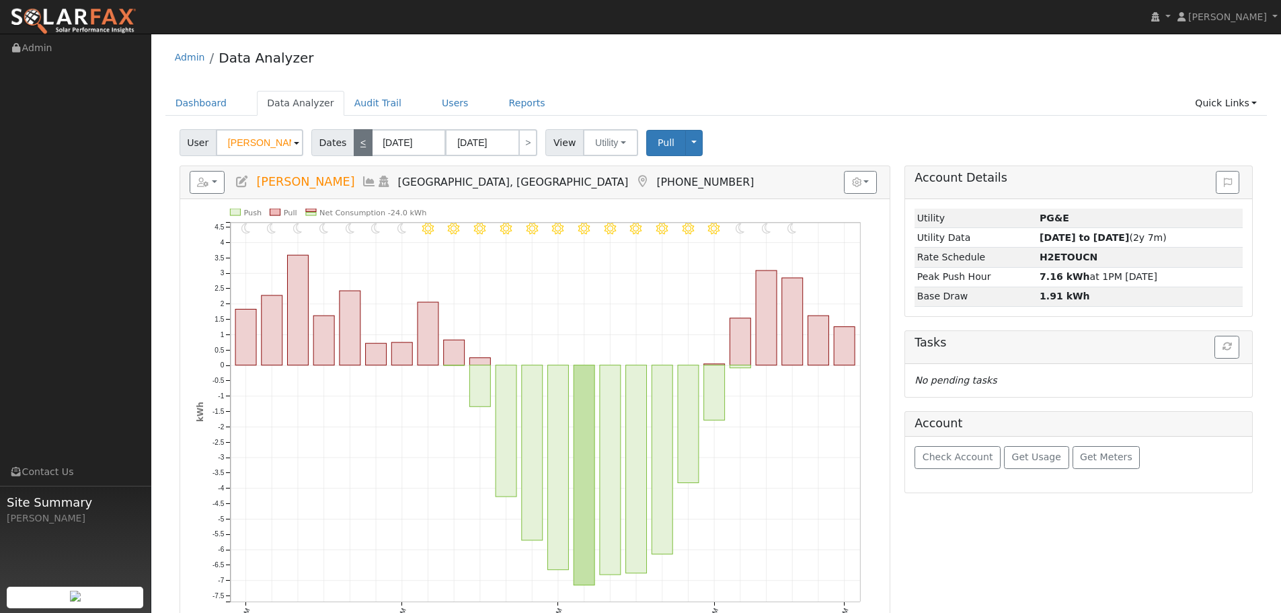
type input "[DATE]"
